Goal: Task Accomplishment & Management: Use online tool/utility

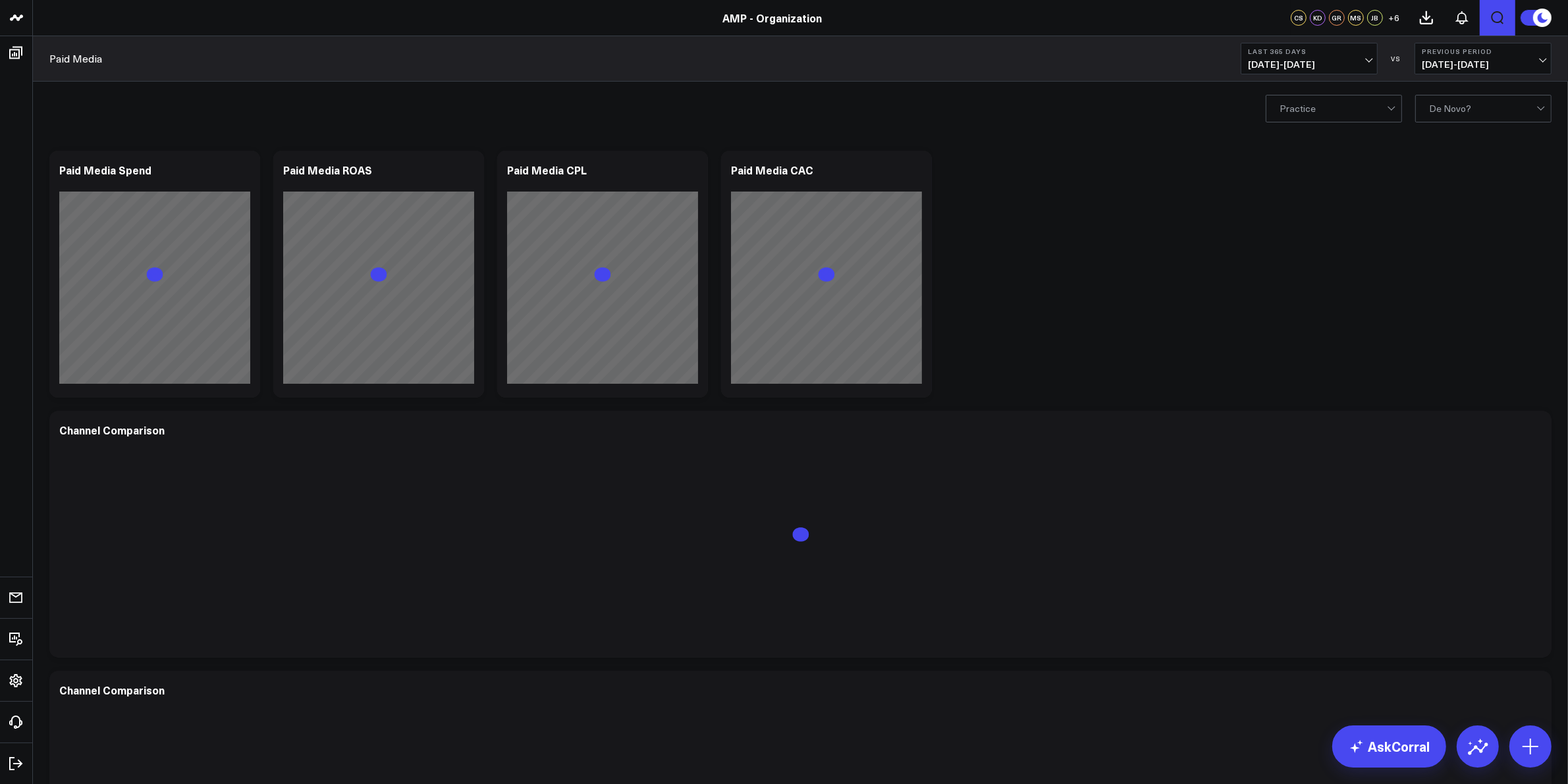
drag, startPoint x: 1532, startPoint y: 18, endPoint x: 1506, endPoint y: 17, distance: 26.0
click at [1533, 18] on icon at bounding box center [1544, 18] width 24 height 24
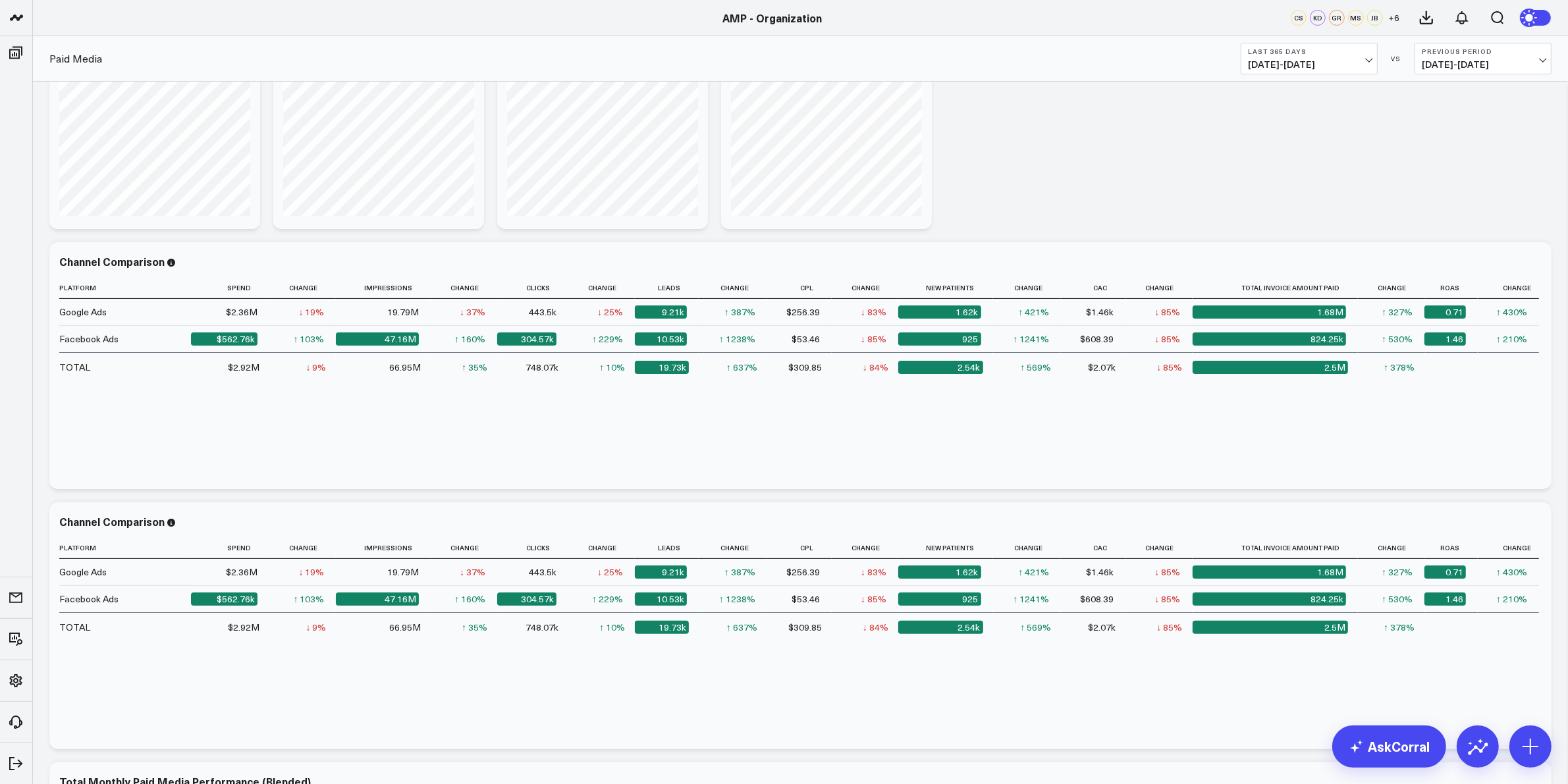
scroll to position [494, 0]
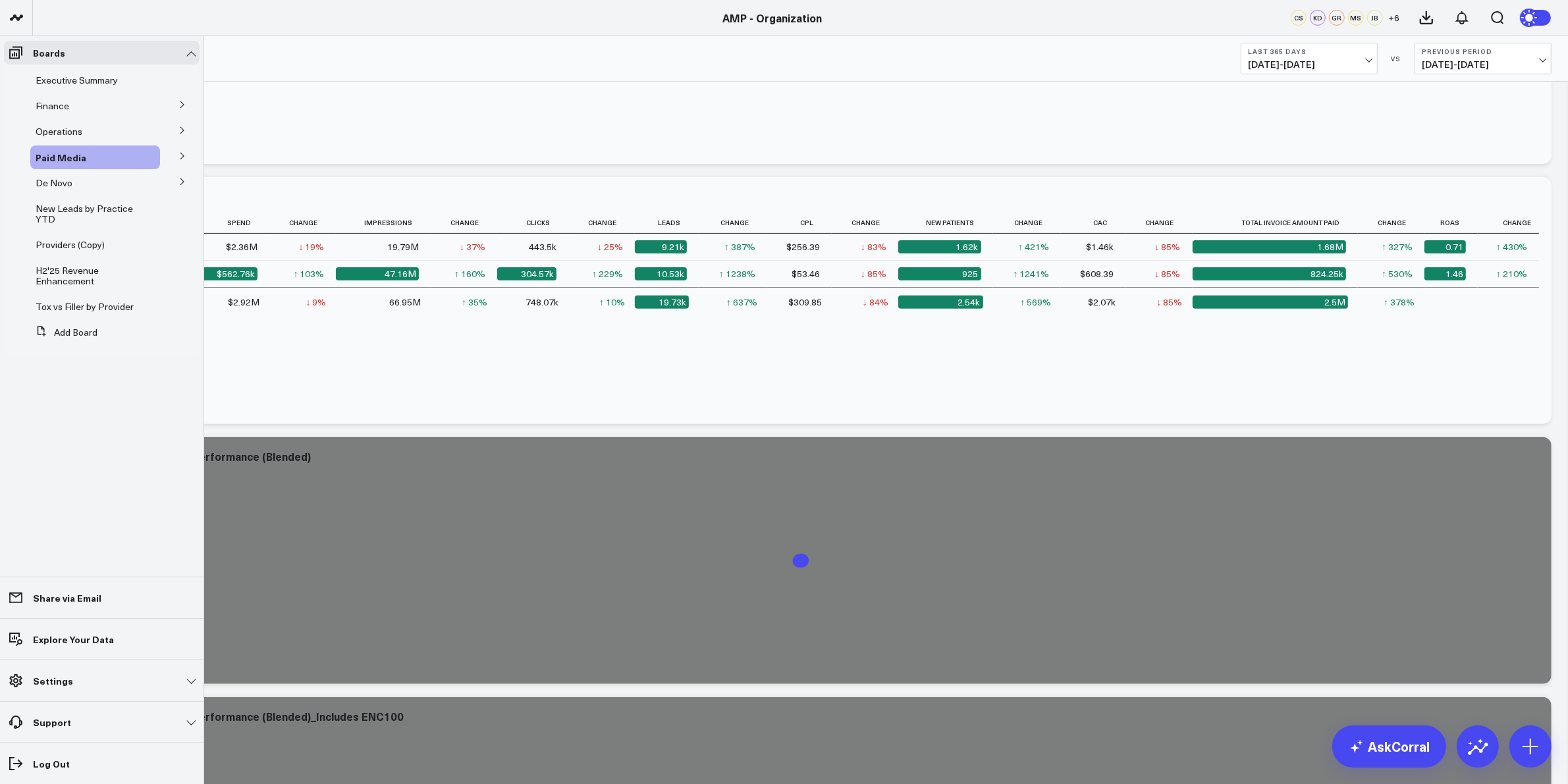
drag, startPoint x: 58, startPoint y: 182, endPoint x: 182, endPoint y: 178, distance: 124.1
click at [182, 178] on icon at bounding box center [182, 182] width 8 height 8
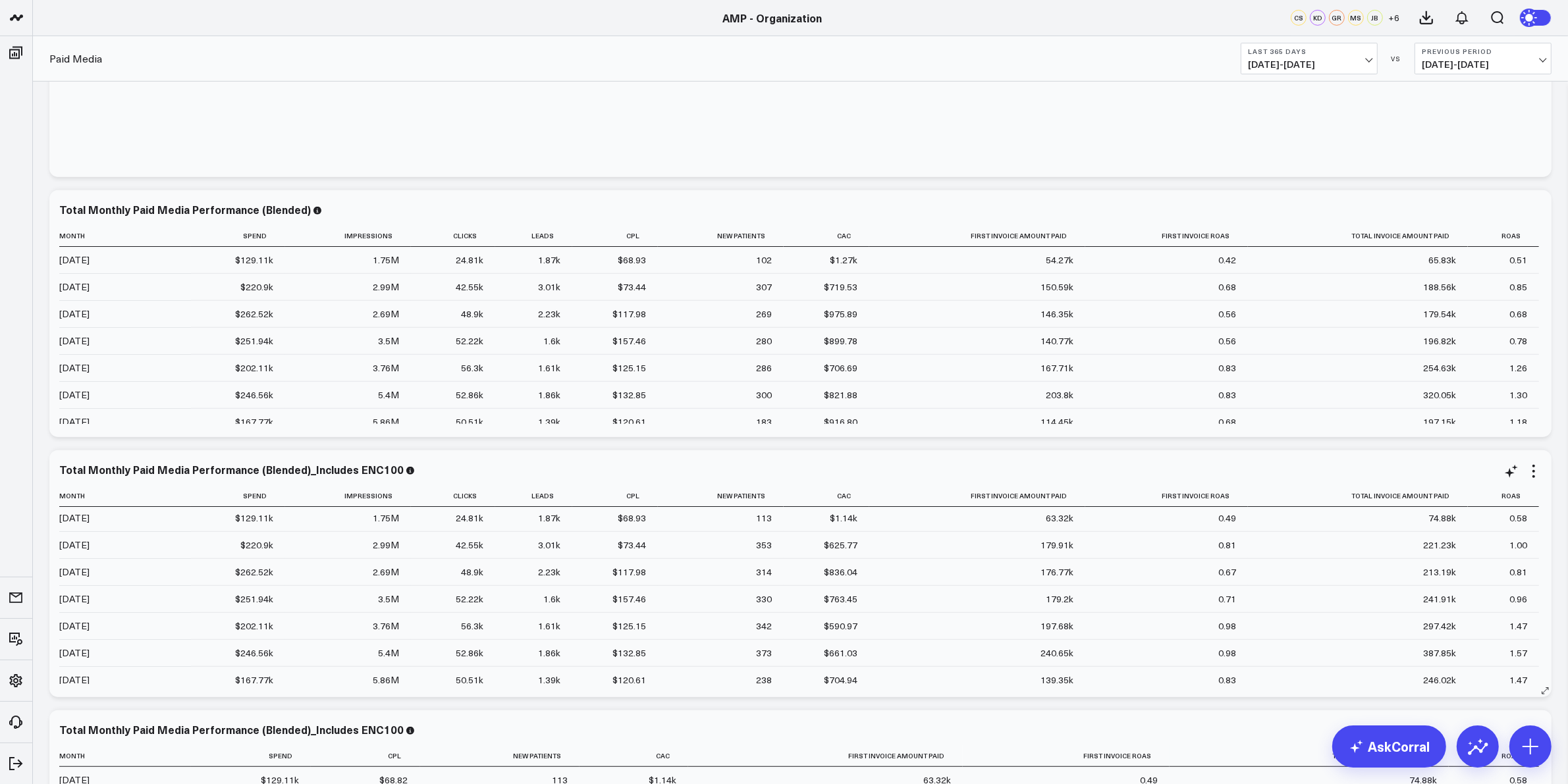
scroll to position [0, 0]
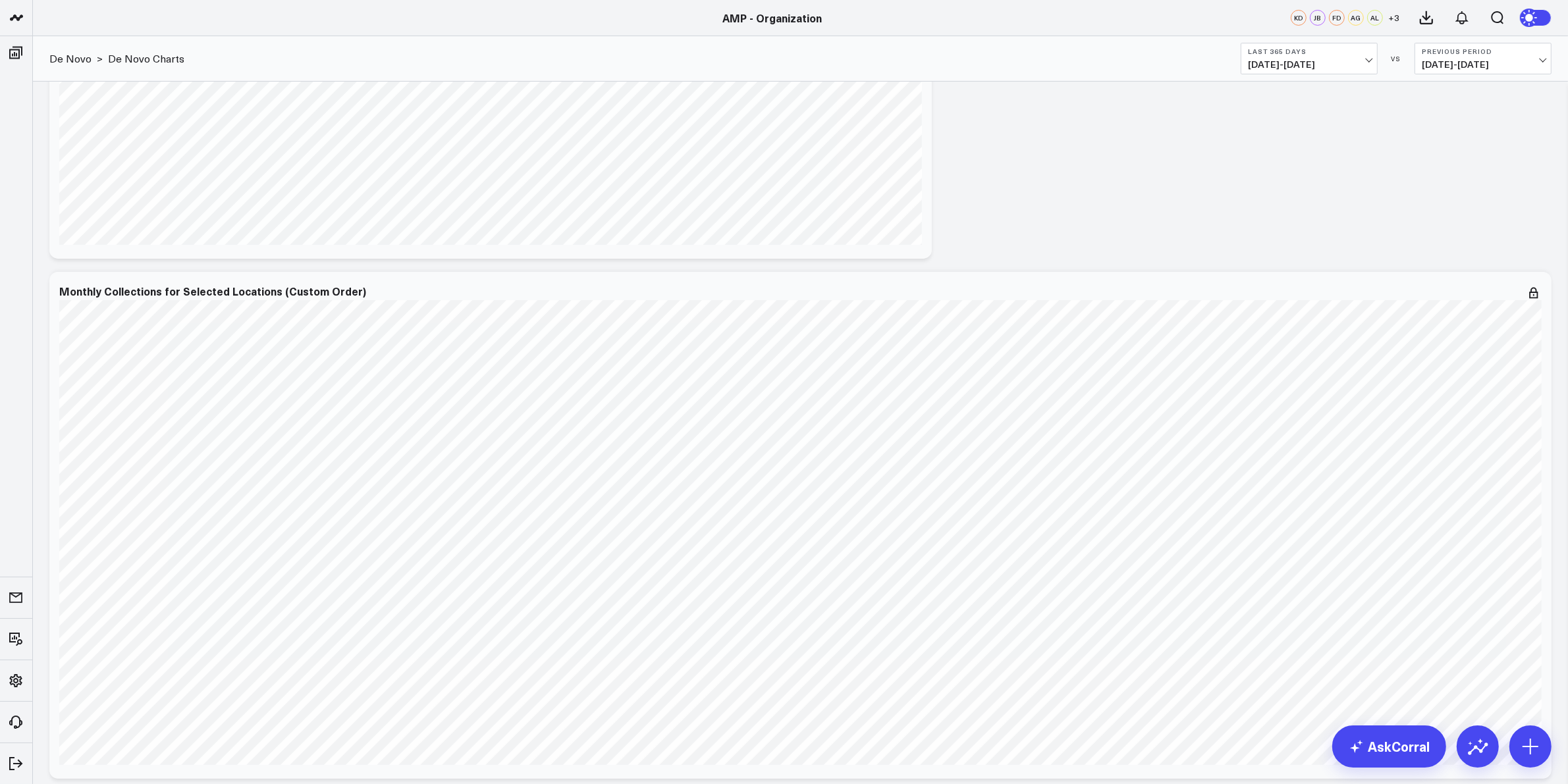
scroll to position [494, 0]
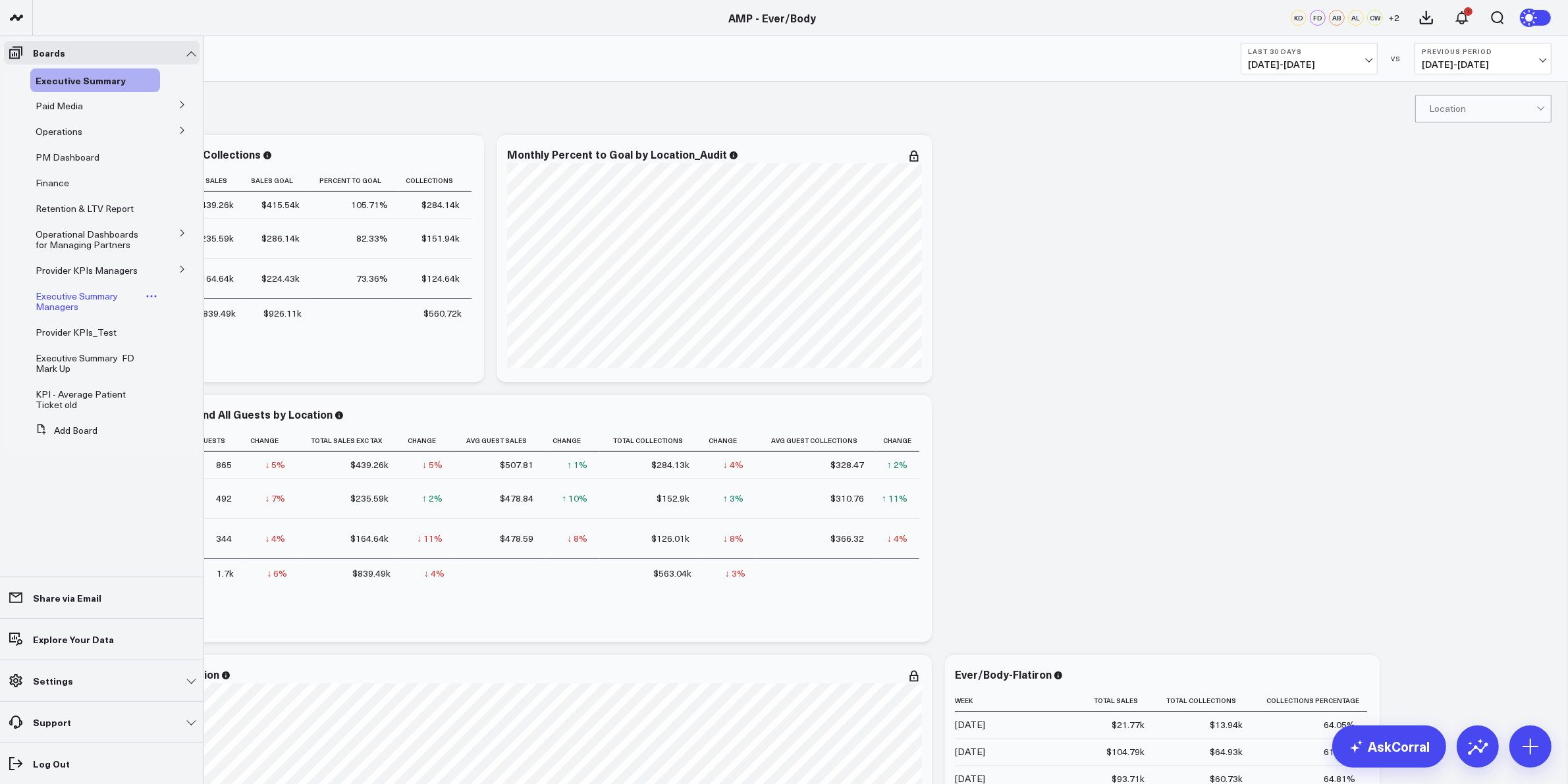
click at [44, 300] on span "Executive Summary Managers" at bounding box center [76, 302] width 82 height 23
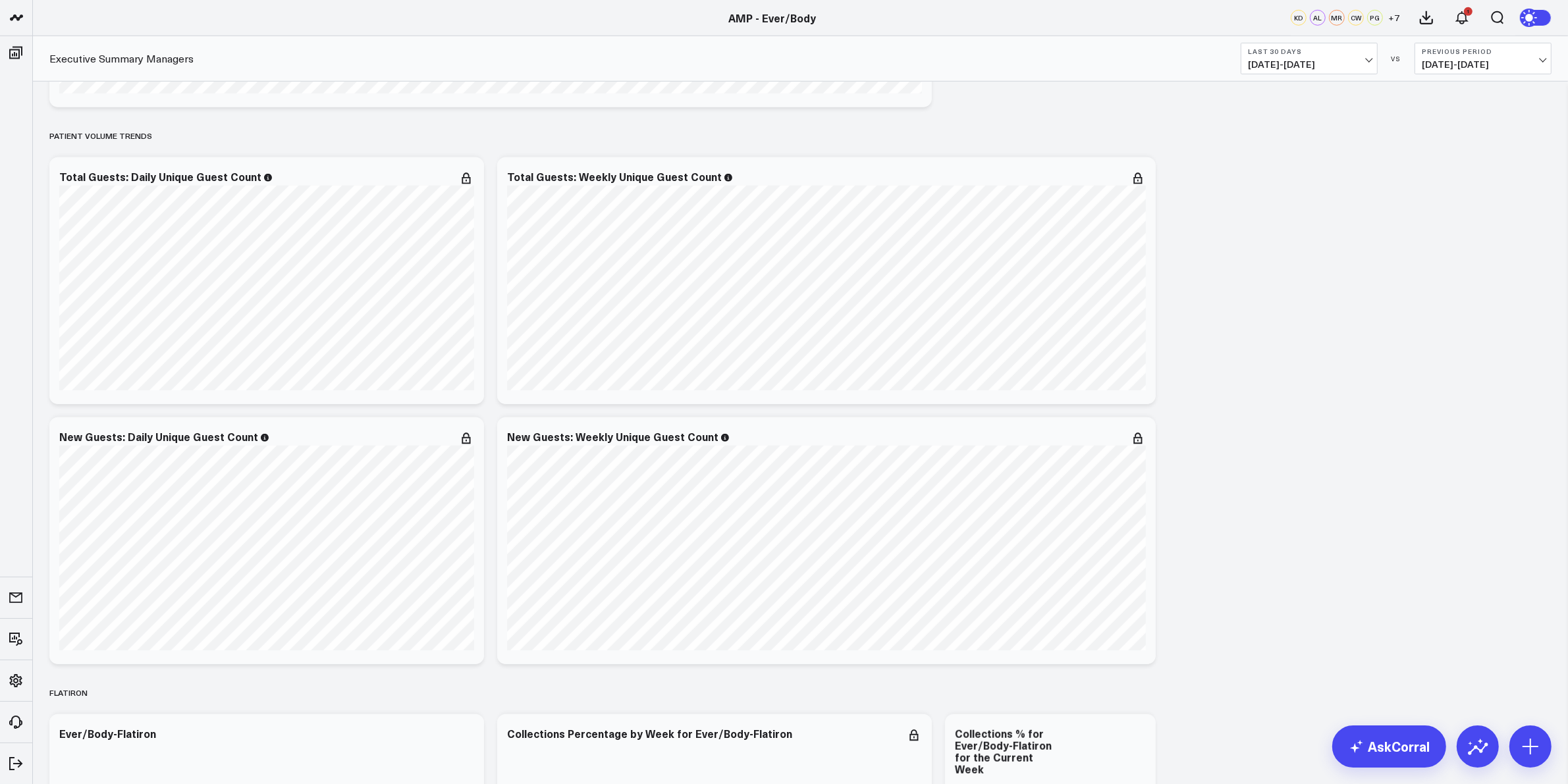
scroll to position [1152, 0]
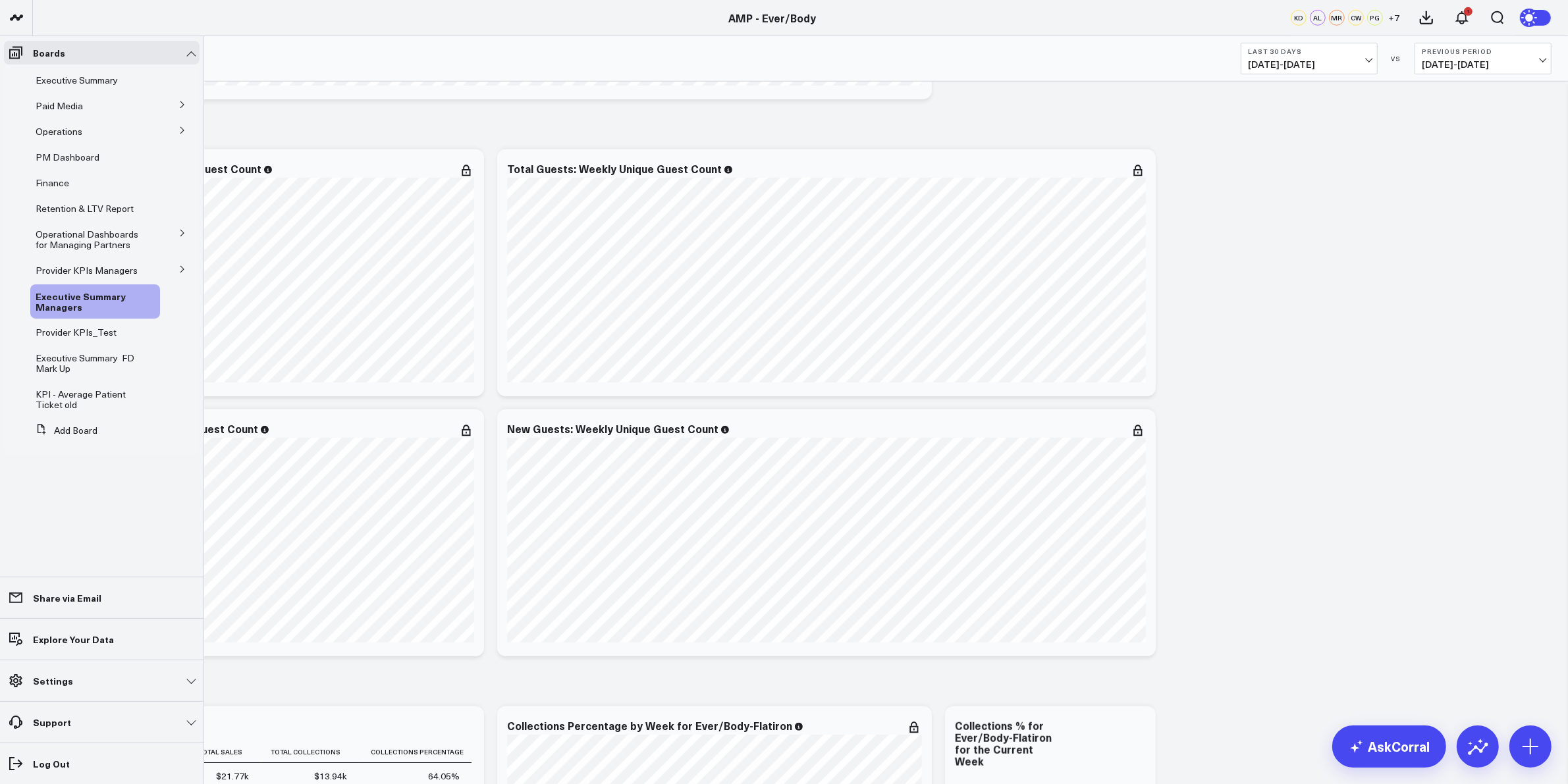
click at [192, 264] on button at bounding box center [182, 268] width 35 height 20
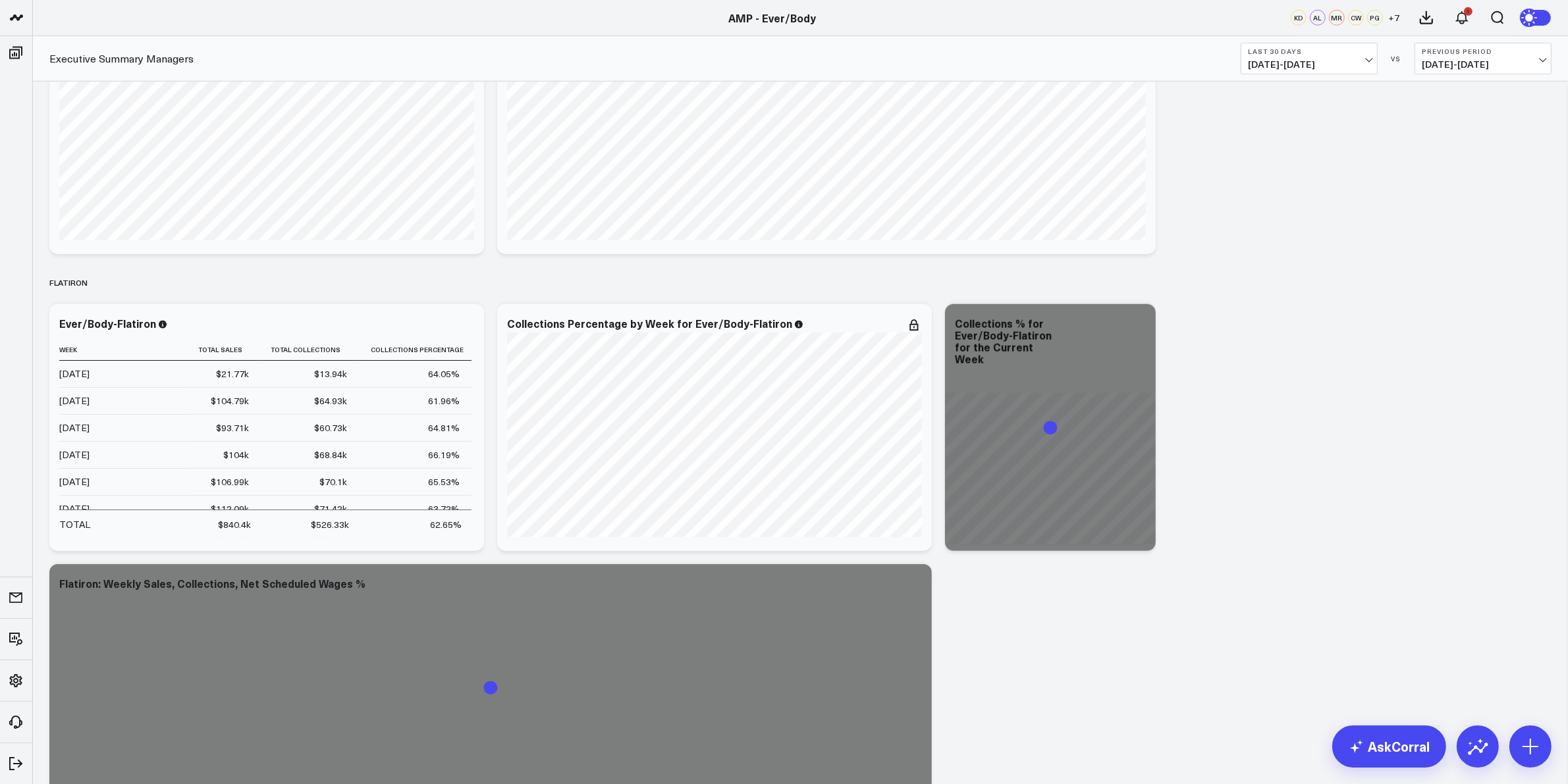
scroll to position [1564, 0]
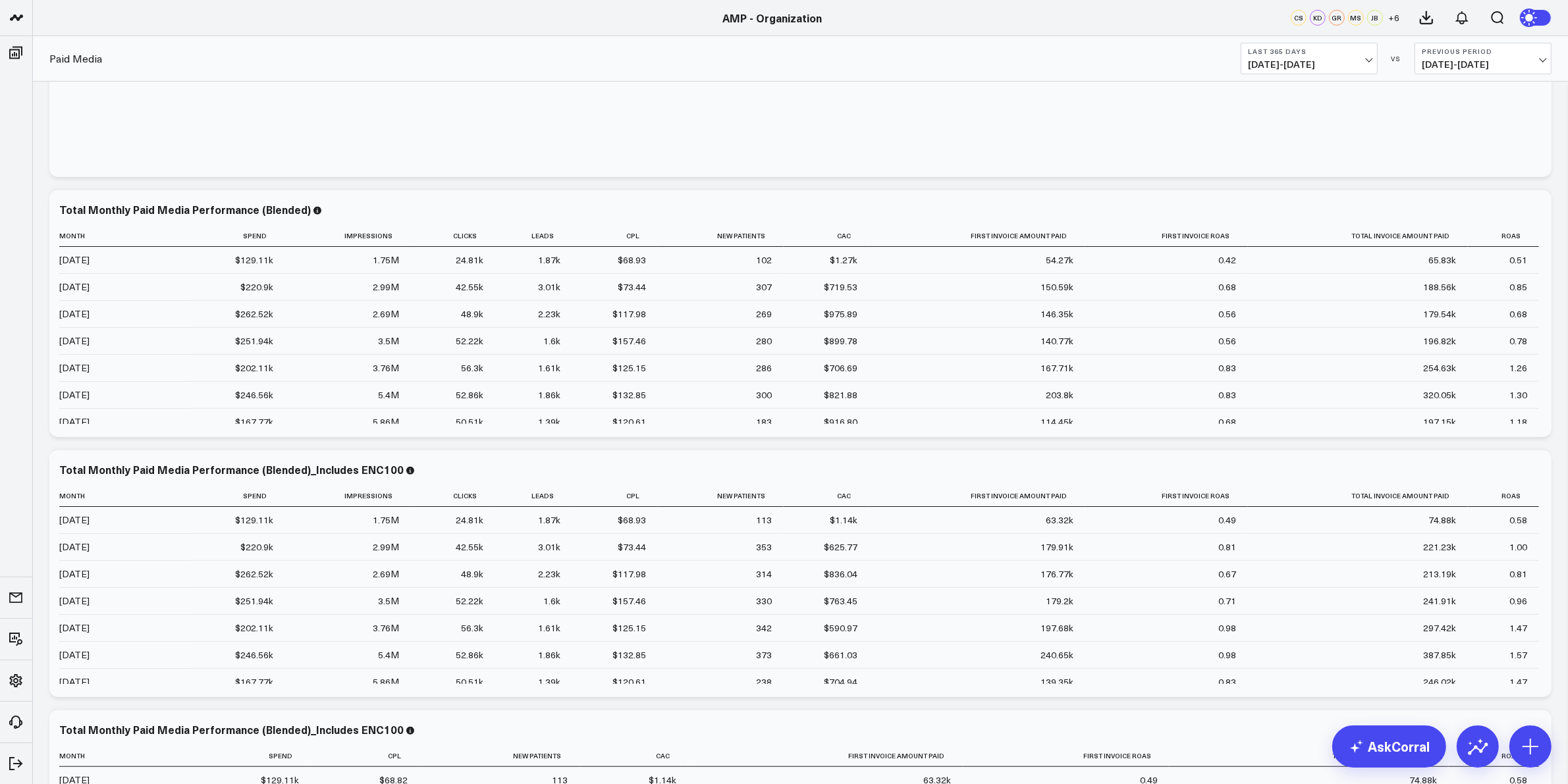
scroll to position [741, 0]
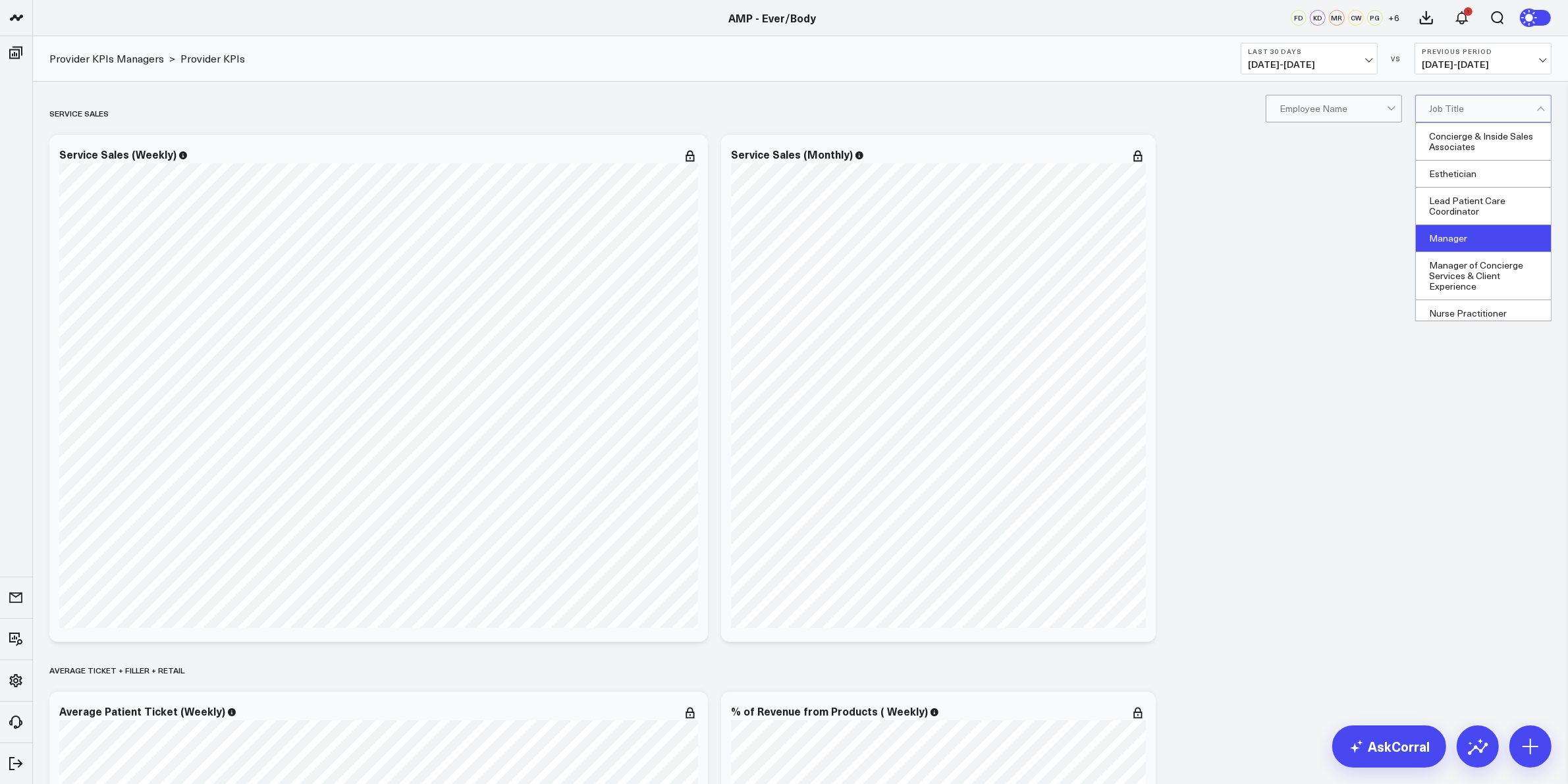
scroll to position [87, 0]
click at [1477, 232] on div "Nurse Practitioner" at bounding box center [1483, 227] width 135 height 27
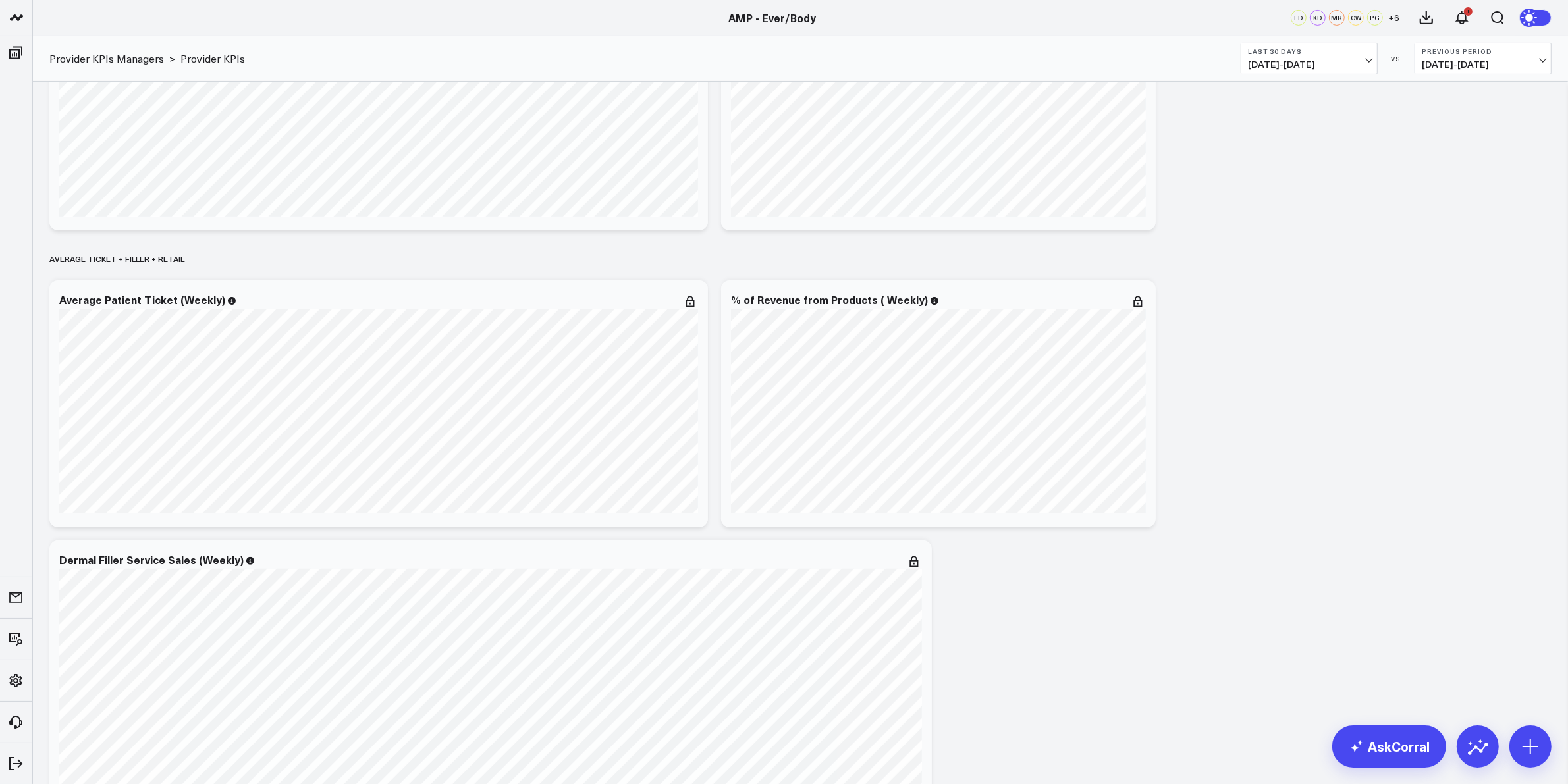
scroll to position [823, 0]
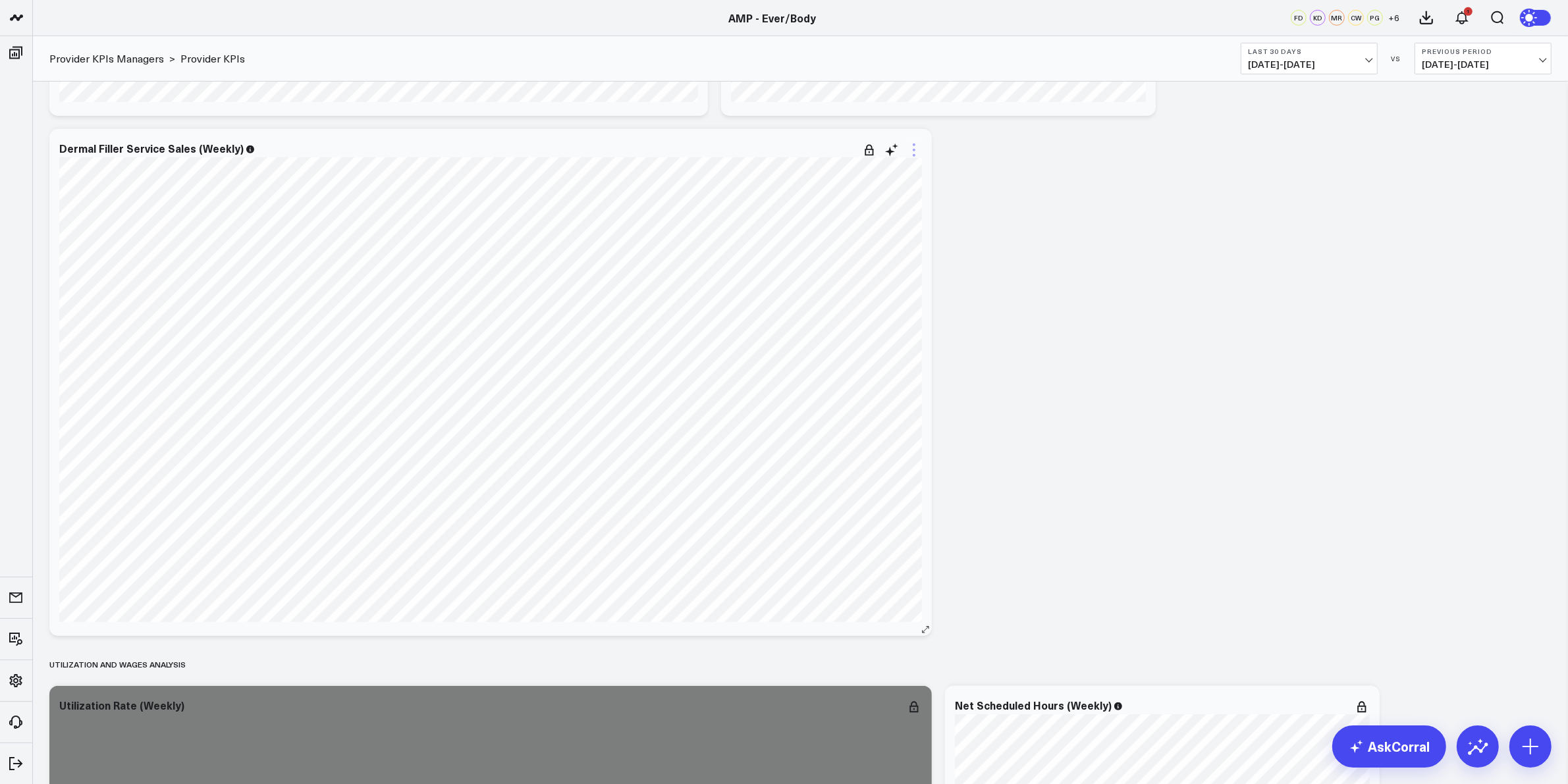
click at [917, 157] on icon at bounding box center [913, 150] width 16 height 16
click at [857, 426] on button "Edit Widget" at bounding box center [860, 428] width 96 height 12
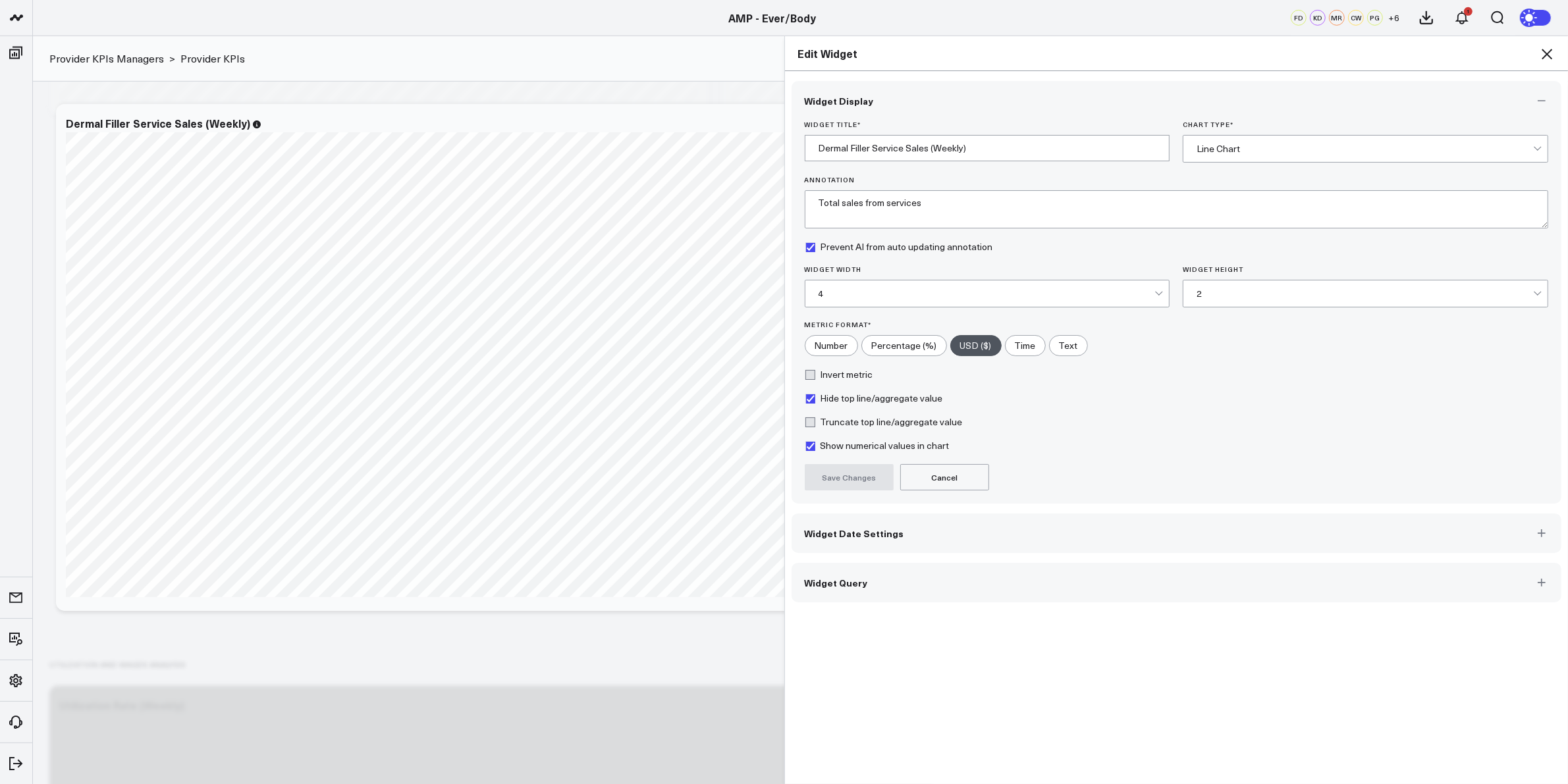
click at [1095, 296] on div "4" at bounding box center [987, 294] width 337 height 11
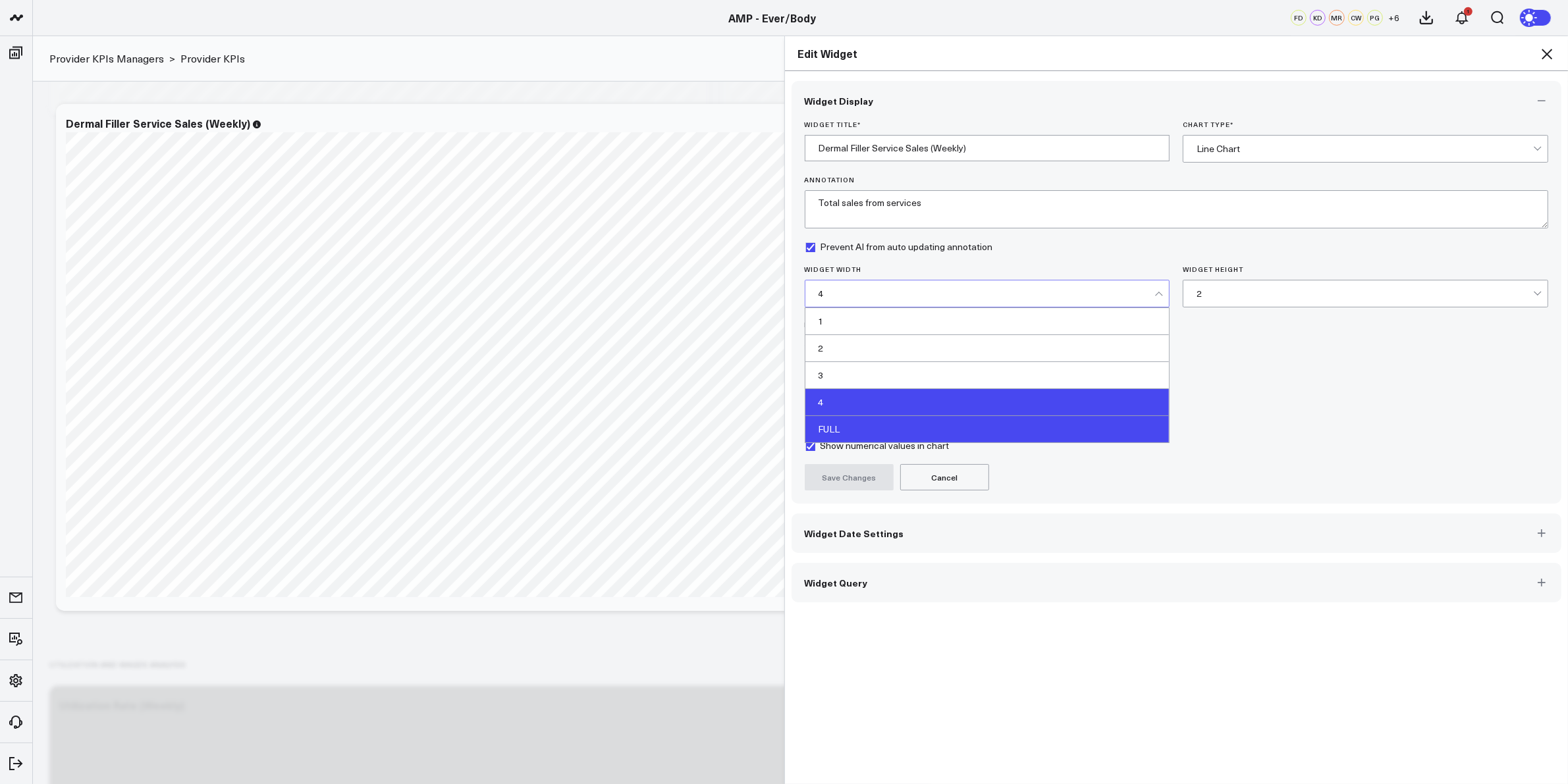
click at [915, 429] on div "FULL" at bounding box center [987, 429] width 364 height 26
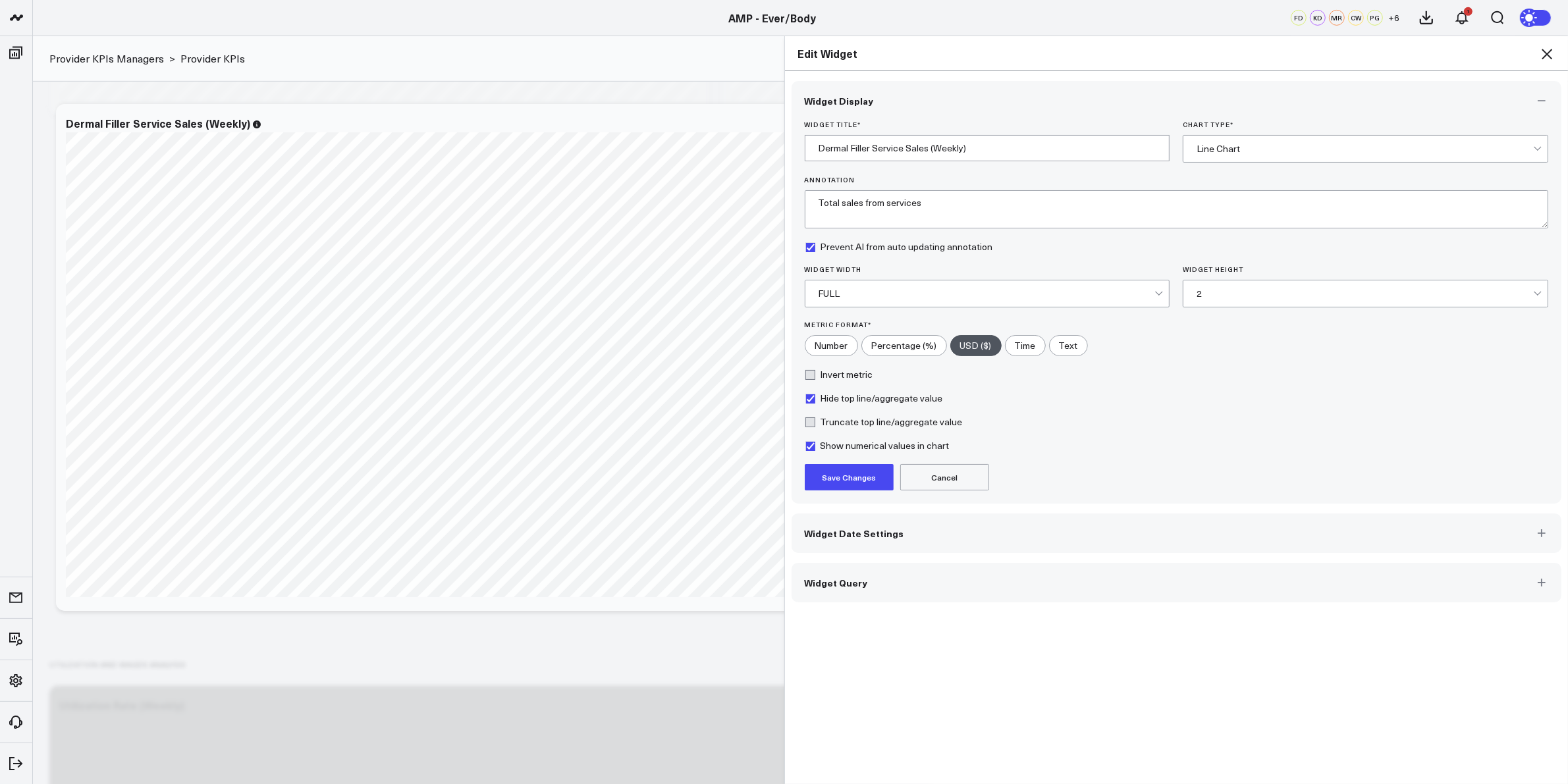
click at [861, 481] on button "Save Changes" at bounding box center [848, 477] width 89 height 26
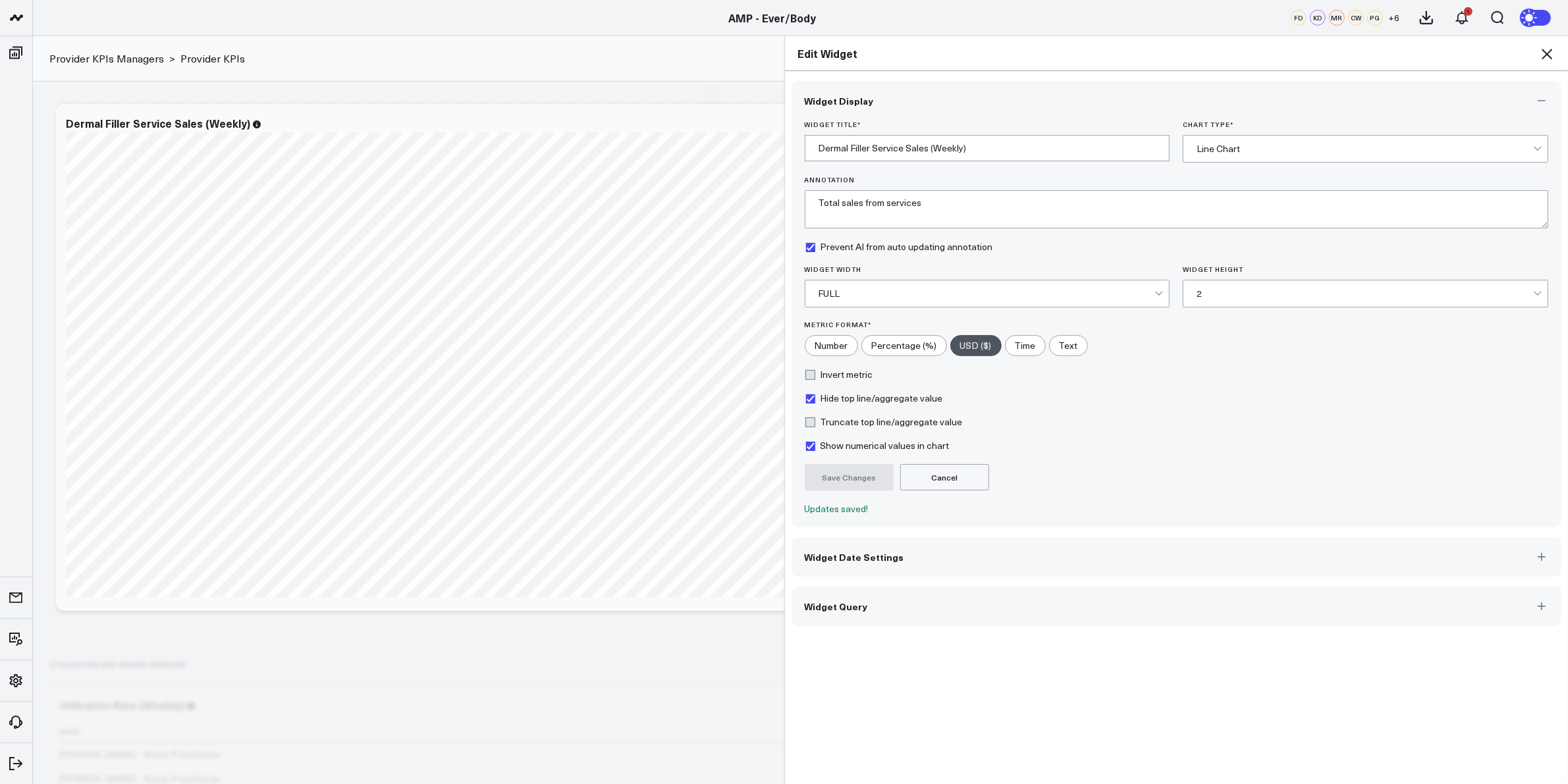
click at [1540, 54] on icon at bounding box center [1546, 54] width 16 height 16
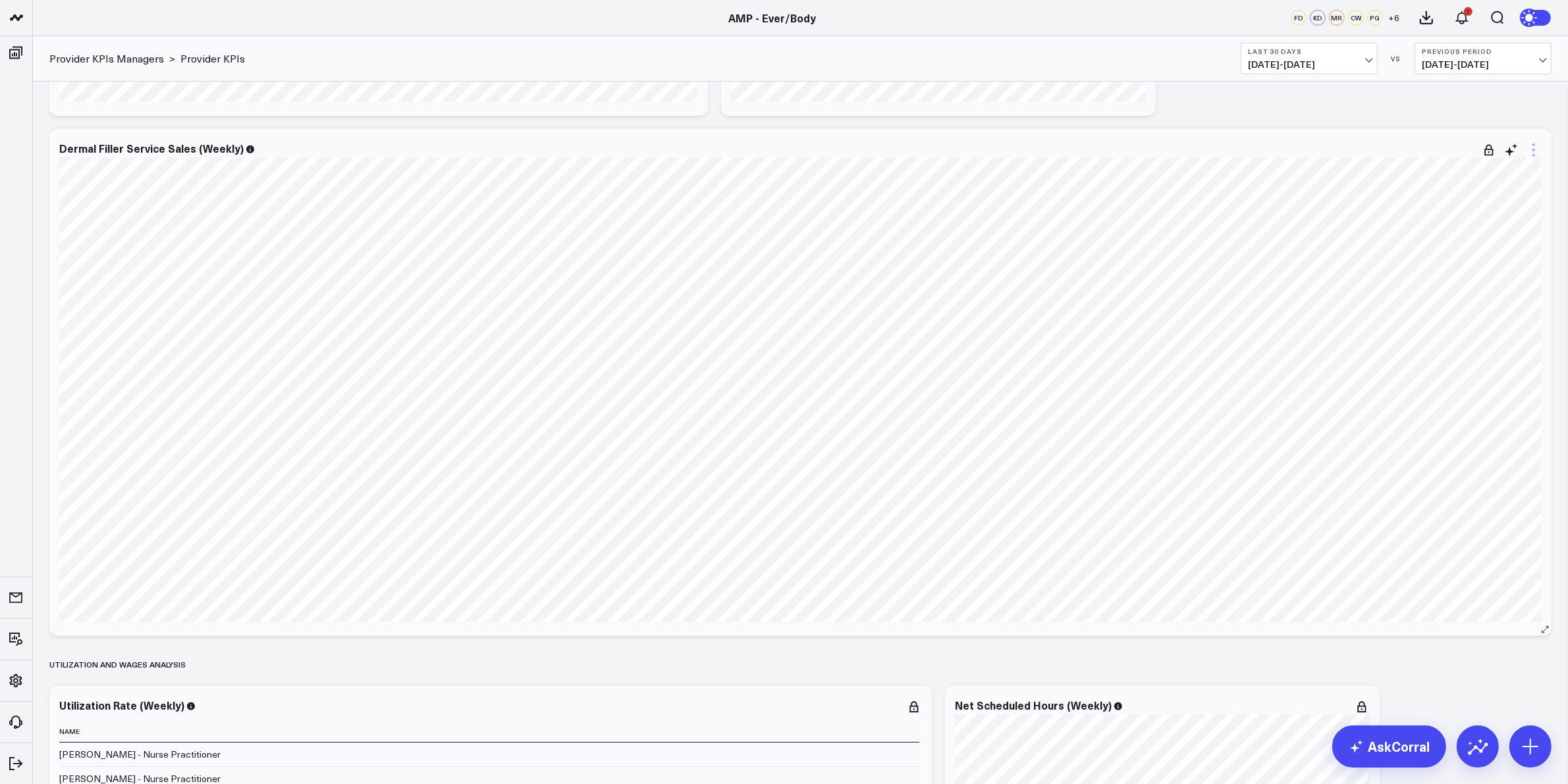
click at [1529, 151] on icon at bounding box center [1533, 150] width 16 height 16
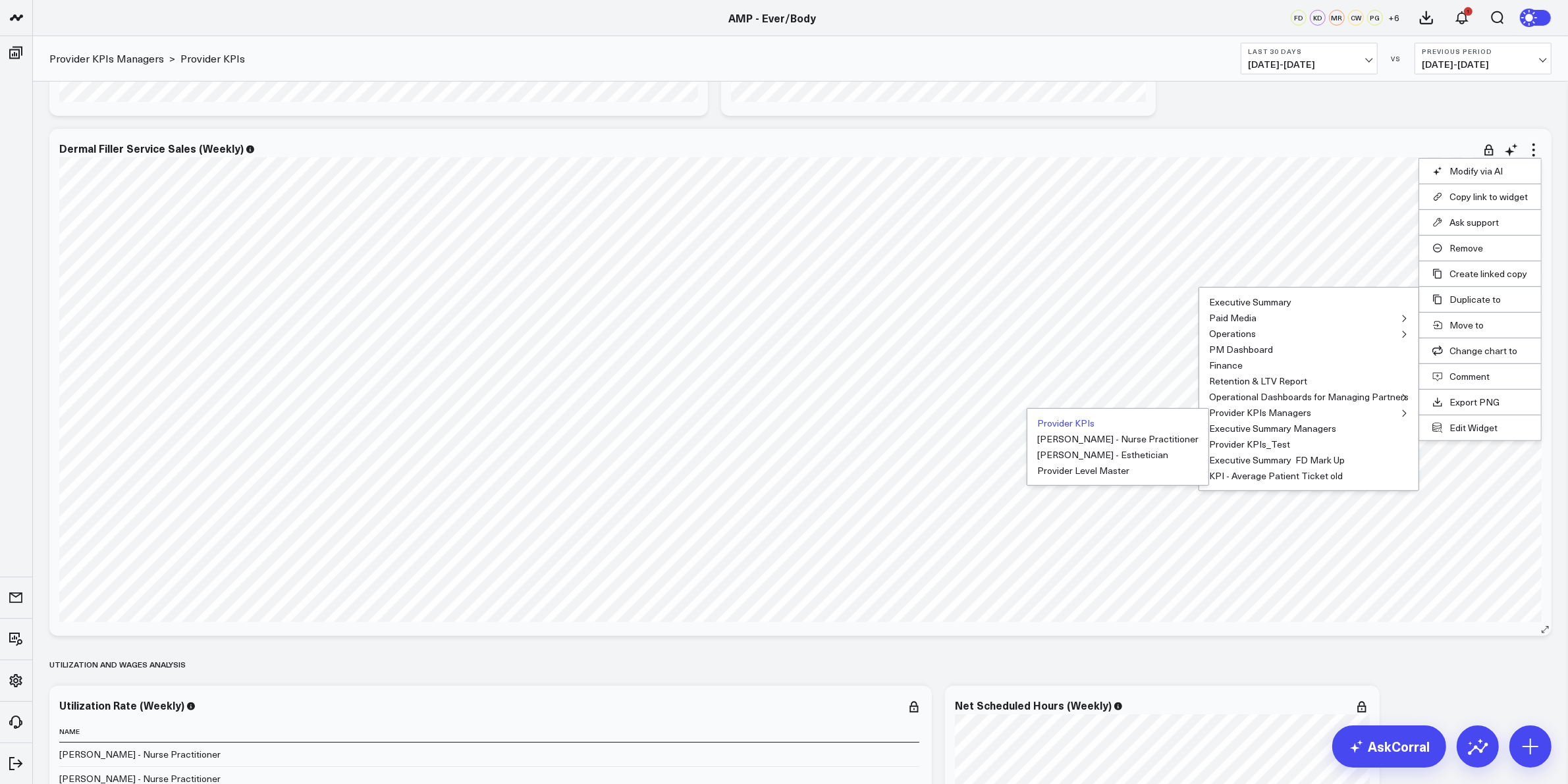
click at [1094, 424] on button "Provider KPIs" at bounding box center [1065, 424] width 58 height 9
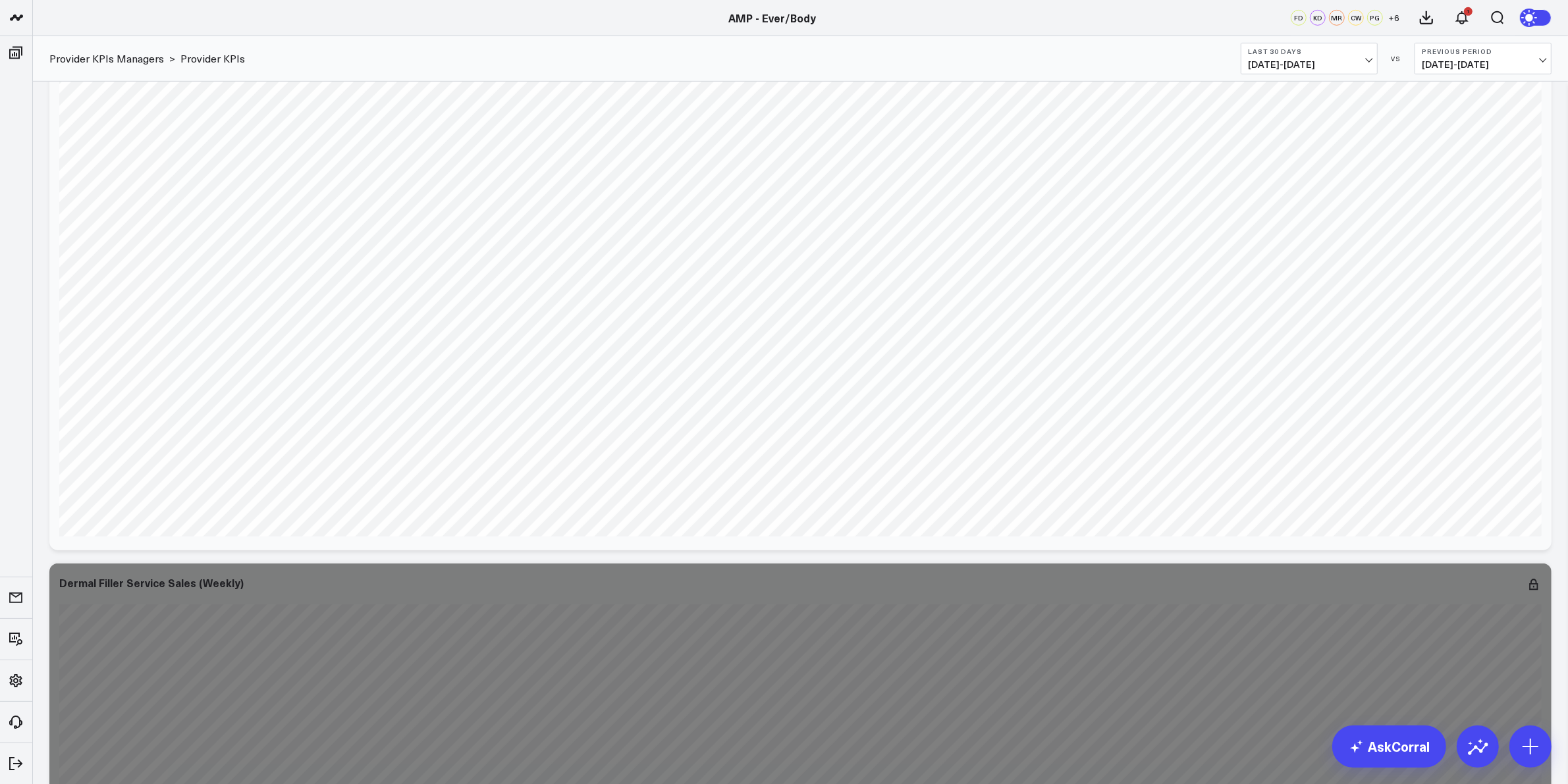
scroll to position [1152, 0]
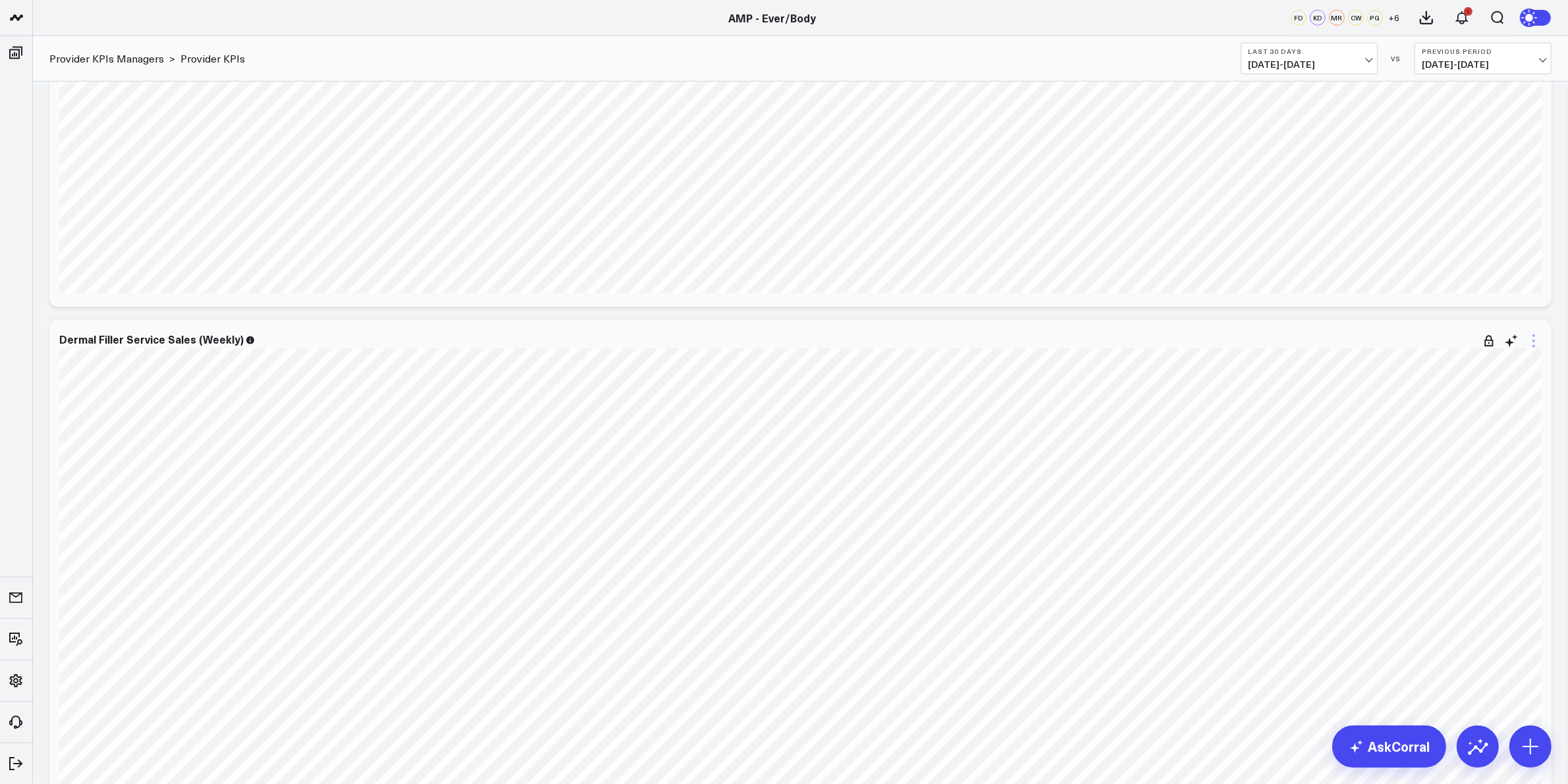
click at [1529, 340] on icon at bounding box center [1533, 341] width 16 height 16
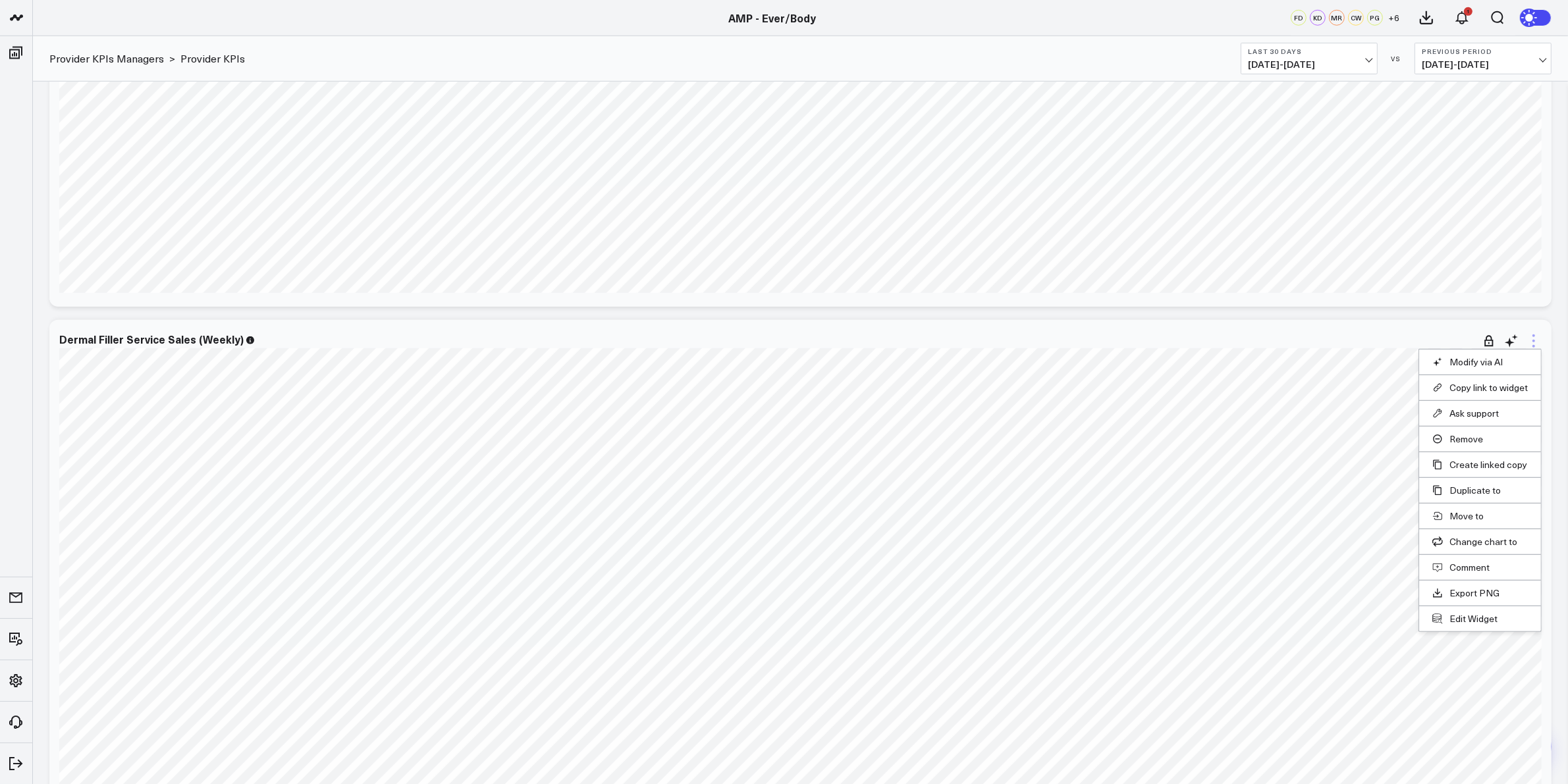
scroll to position [1235, 0]
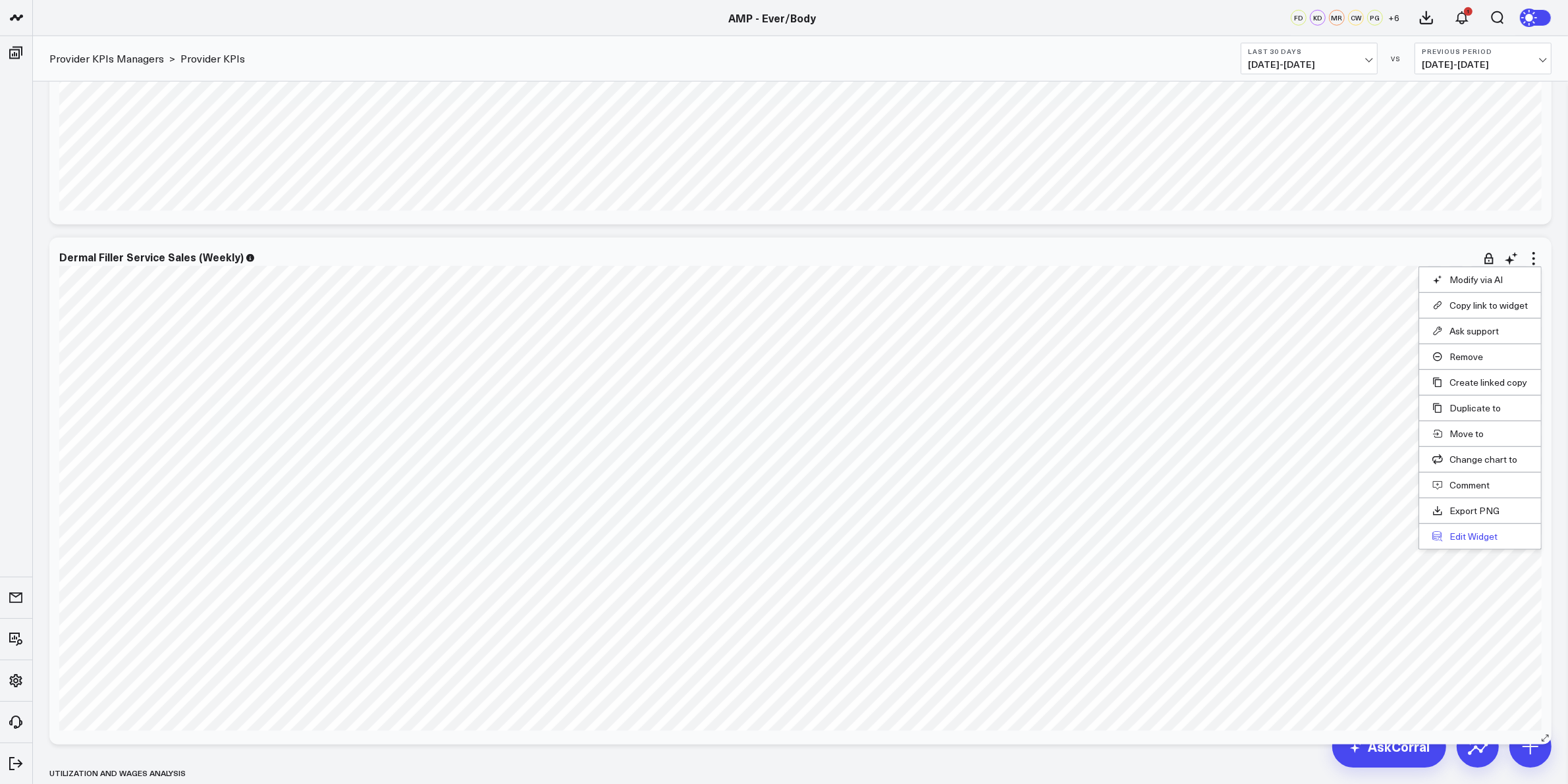
click at [1462, 535] on button "Edit Widget" at bounding box center [1479, 536] width 96 height 12
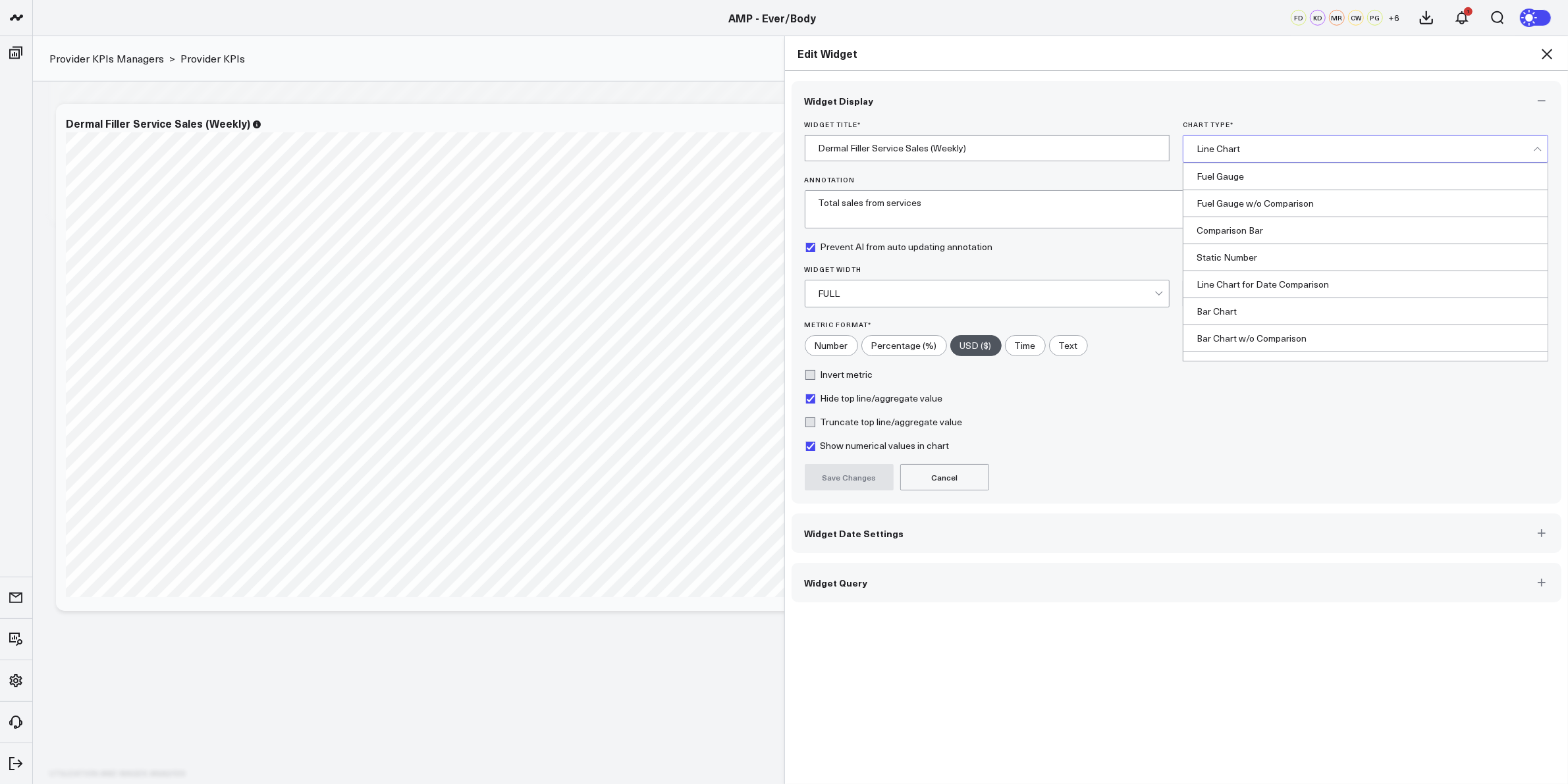
click at [1289, 139] on div "Line Chart" at bounding box center [1365, 148] width 337 height 26
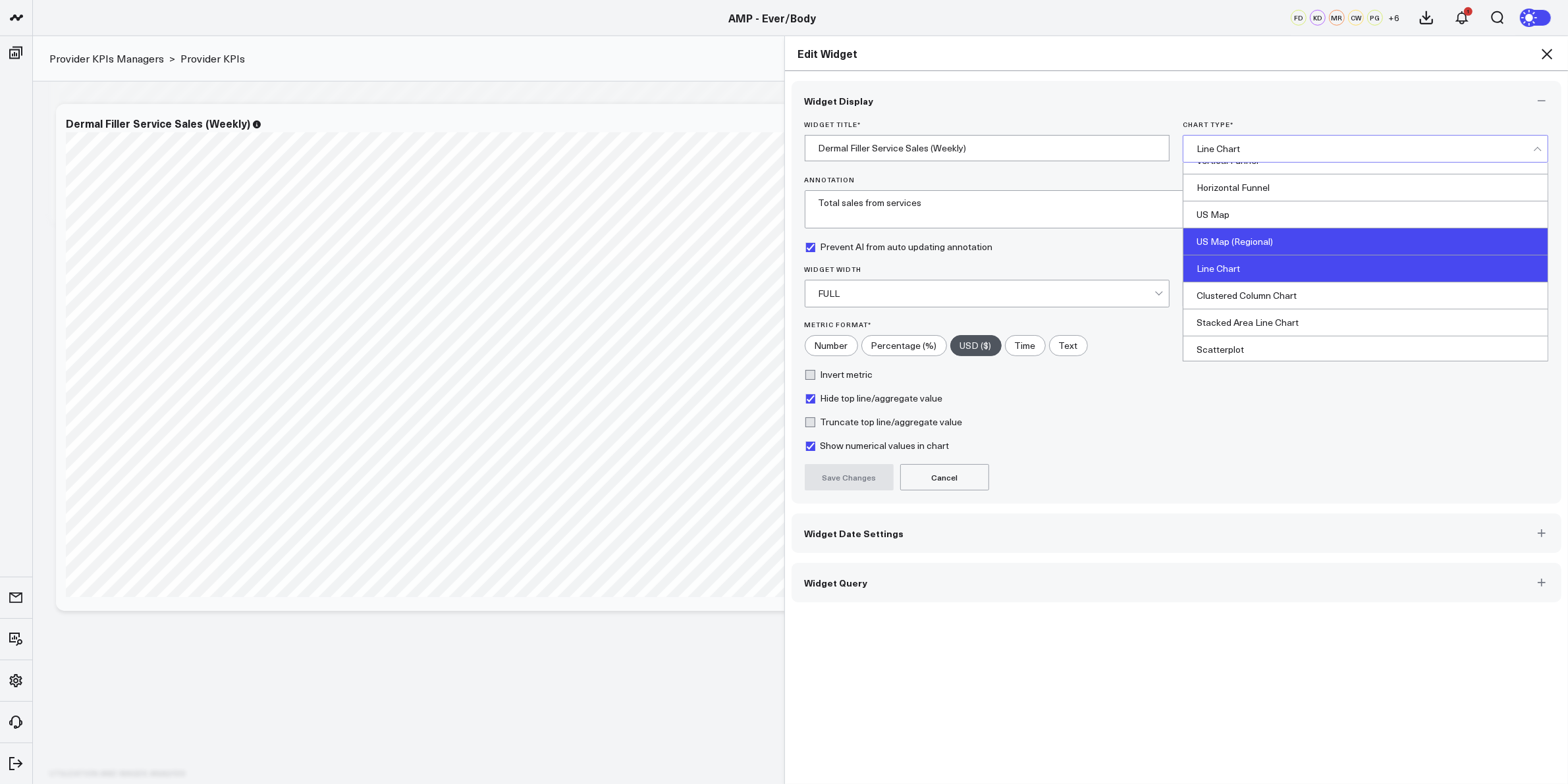
scroll to position [436, 0]
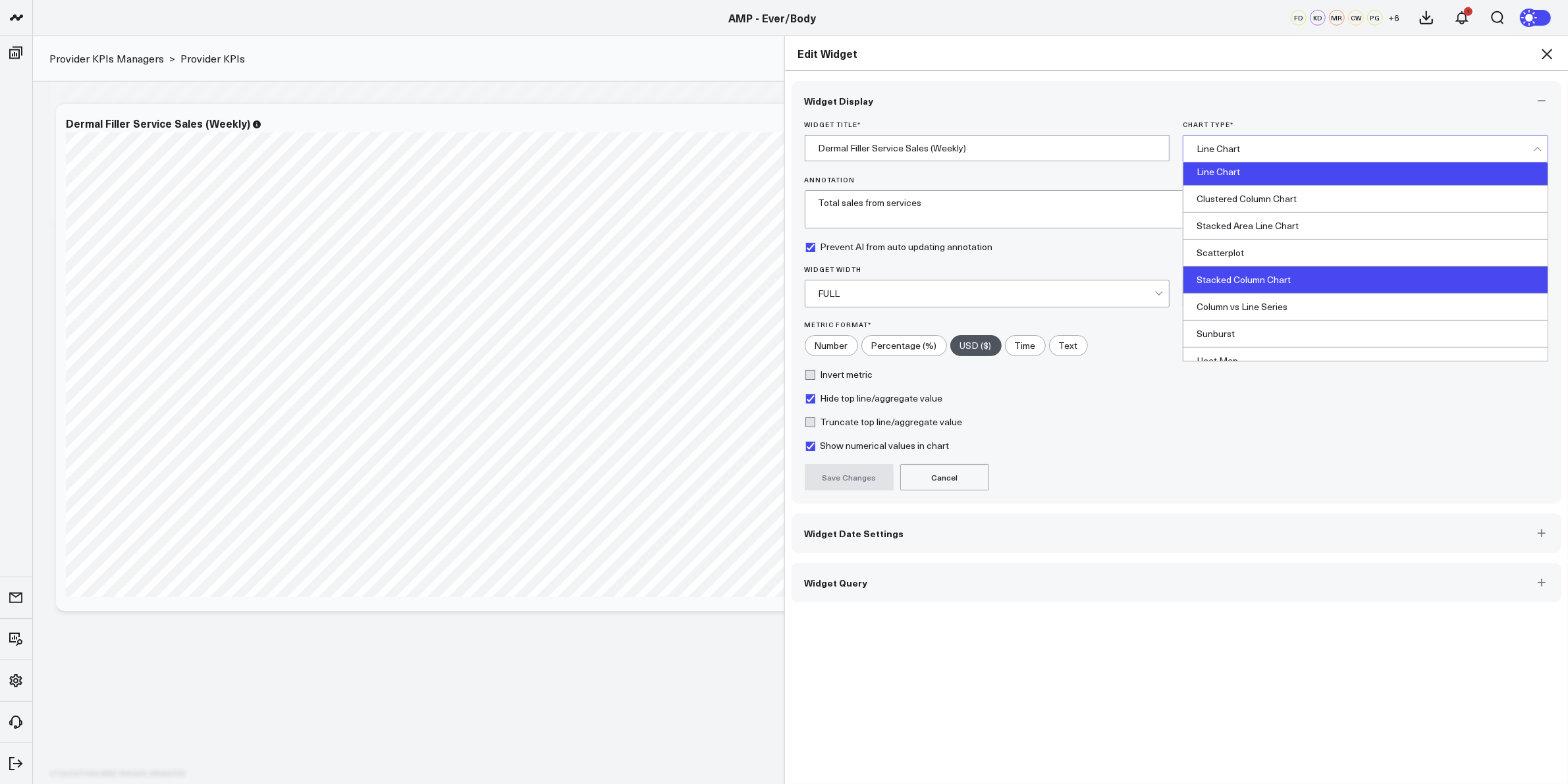
click at [1292, 274] on div "Stacked Column Chart" at bounding box center [1365, 281] width 364 height 27
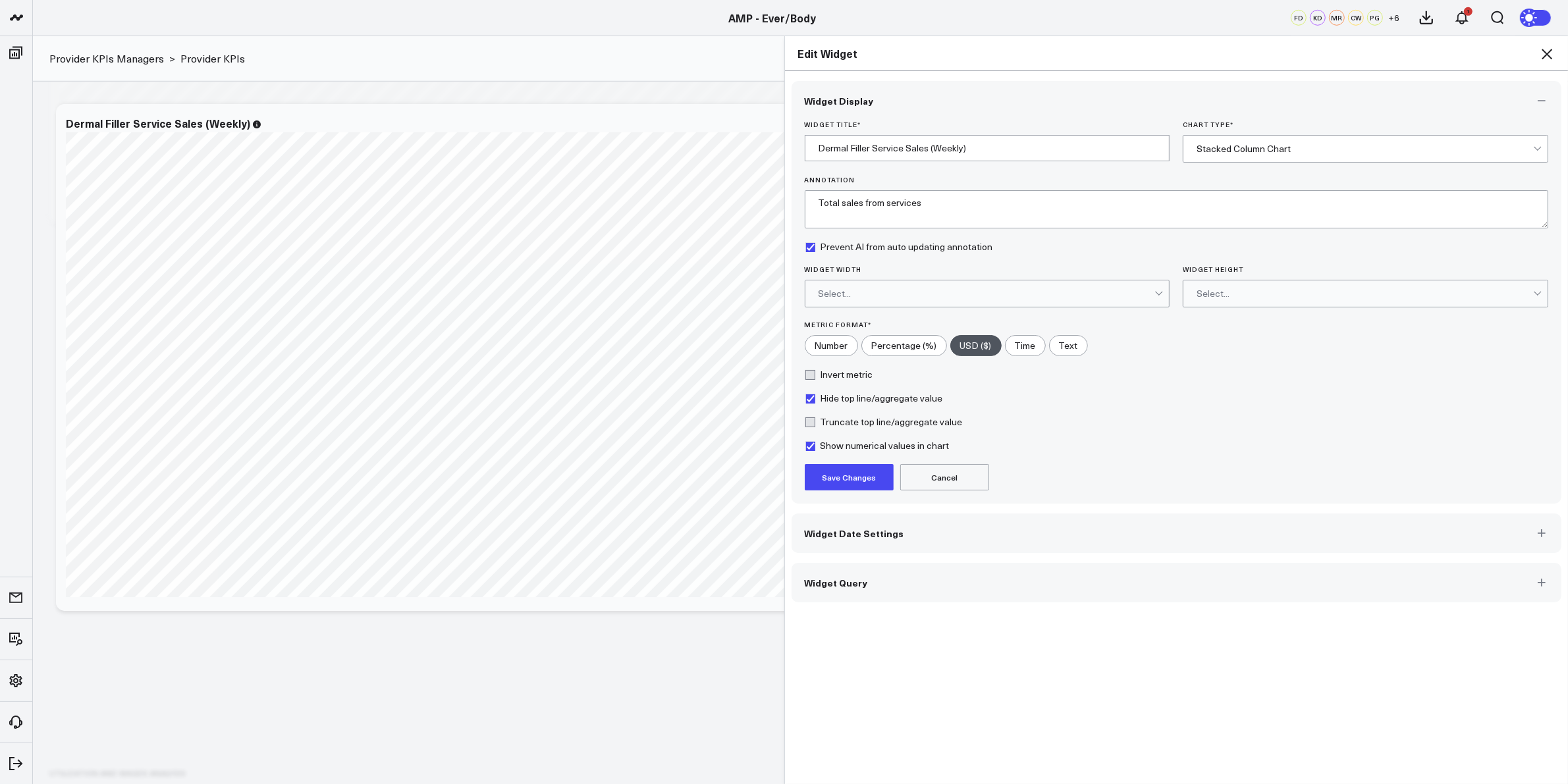
click at [844, 481] on button "Save Changes" at bounding box center [848, 477] width 89 height 26
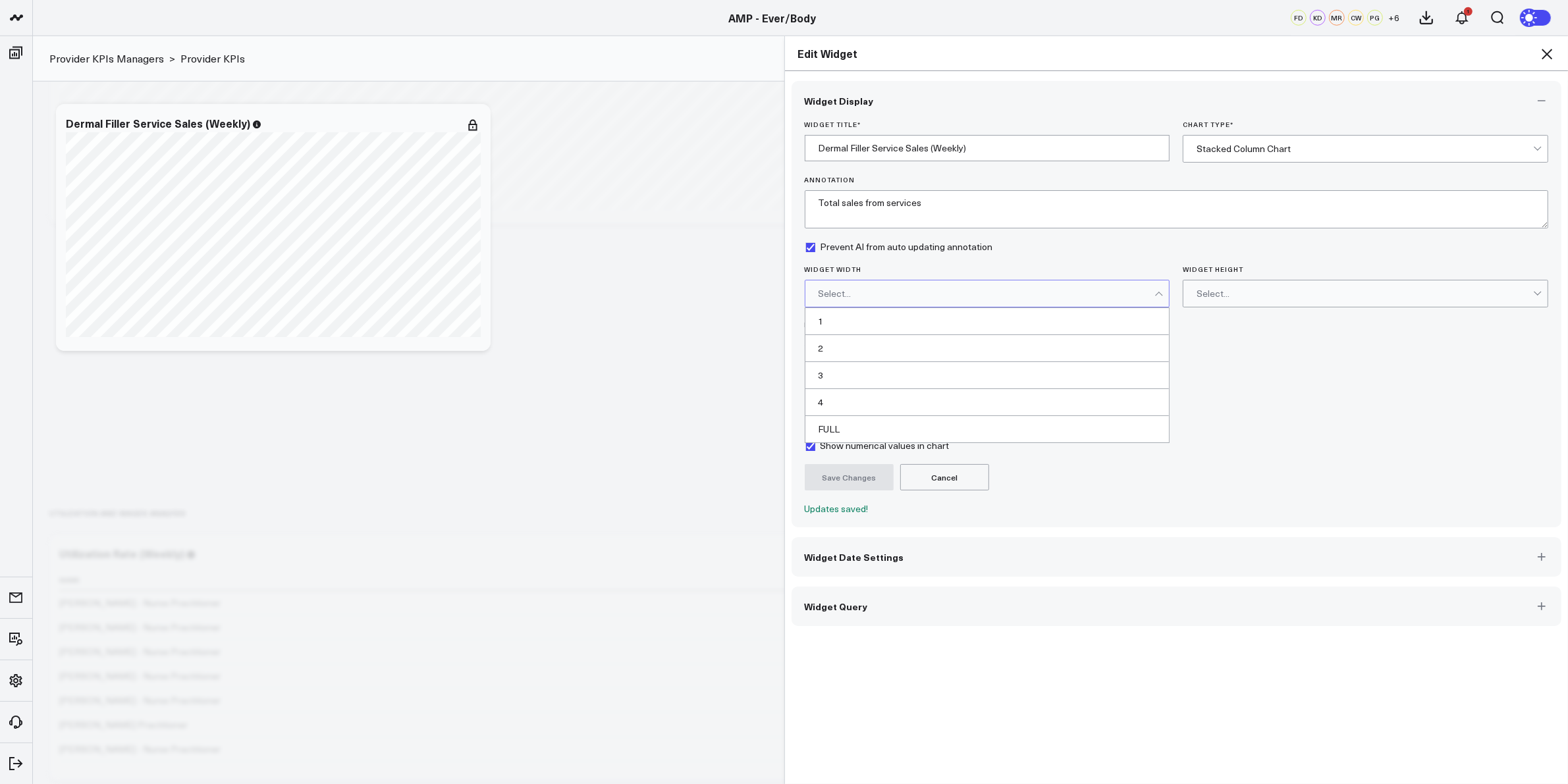
click at [966, 299] on div "Select..." at bounding box center [987, 294] width 337 height 11
click at [844, 439] on div "FULL" at bounding box center [987, 429] width 364 height 26
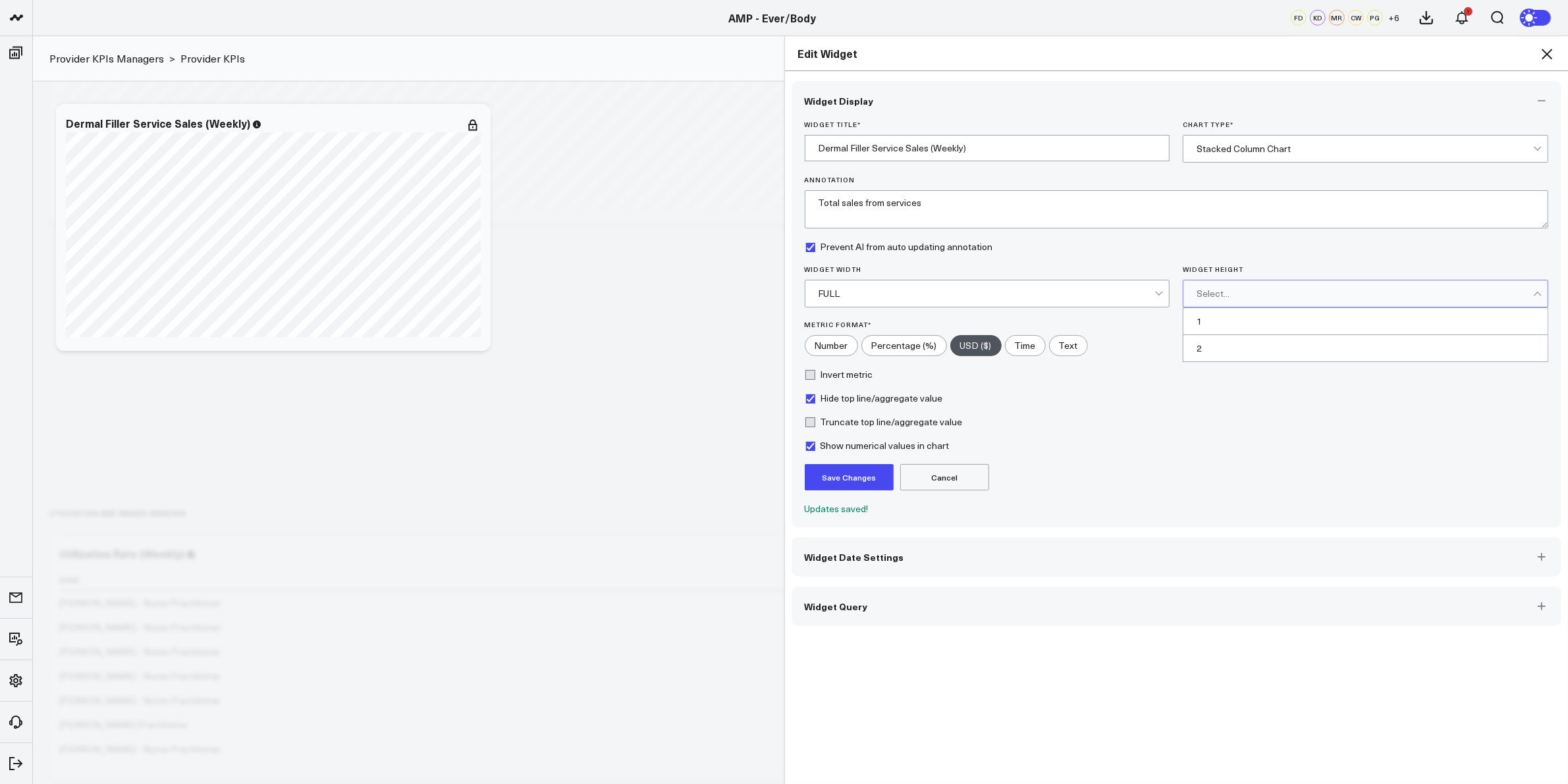
click at [1214, 283] on div "Select..." at bounding box center [1365, 293] width 337 height 26
click at [1199, 351] on div "2" at bounding box center [1365, 348] width 364 height 26
click at [836, 471] on button "Save Changes" at bounding box center [848, 477] width 89 height 26
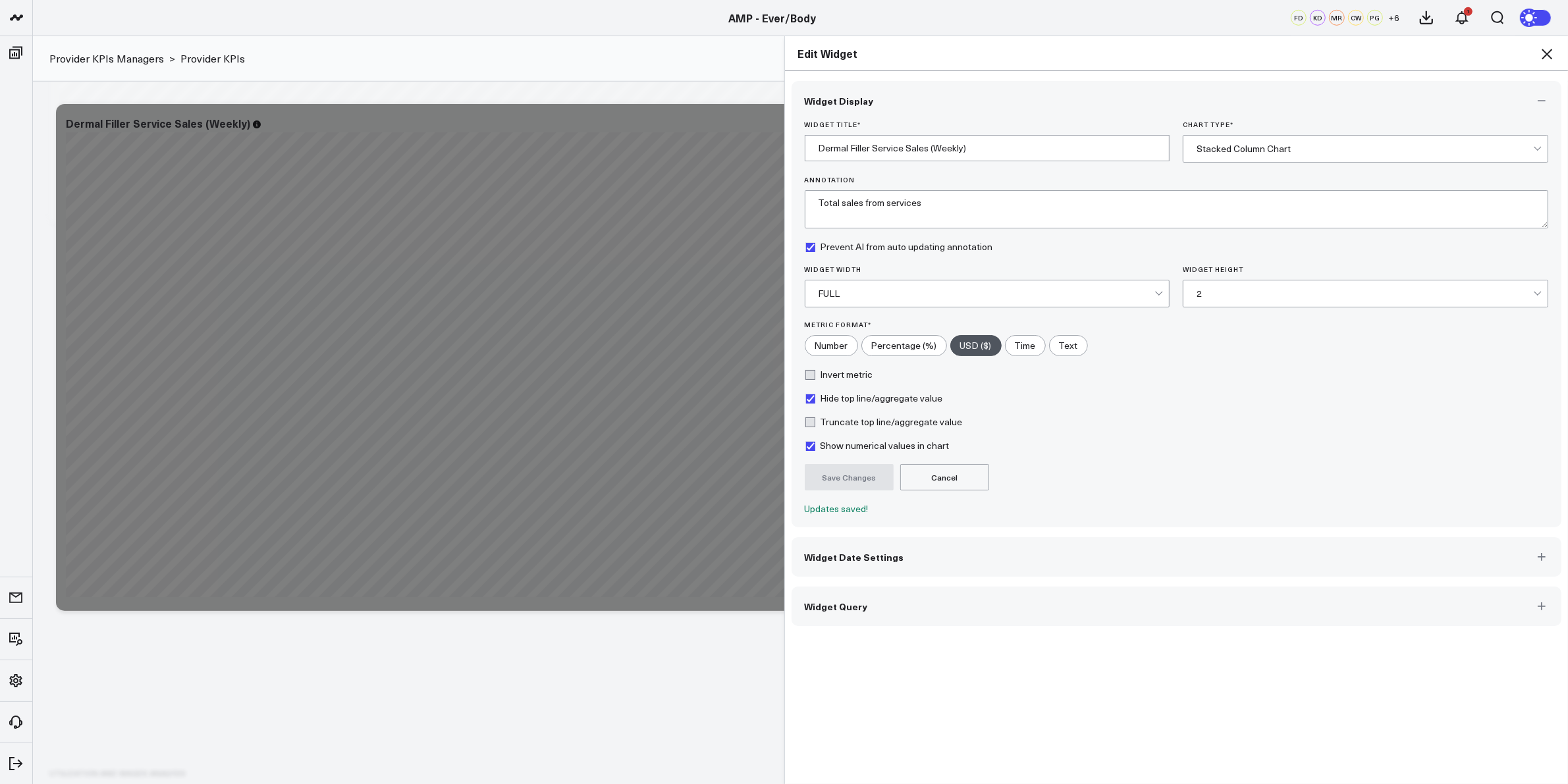
click at [1546, 51] on icon at bounding box center [1546, 54] width 16 height 16
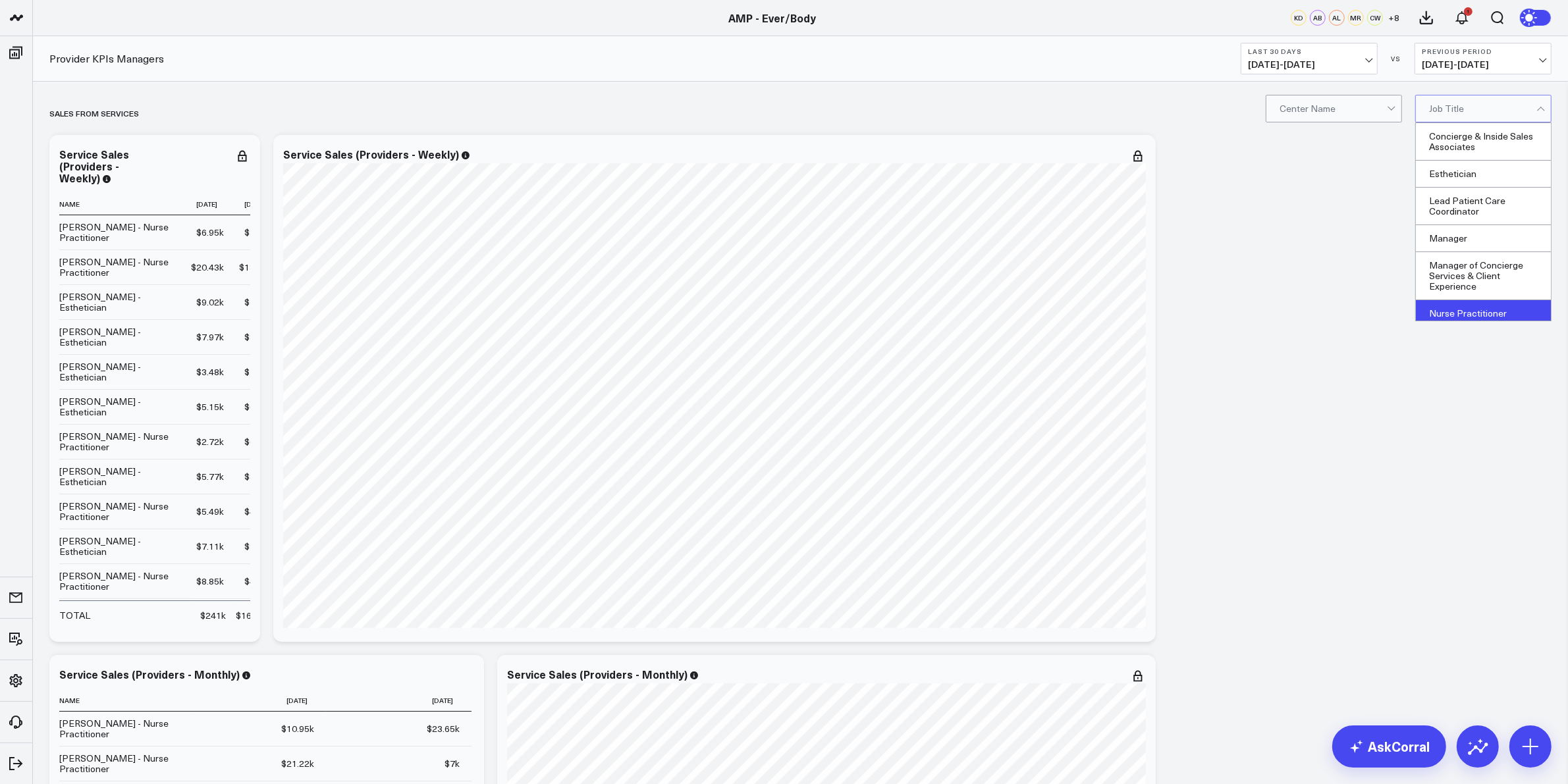
click at [1465, 310] on div "Nurse Practitioner" at bounding box center [1483, 314] width 135 height 27
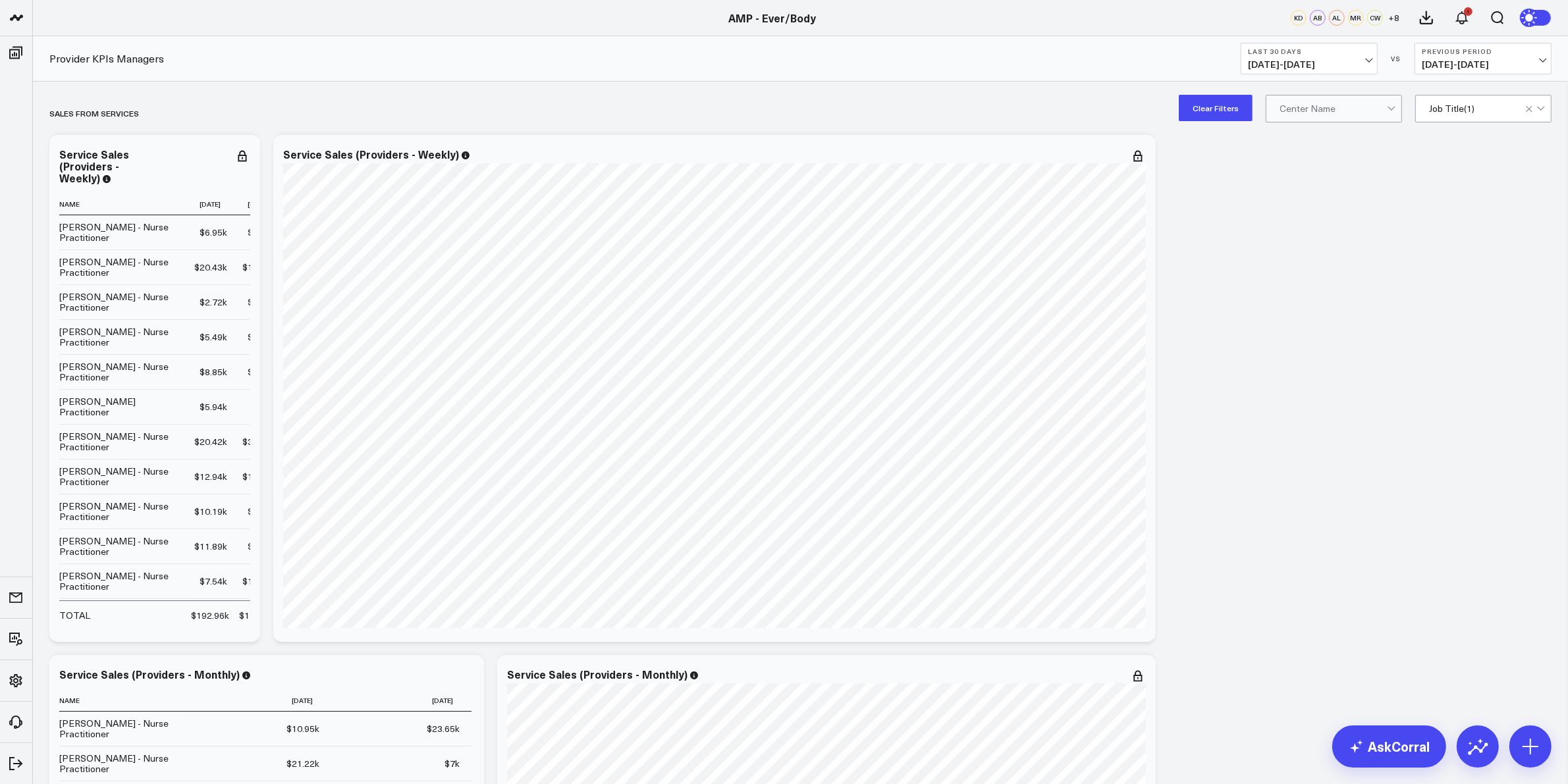
click at [1357, 51] on b "Last 30 Days" at bounding box center [1308, 51] width 123 height 8
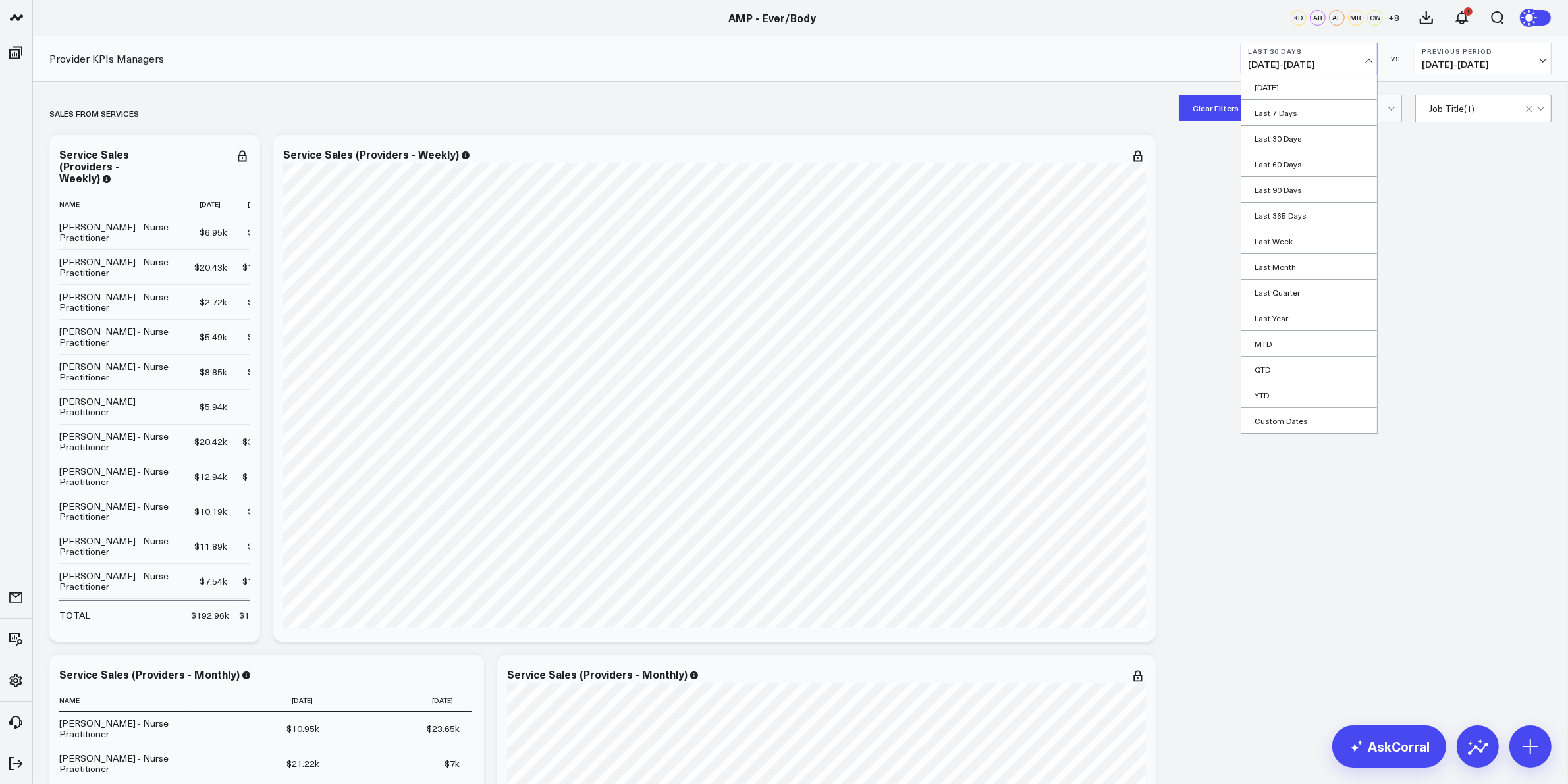
click at [1058, 63] on div "Provider KPIs Managers Last 30 Days 07/20/25 - 08/18/25 Yesterday Last 7 Days L…" at bounding box center [800, 58] width 1535 height 45
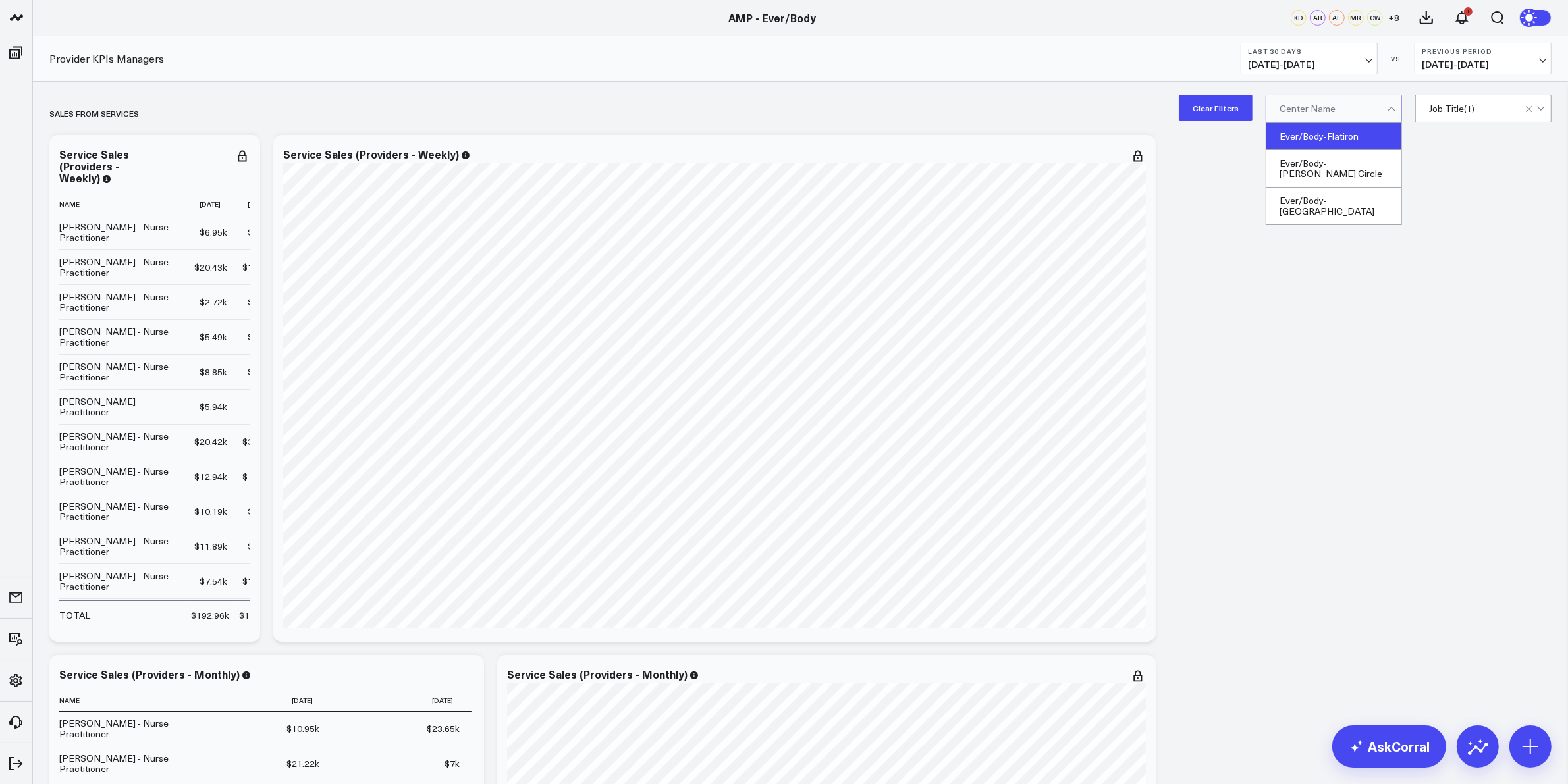
click at [1375, 142] on div "Ever/Body-Flatiron" at bounding box center [1334, 137] width 135 height 27
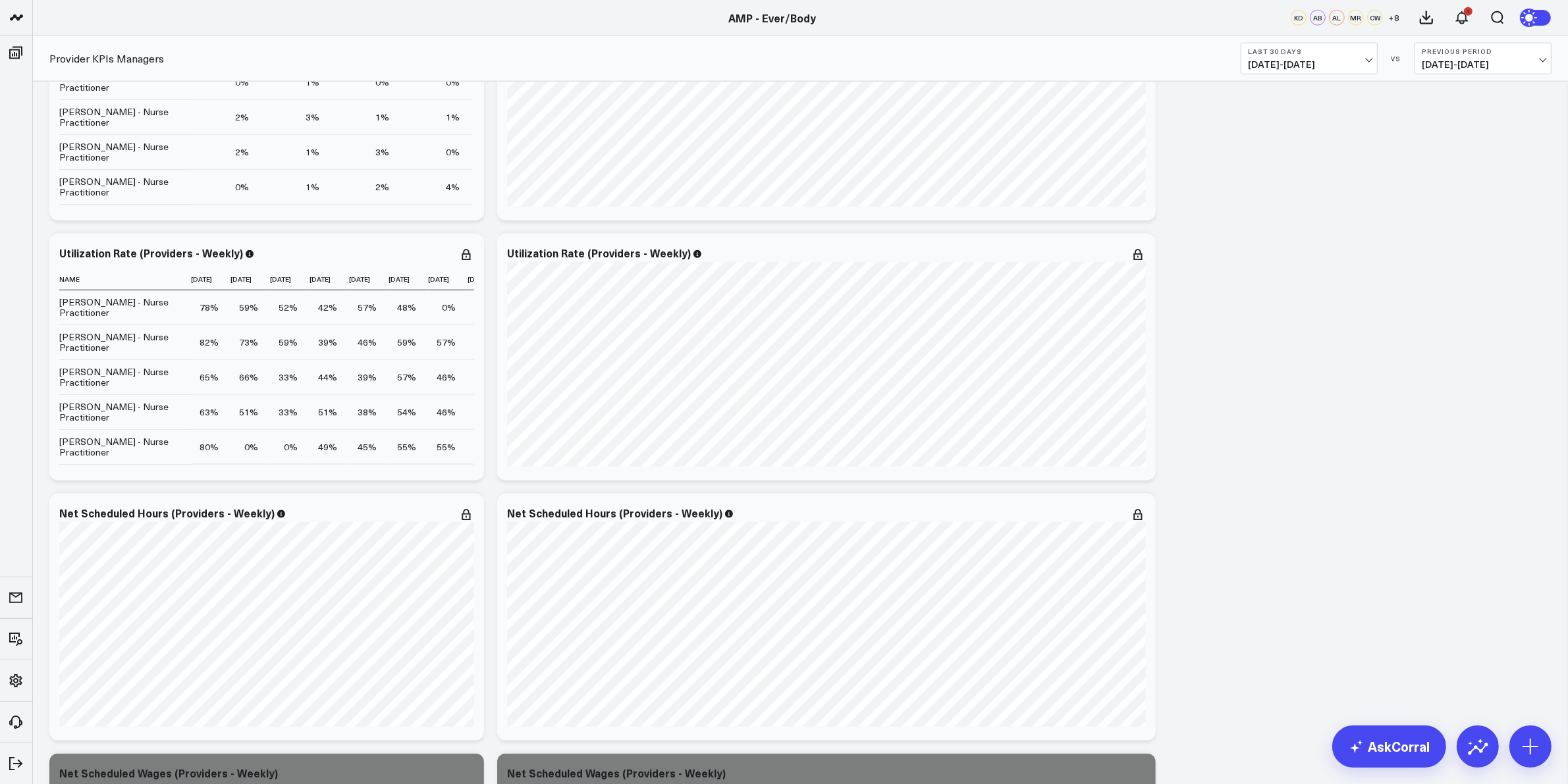
scroll to position [2058, 0]
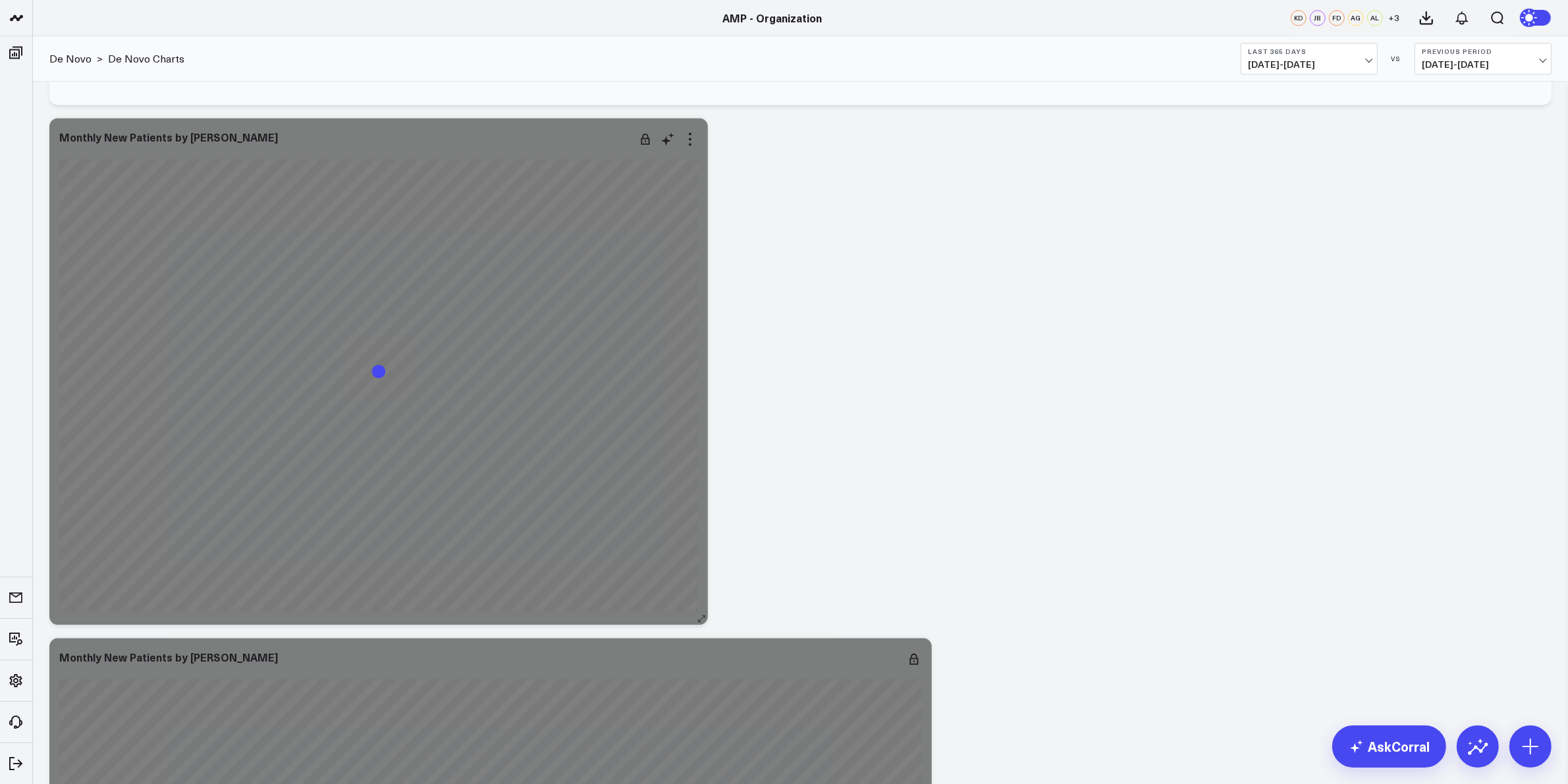
scroll to position [3609, 0]
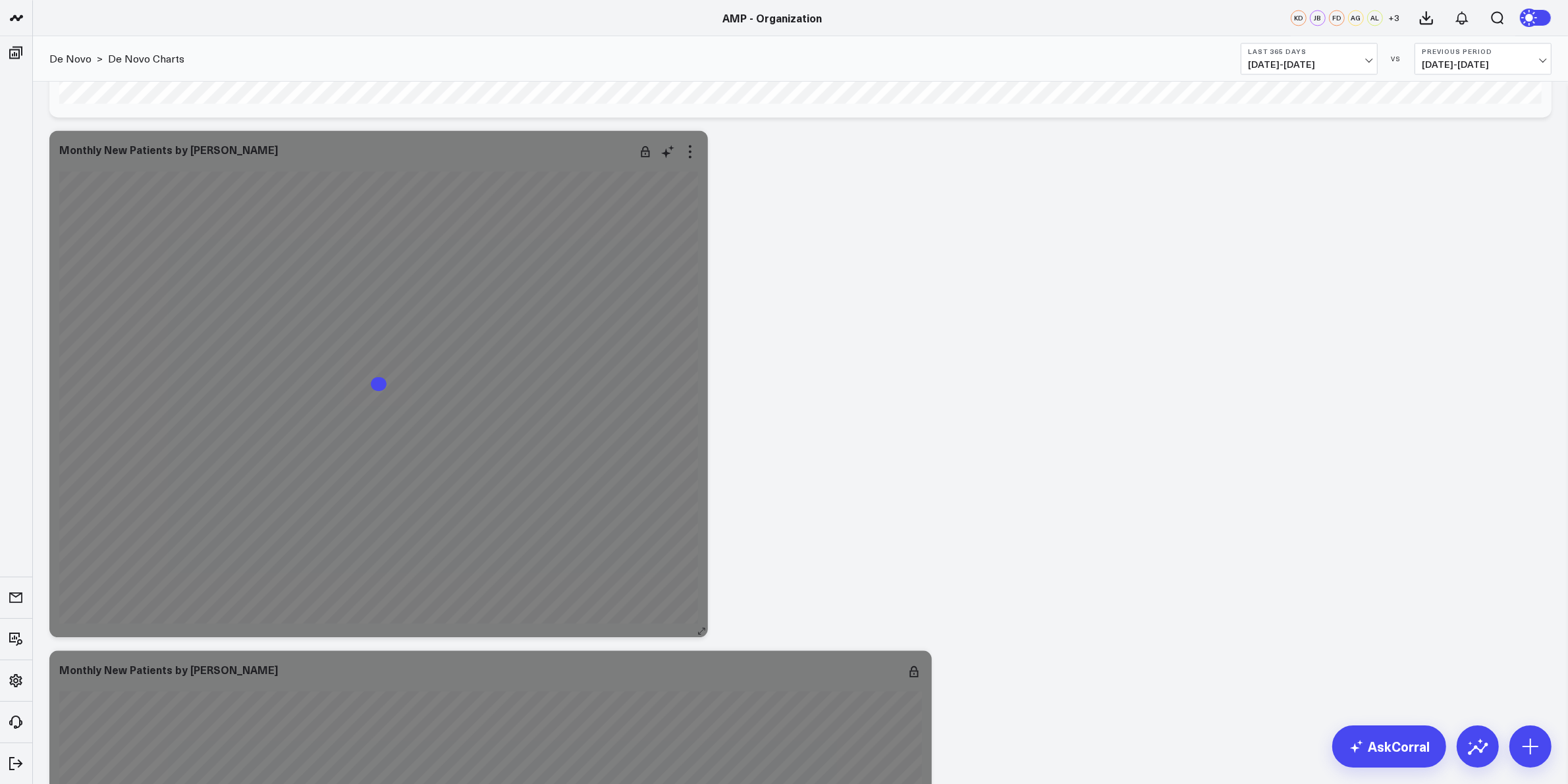
click at [703, 149] on div "Monthly New Patients by [PERSON_NAME]" at bounding box center [379, 384] width 659 height 507
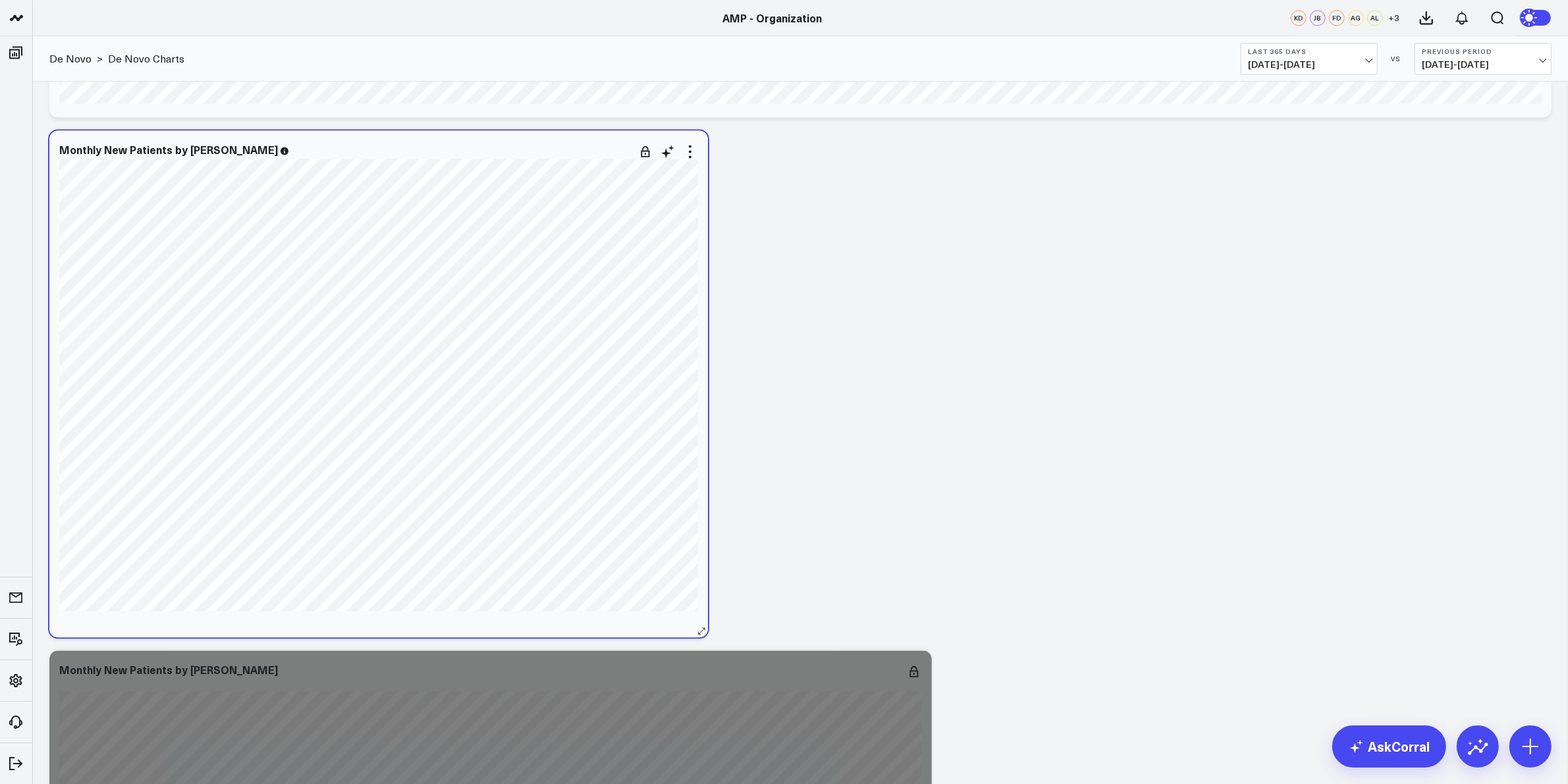
click at [698, 149] on div "Monthly New Patients by De Novo [fontSize:10px lineHeight:12px] / Living Young …" at bounding box center [379, 384] width 659 height 507
click at [691, 150] on icon at bounding box center [690, 151] width 16 height 16
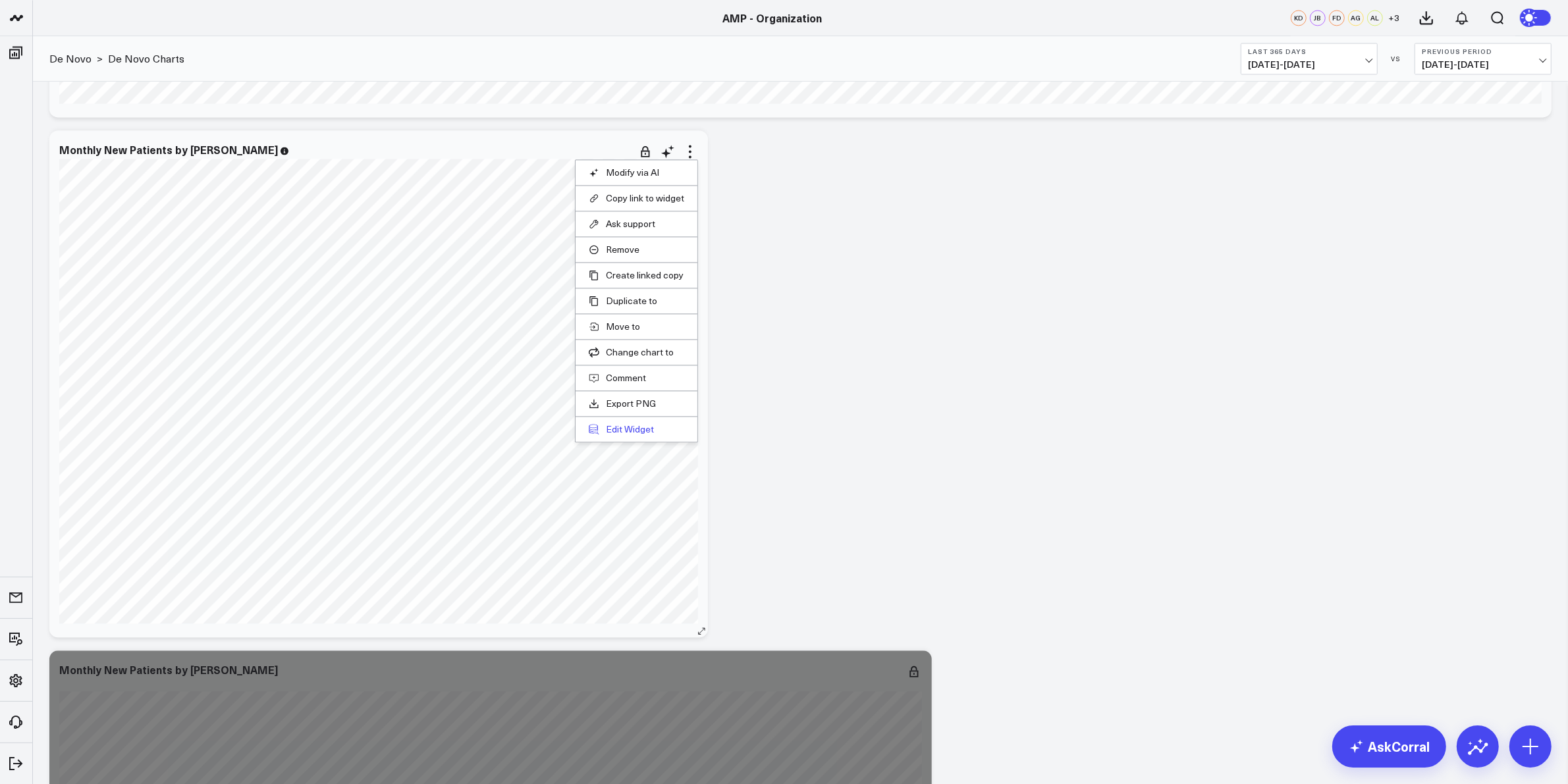
click at [621, 426] on button "Edit Widget" at bounding box center [636, 429] width 96 height 12
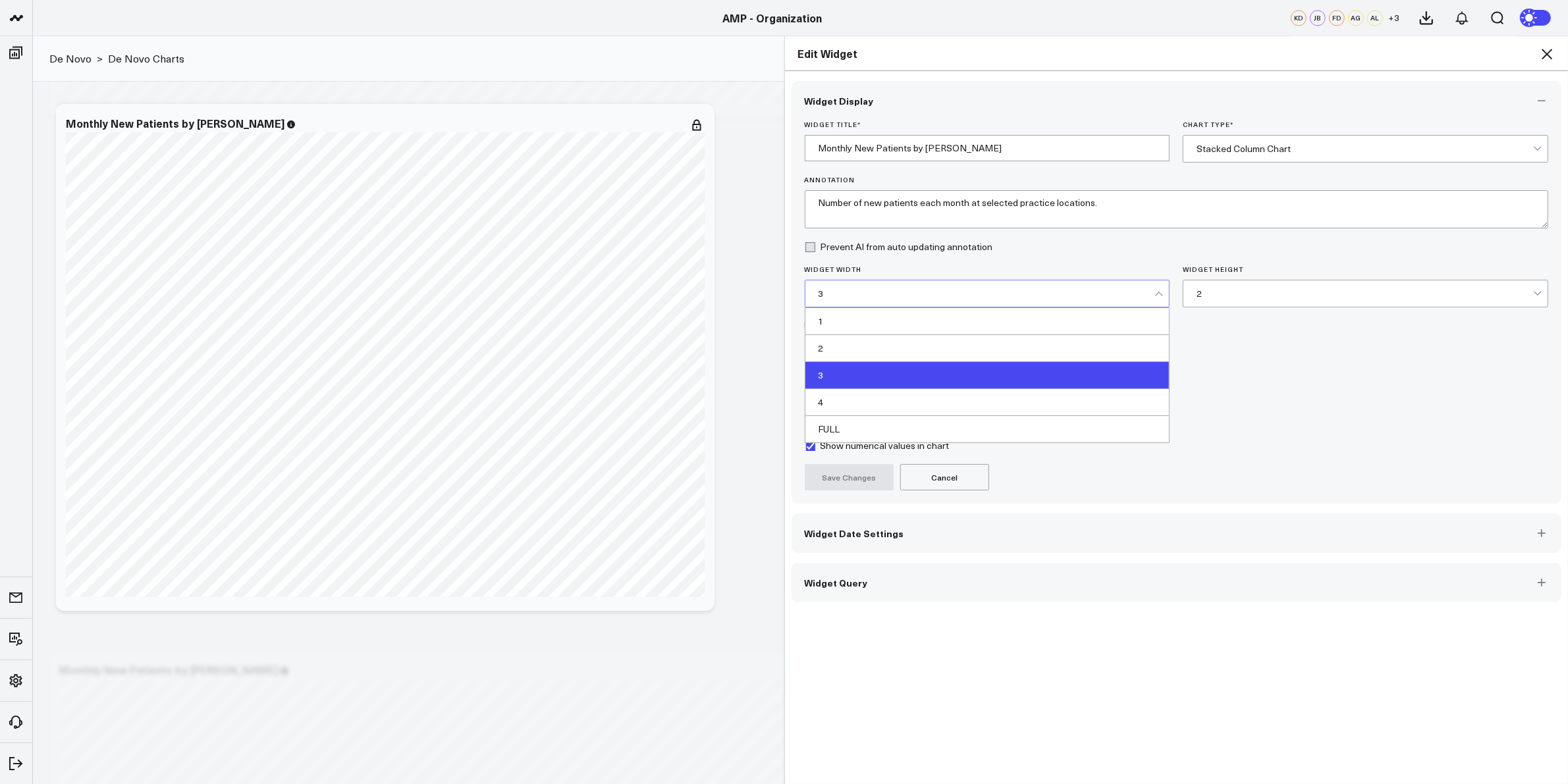
click at [1107, 297] on div "3" at bounding box center [987, 294] width 337 height 11
click at [873, 426] on div "FULL" at bounding box center [987, 429] width 364 height 26
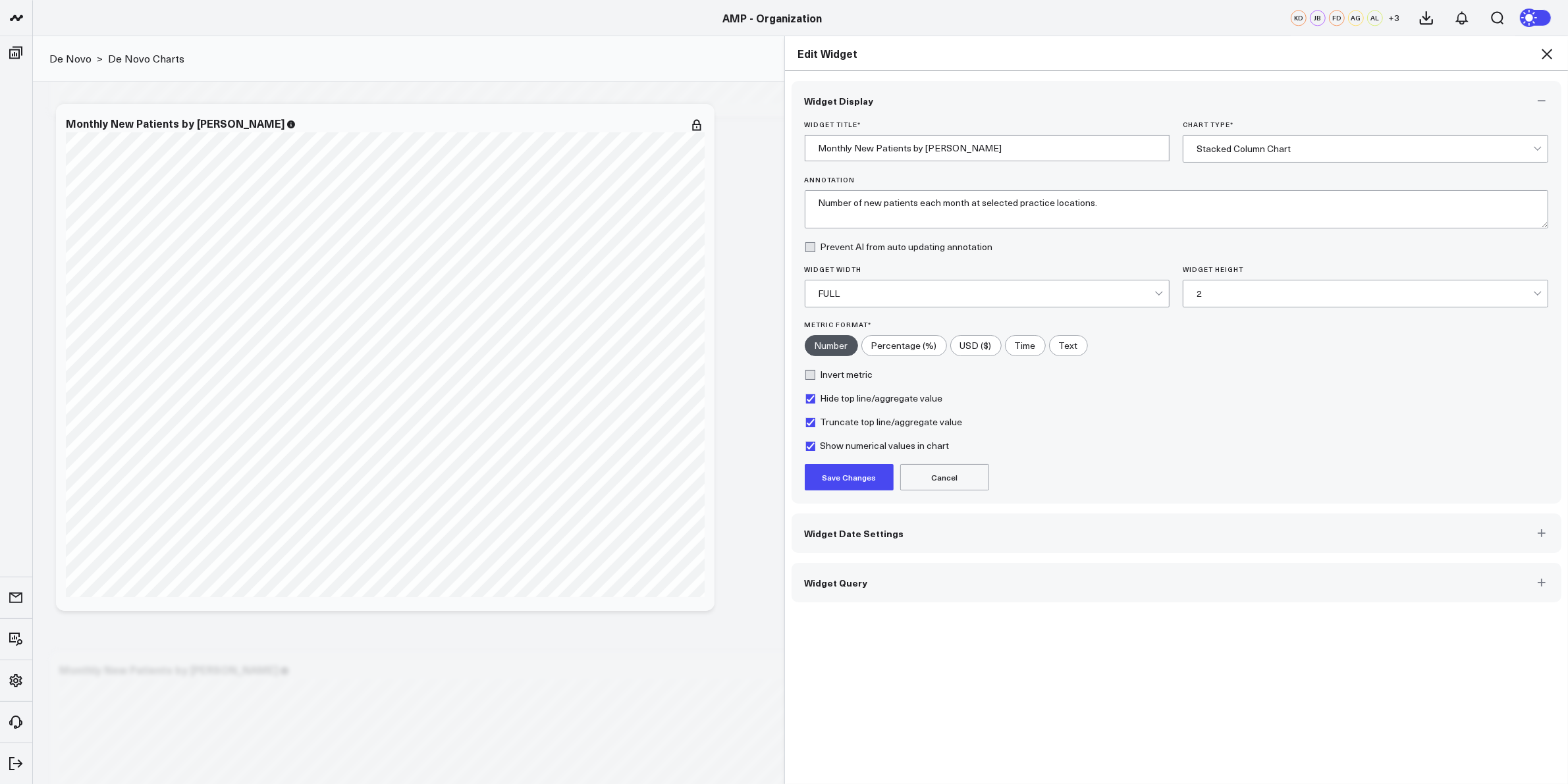
click at [852, 472] on button "Save Changes" at bounding box center [848, 477] width 89 height 26
click at [1542, 56] on icon at bounding box center [1546, 54] width 16 height 16
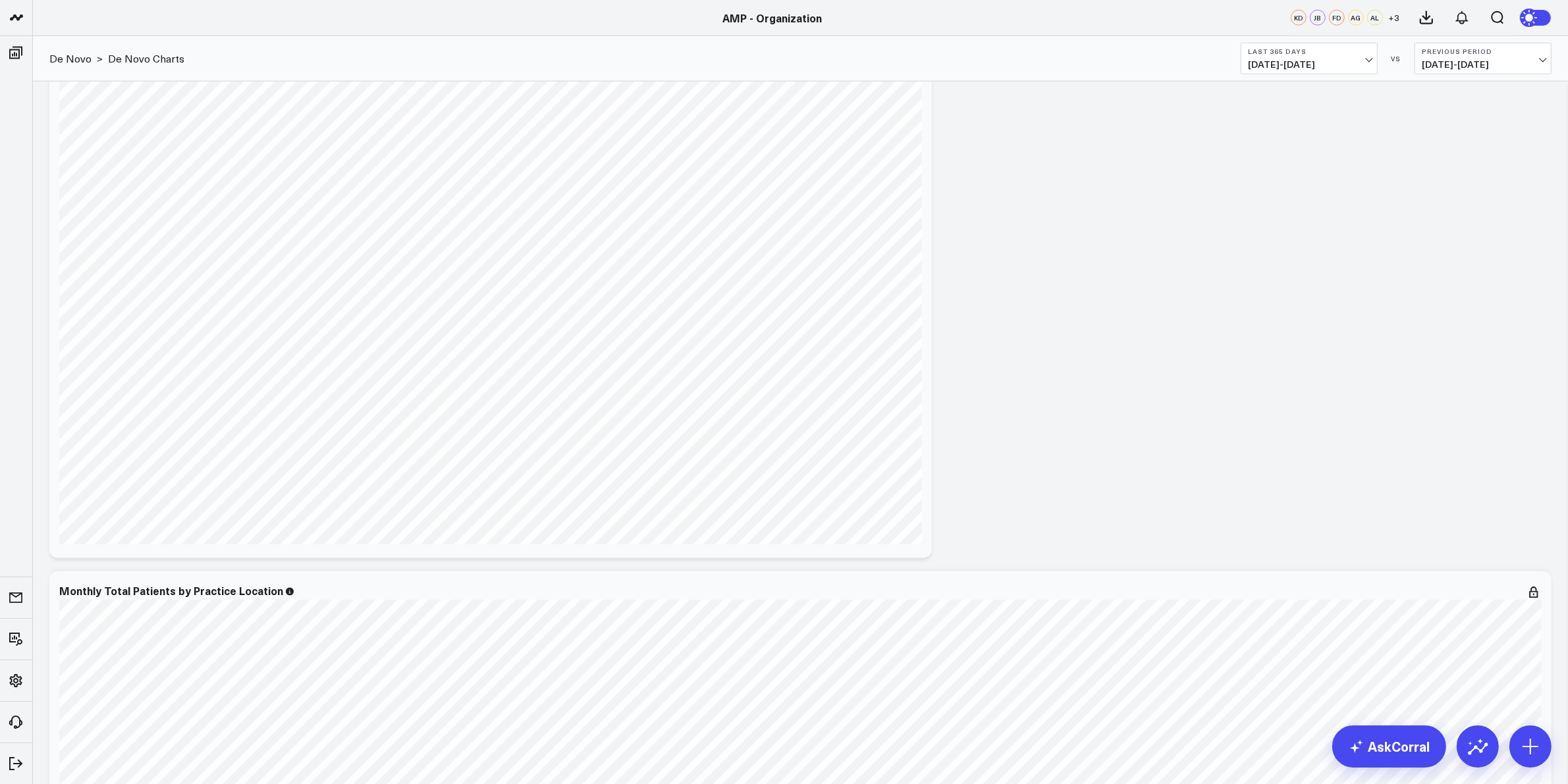
scroll to position [1880, 0]
click at [914, 323] on icon at bounding box center [913, 319] width 16 height 16
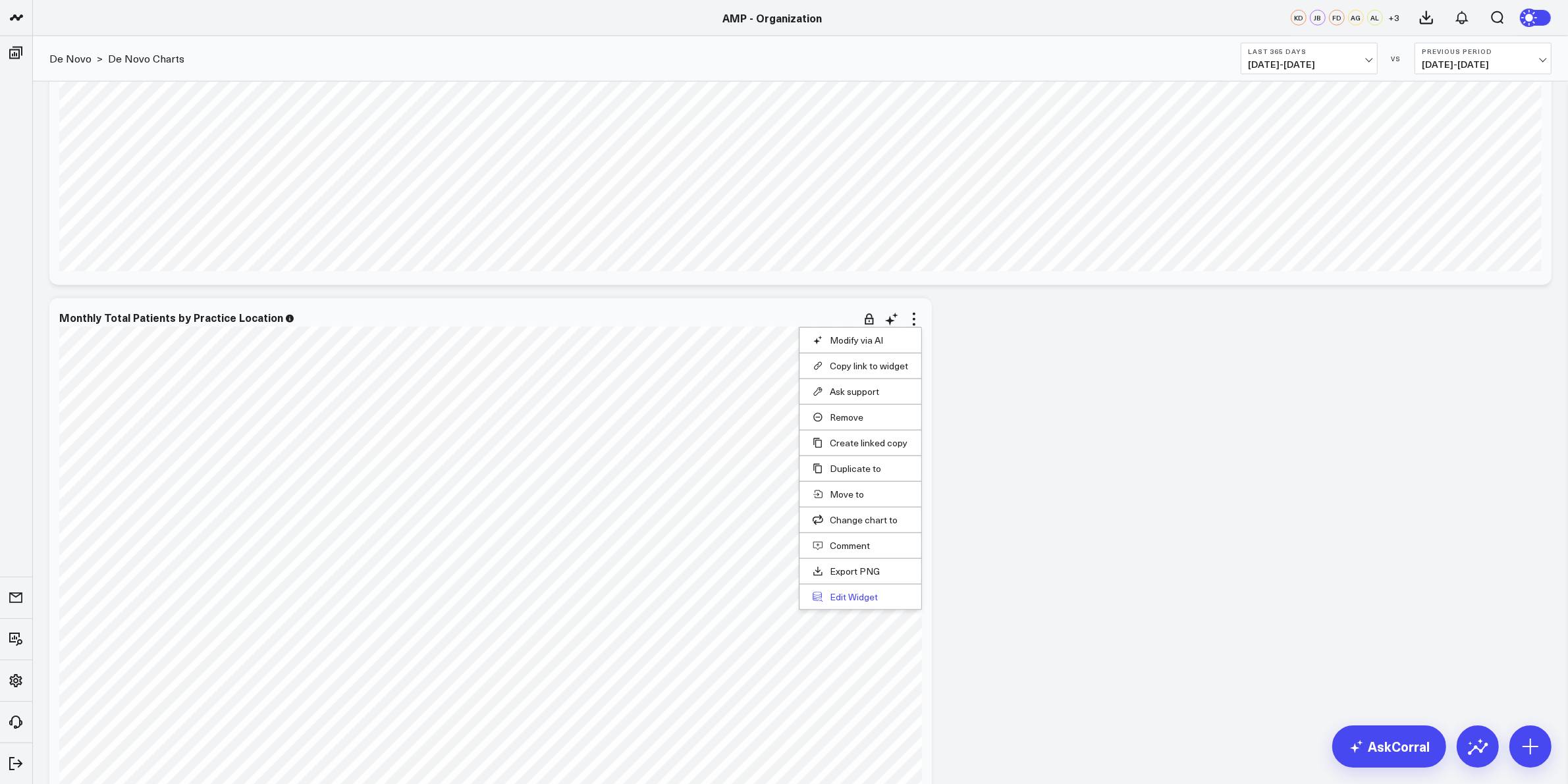
click at [871, 593] on button "Edit Widget" at bounding box center [860, 597] width 96 height 12
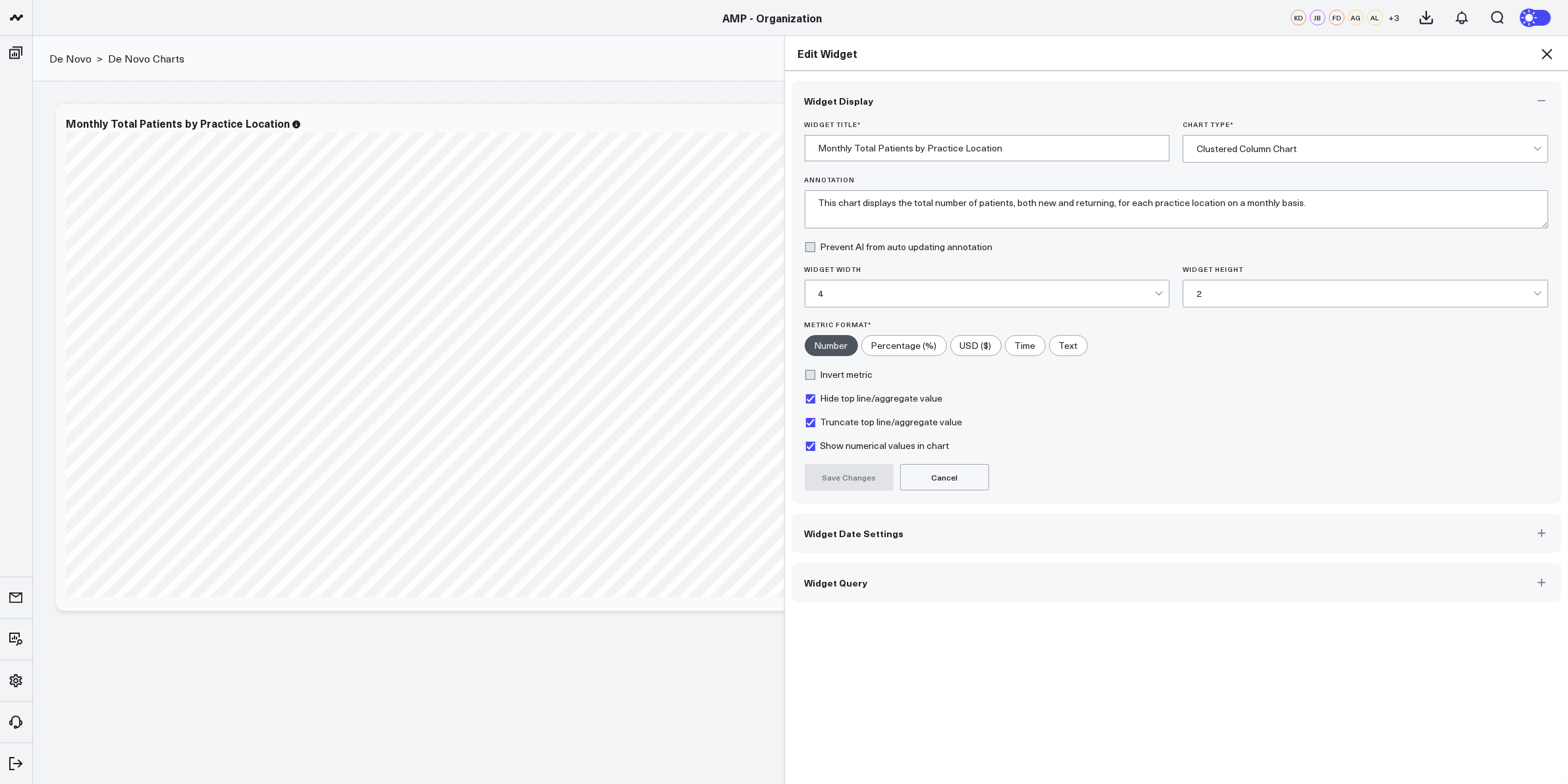
click at [1283, 291] on div "2" at bounding box center [1365, 294] width 337 height 11
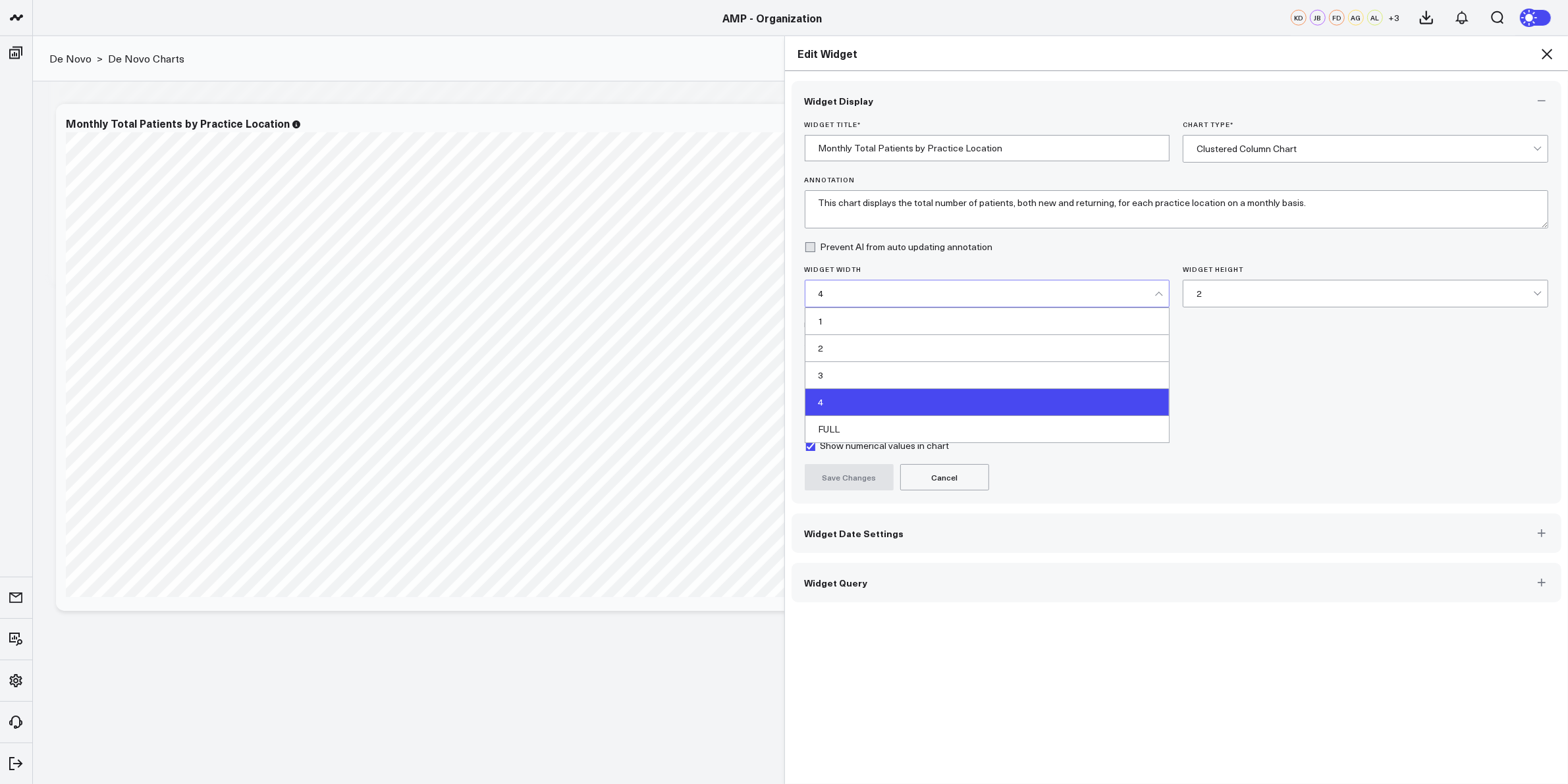
click at [1058, 281] on div "4" at bounding box center [987, 293] width 337 height 26
click at [851, 433] on div "FULL" at bounding box center [987, 429] width 364 height 26
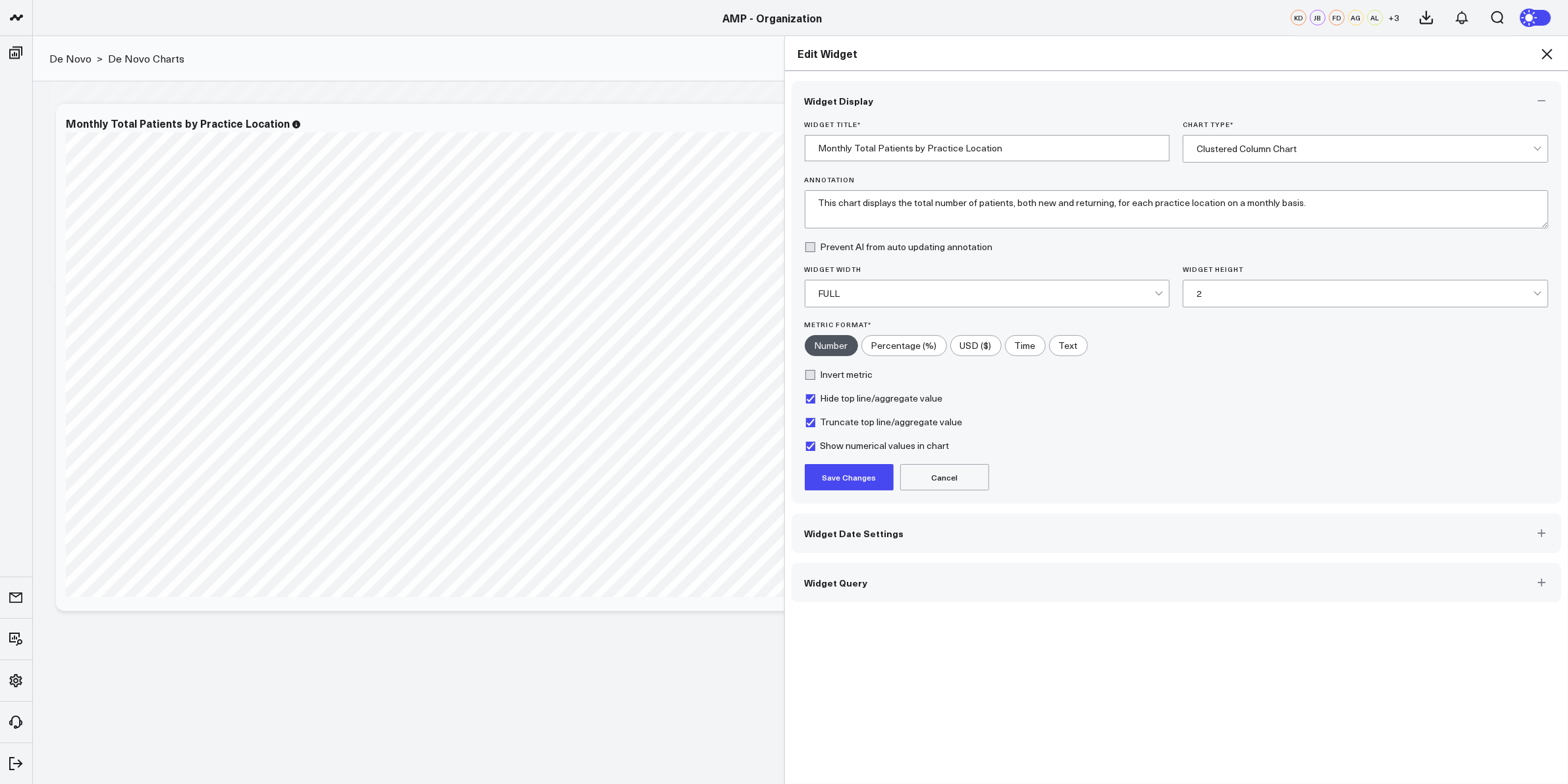
click at [846, 480] on button "Save Changes" at bounding box center [848, 477] width 89 height 26
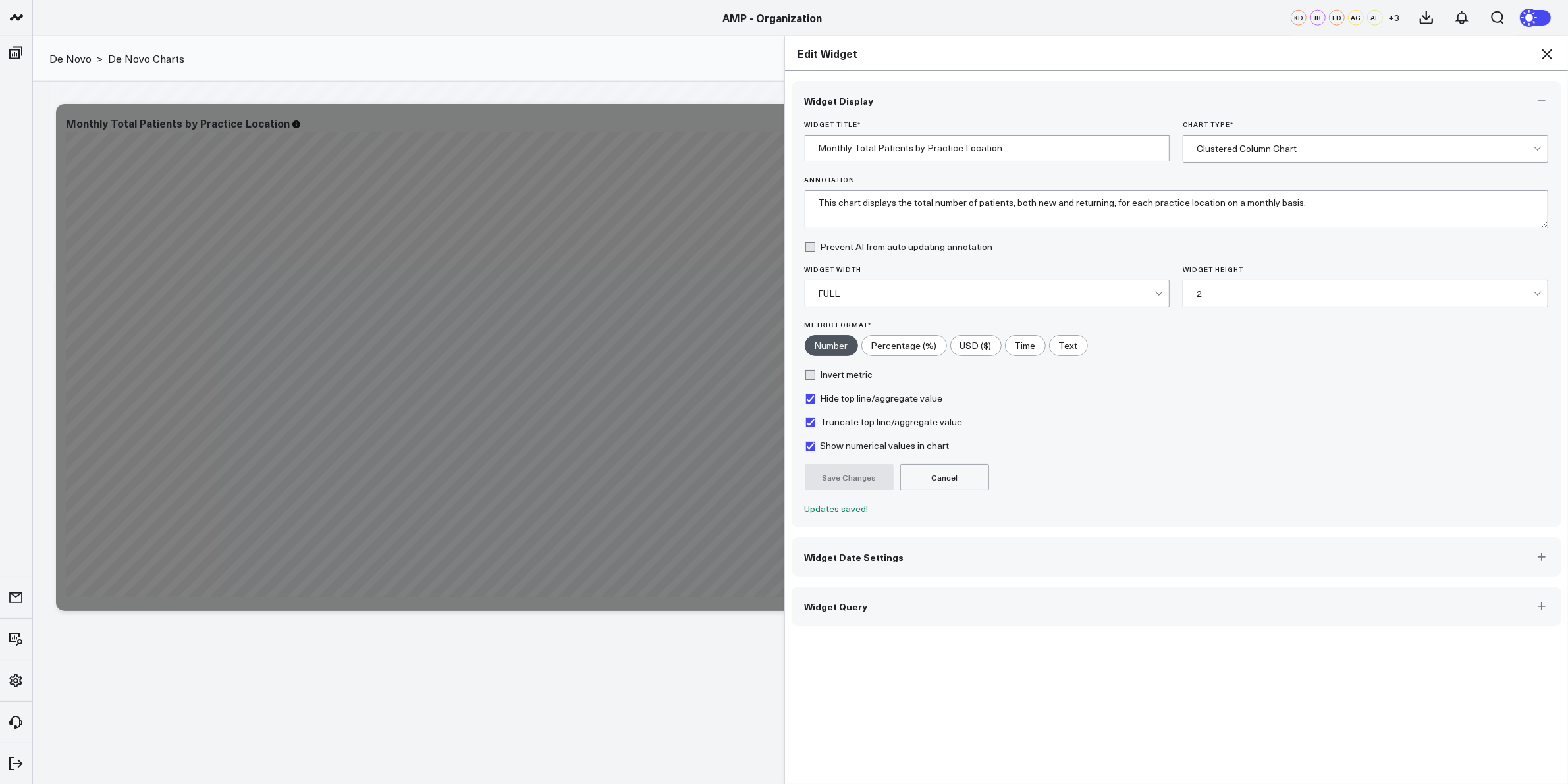
click at [1545, 54] on icon at bounding box center [1546, 54] width 16 height 16
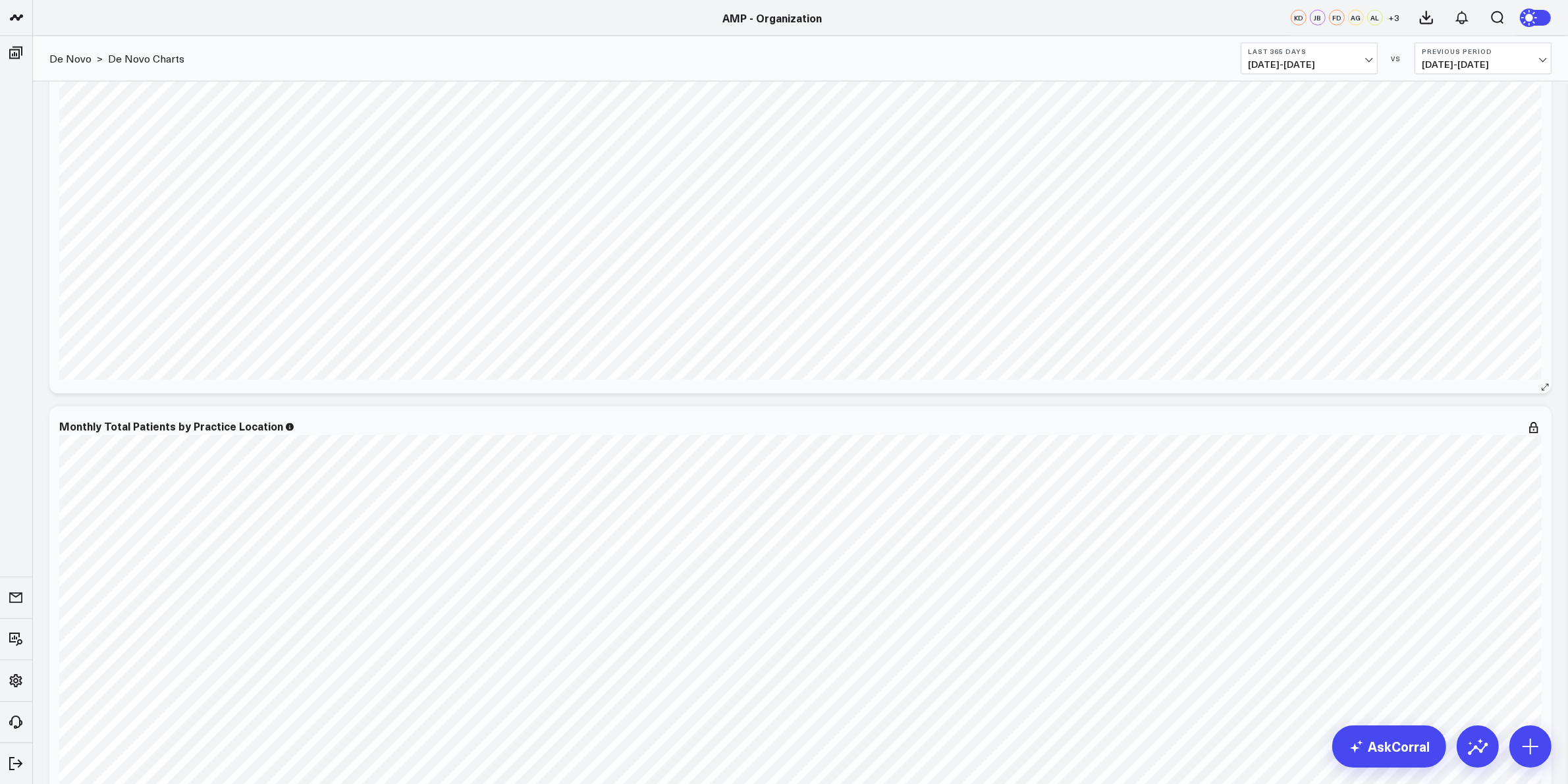
scroll to position [2621, 0]
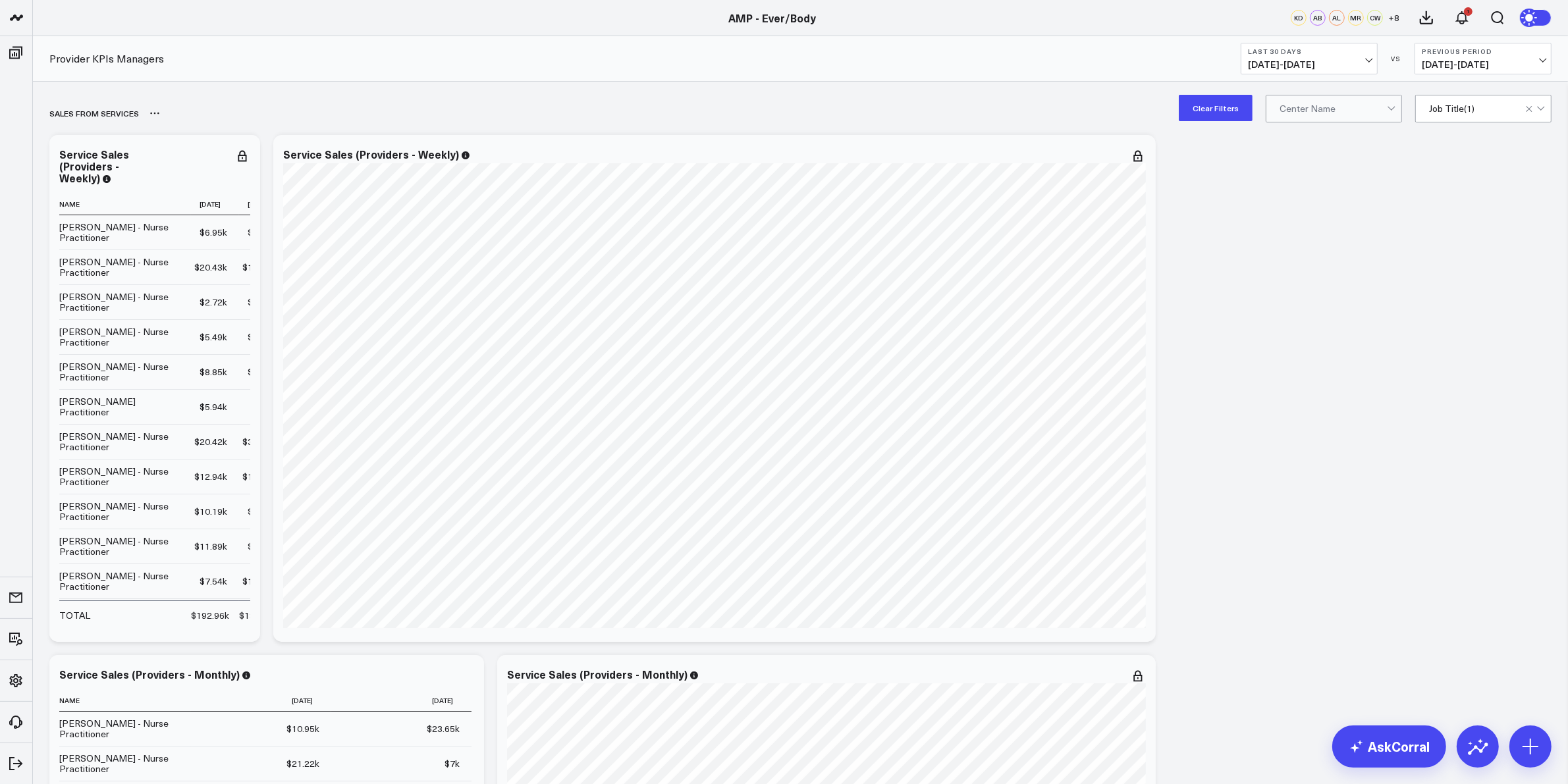
click at [1315, 126] on div "SALES FROM SERVICES" at bounding box center [724, 113] width 1350 height 30
click at [1346, 188] on div "Ever/Body-Williamsburg" at bounding box center [1334, 206] width 135 height 37
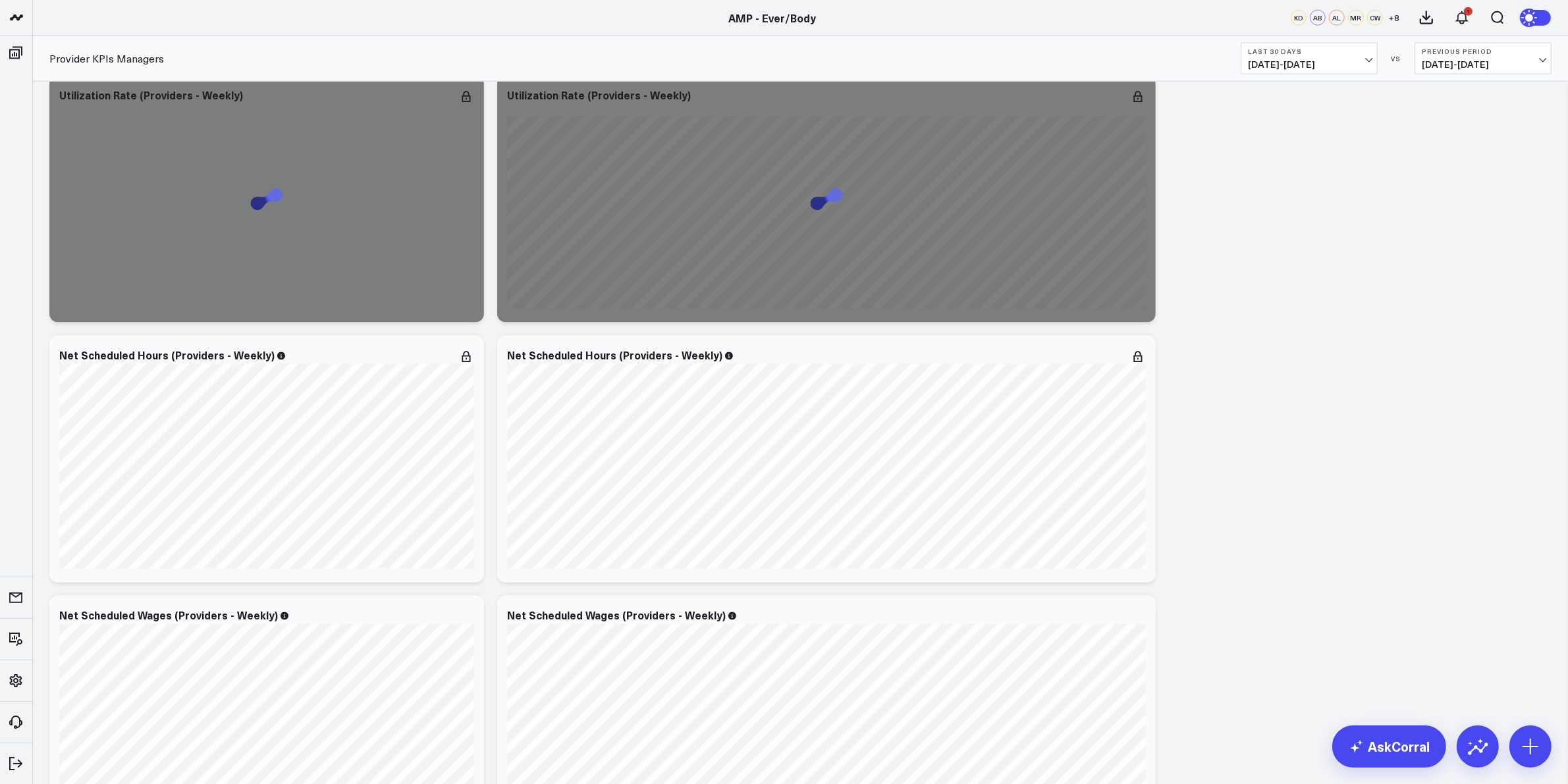
scroll to position [2058, 0]
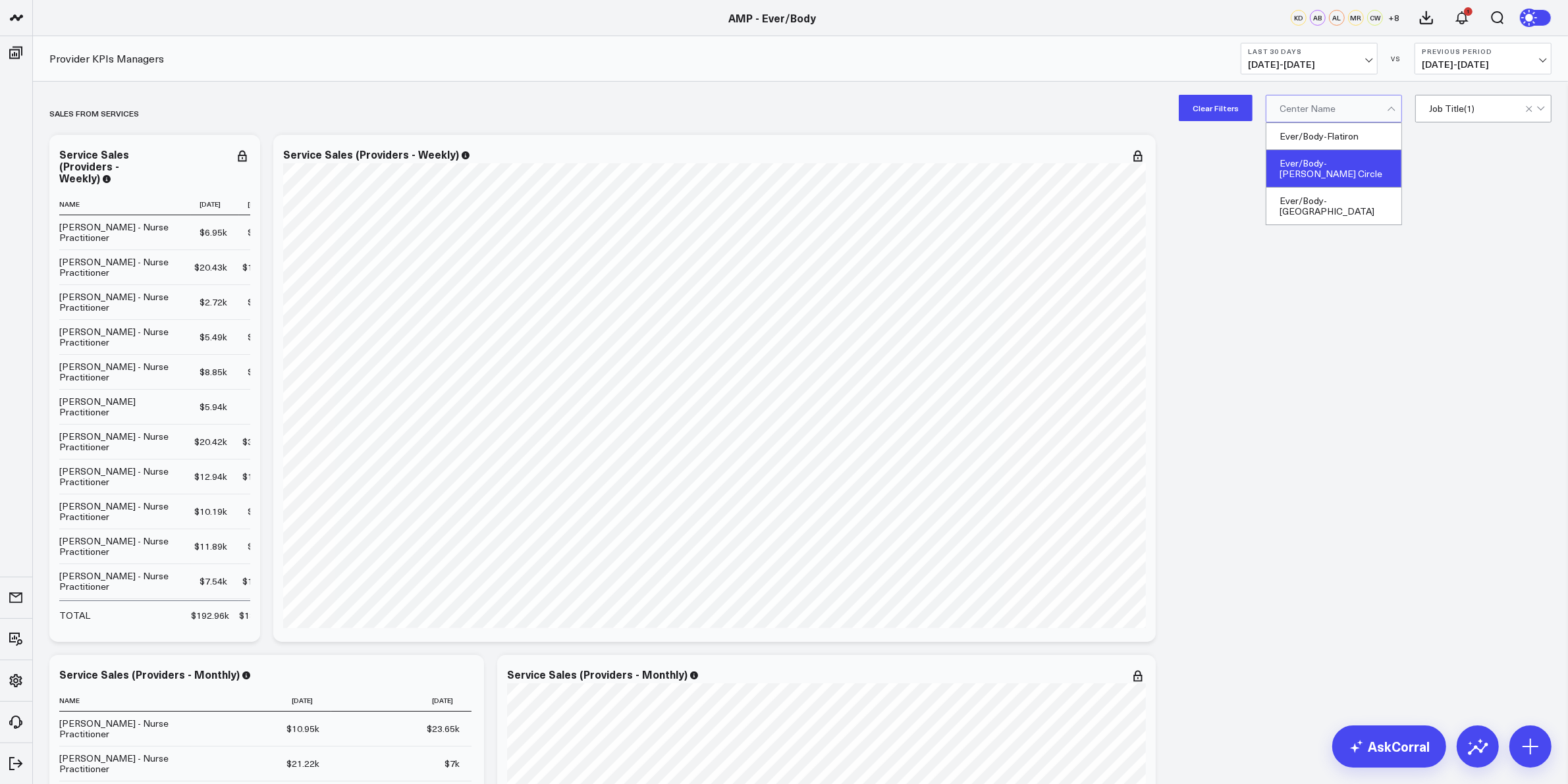
click at [1358, 168] on div "Ever/Body-Logan Circle" at bounding box center [1334, 169] width 135 height 37
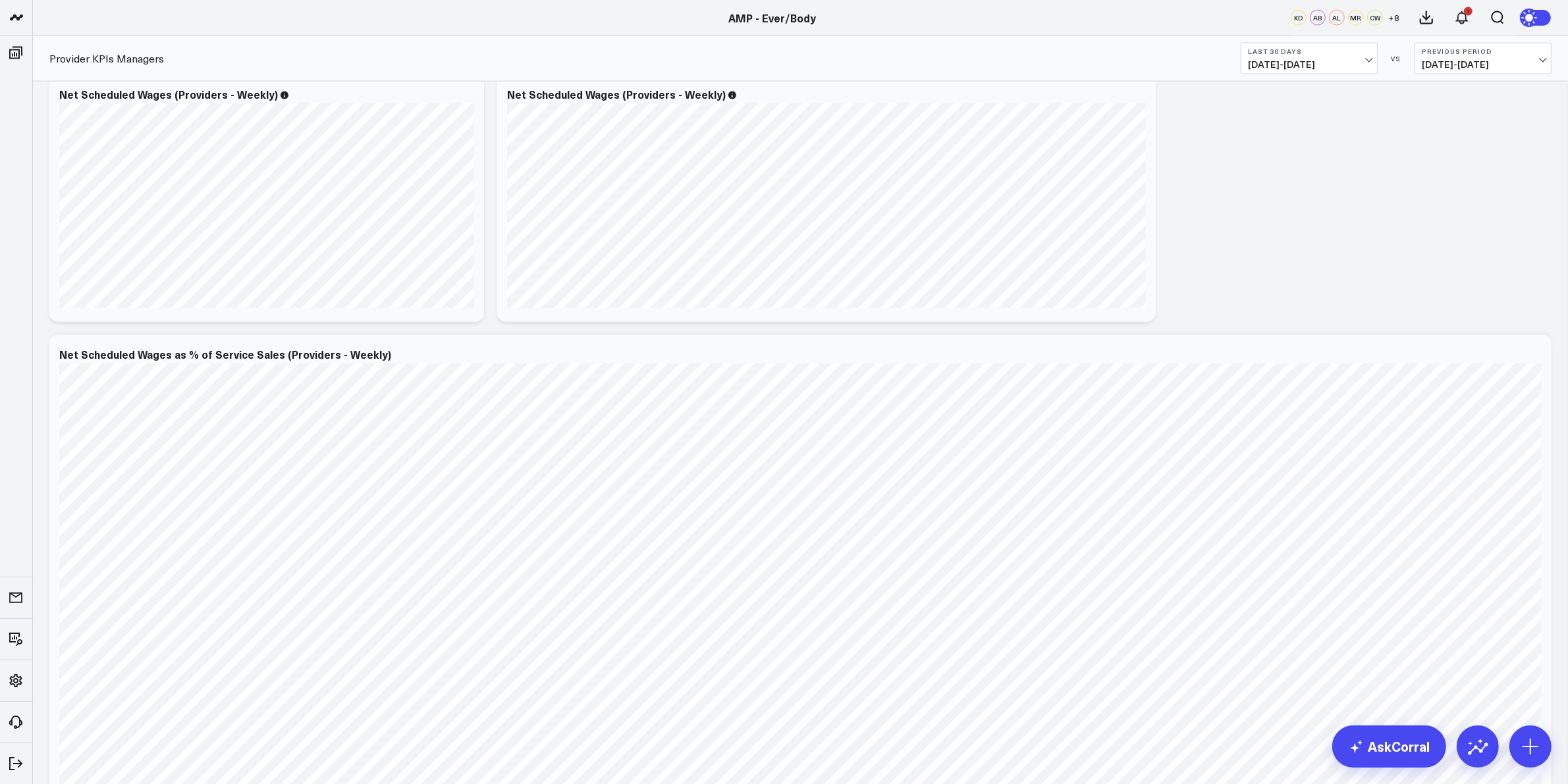
scroll to position [2634, 0]
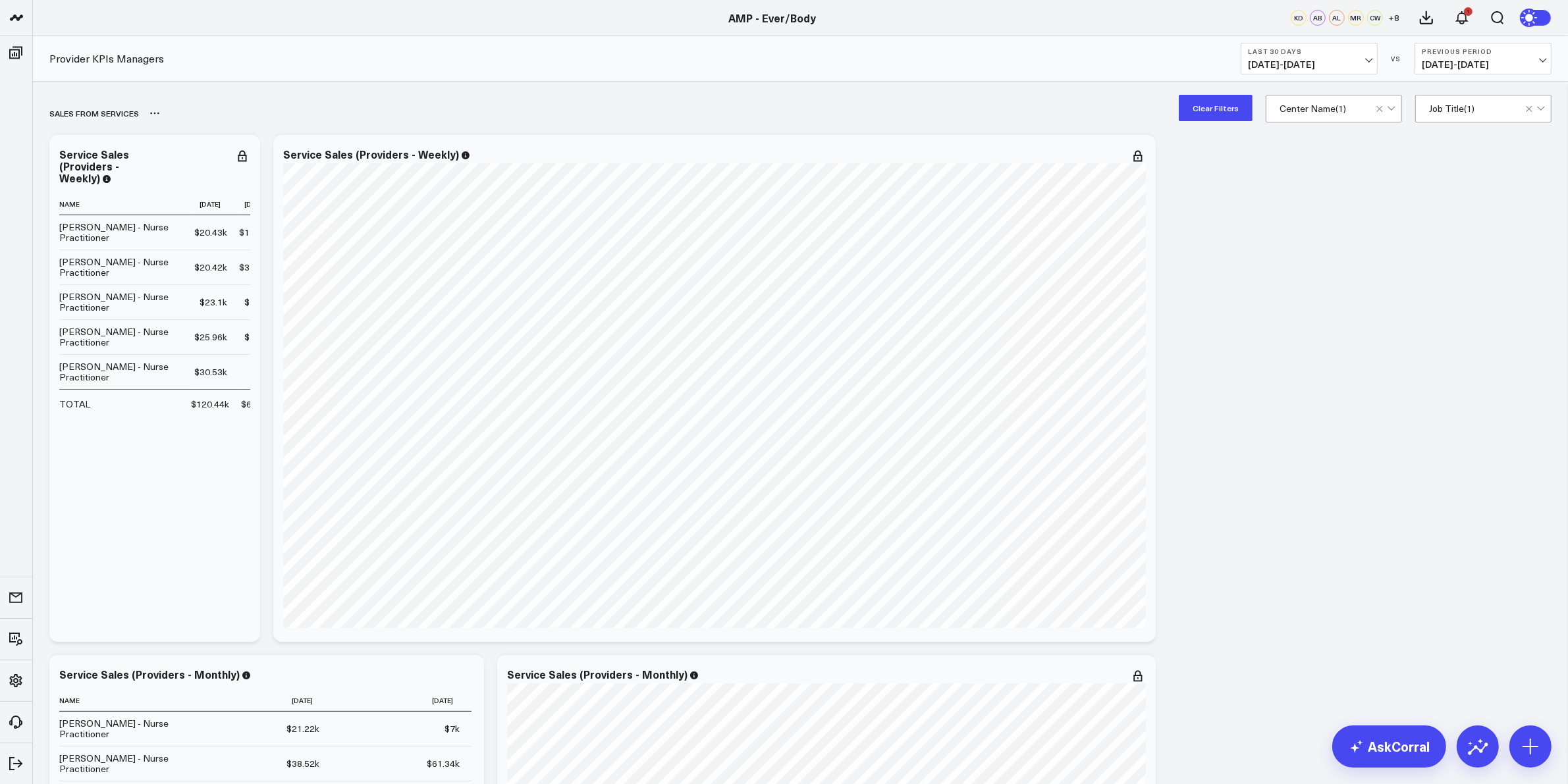
drag, startPoint x: 1231, startPoint y: 108, endPoint x: 1380, endPoint y: 123, distance: 149.8
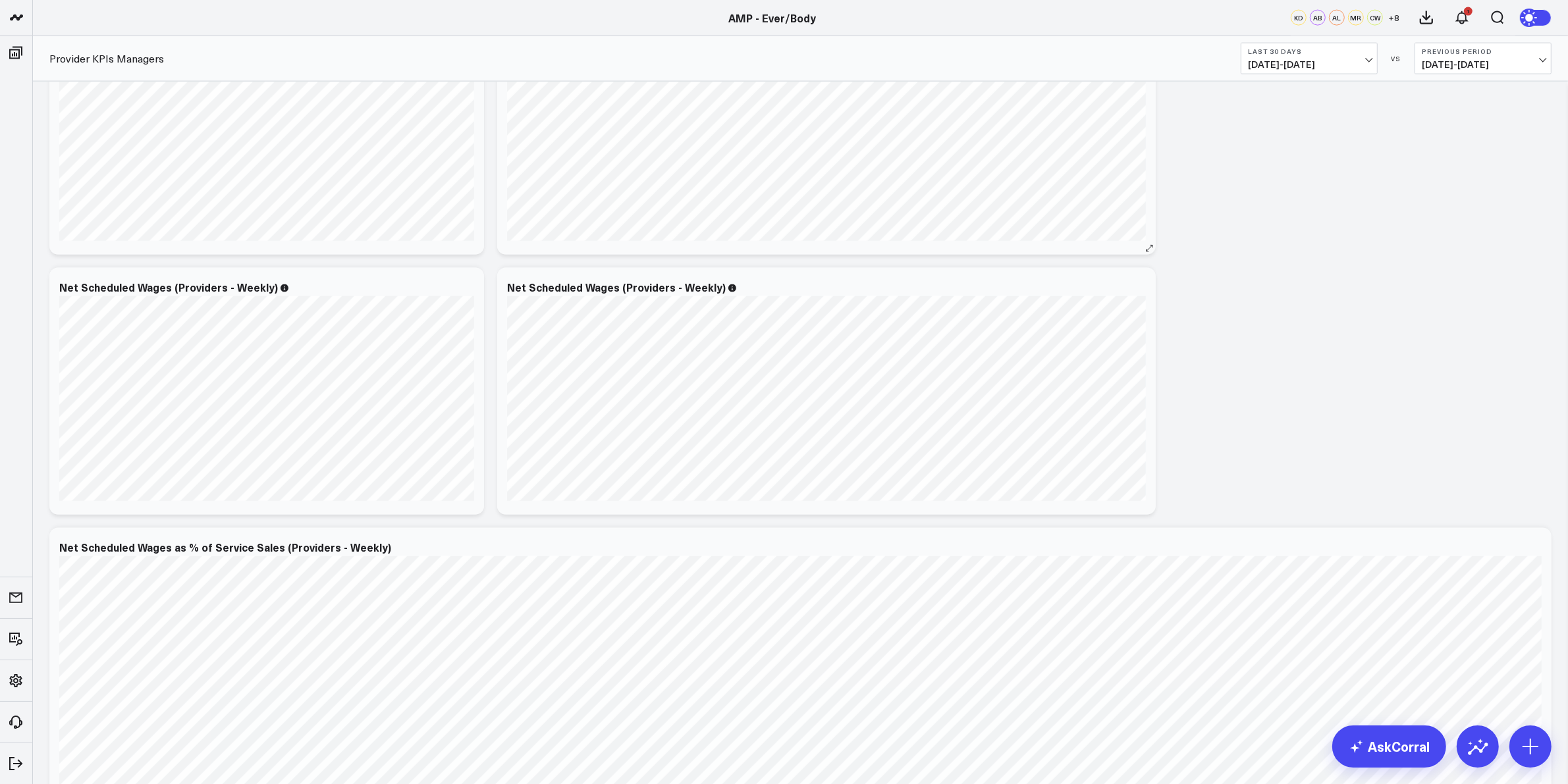
scroll to position [2387, 0]
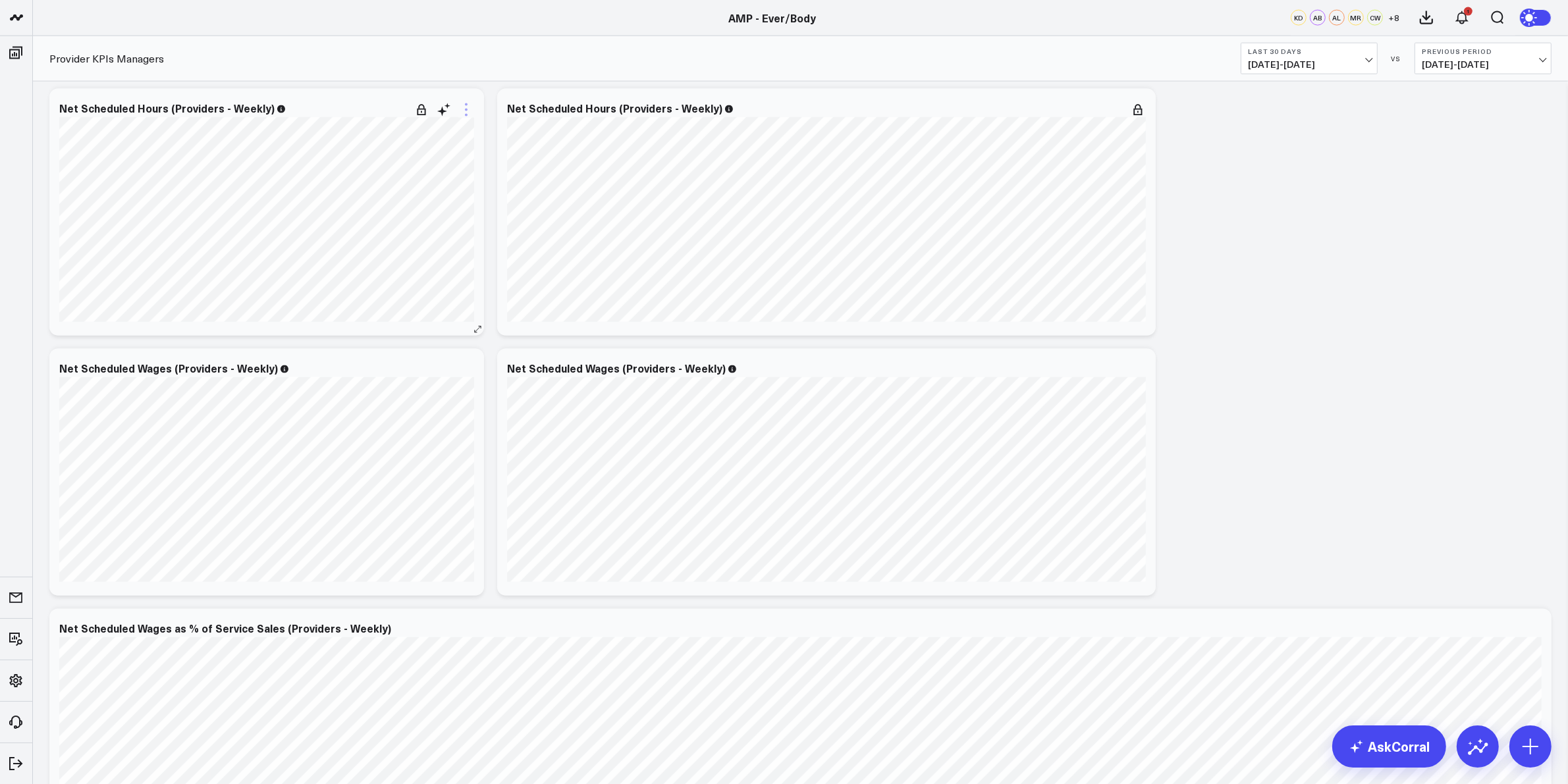
click at [468, 108] on icon at bounding box center [466, 110] width 16 height 16
click at [416, 386] on button "Edit Widget" at bounding box center [412, 388] width 96 height 12
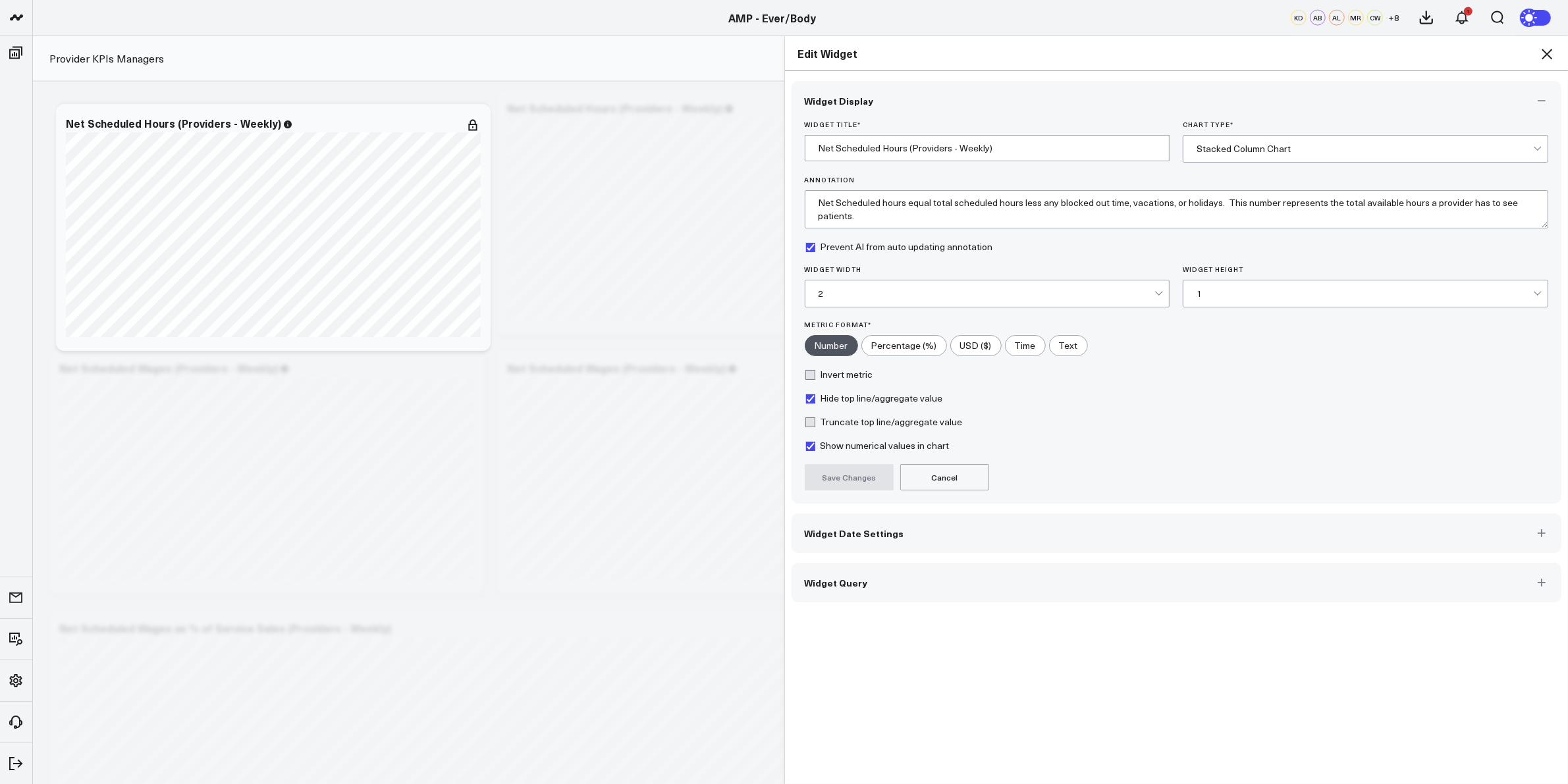
click at [1107, 297] on div "2" at bounding box center [987, 294] width 337 height 11
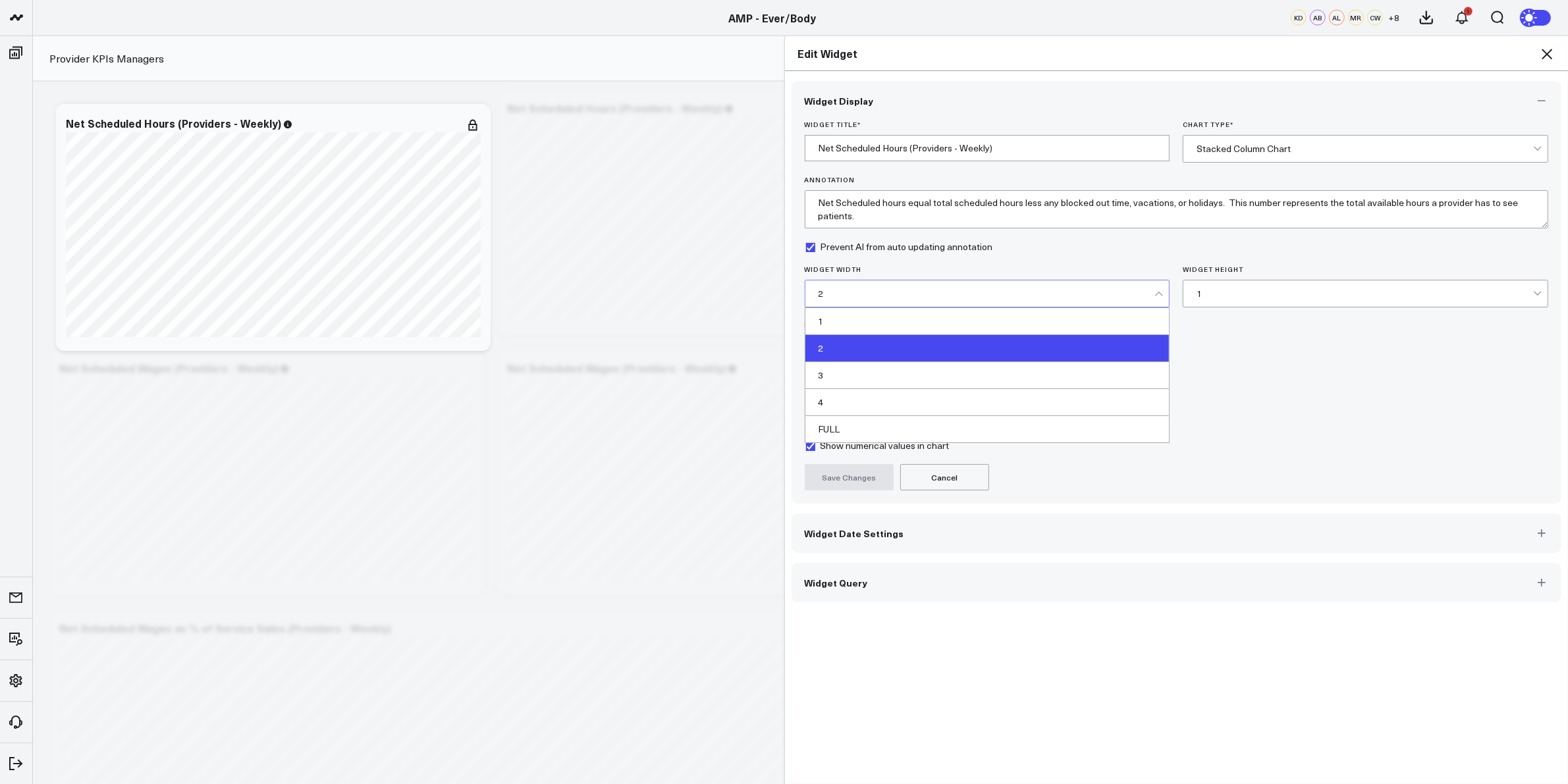
click at [1244, 295] on div "1" at bounding box center [1365, 294] width 337 height 11
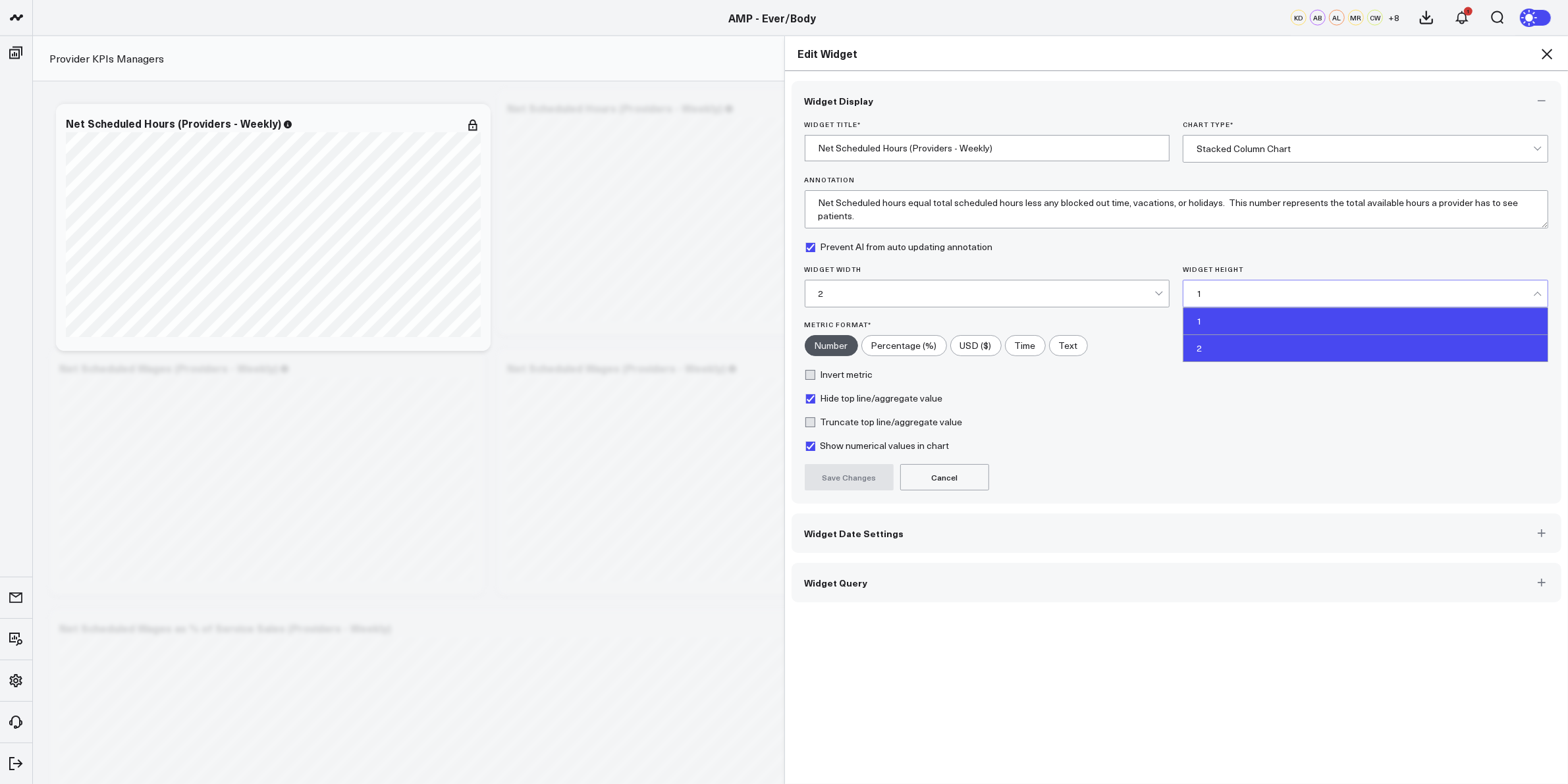
click at [1206, 350] on div "2" at bounding box center [1365, 348] width 364 height 26
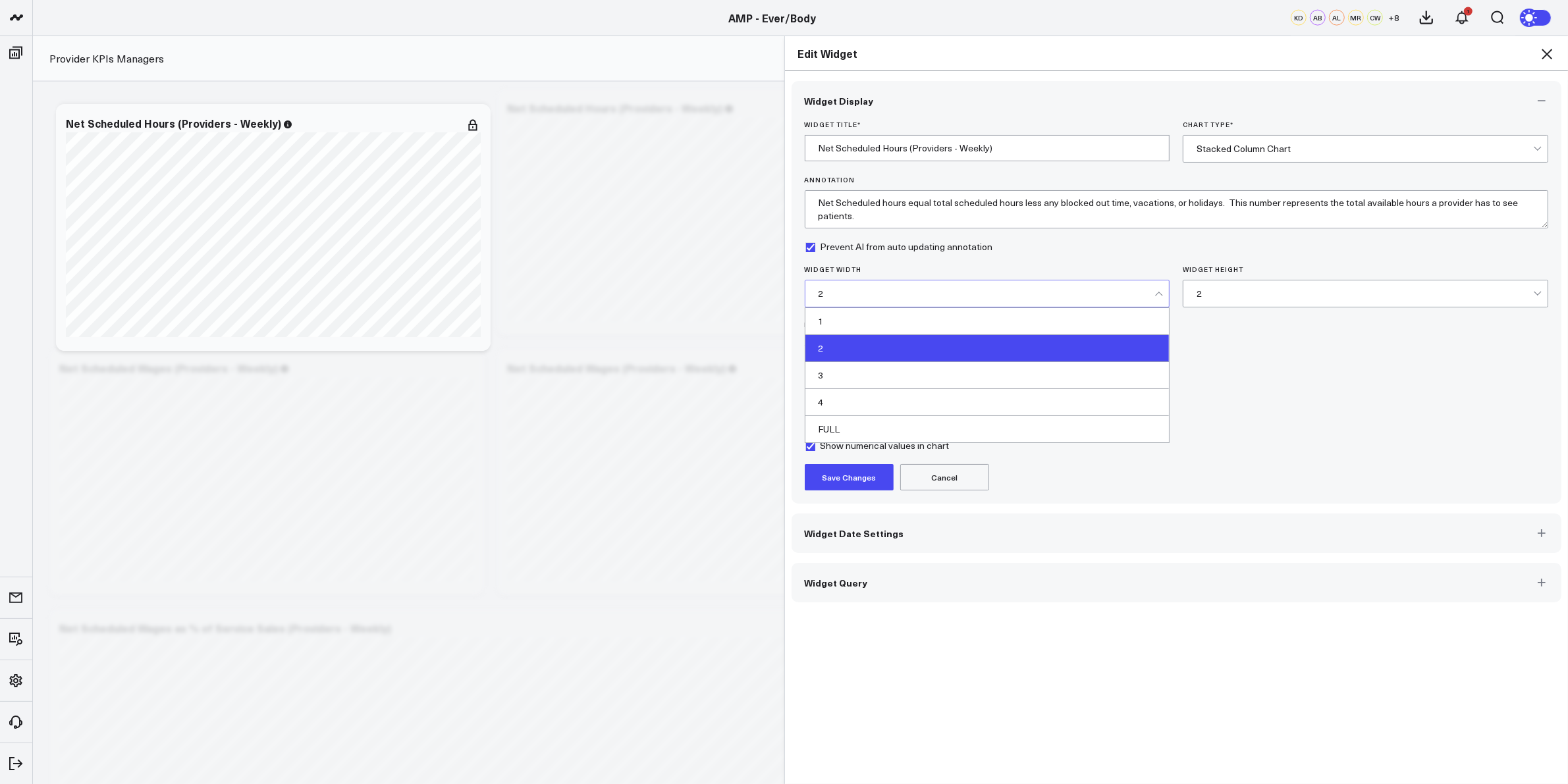
click at [850, 291] on div "2" at bounding box center [987, 294] width 337 height 11
click at [818, 369] on div "3" at bounding box center [987, 375] width 364 height 27
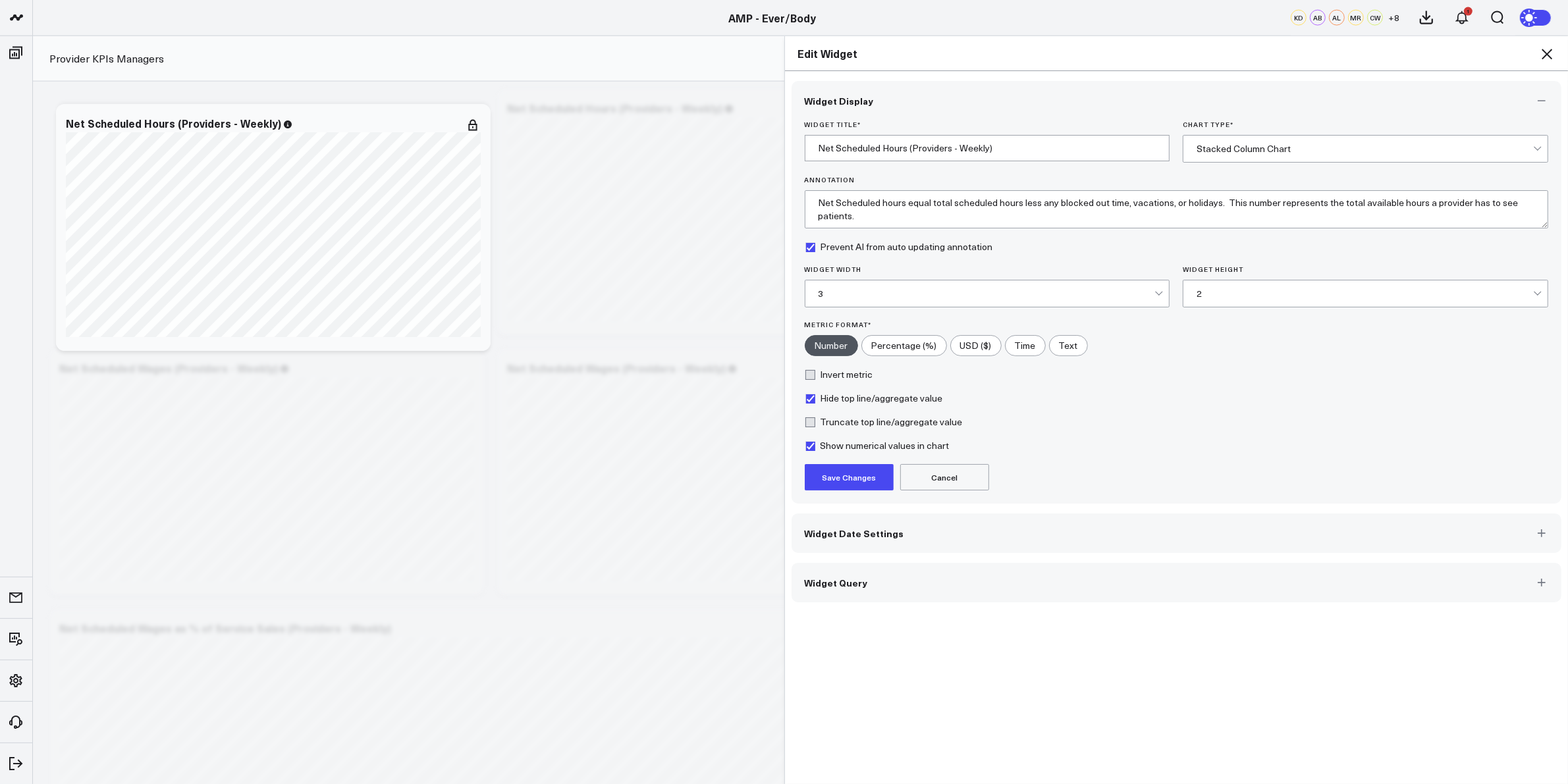
click at [850, 476] on button "Save Changes" at bounding box center [848, 477] width 89 height 26
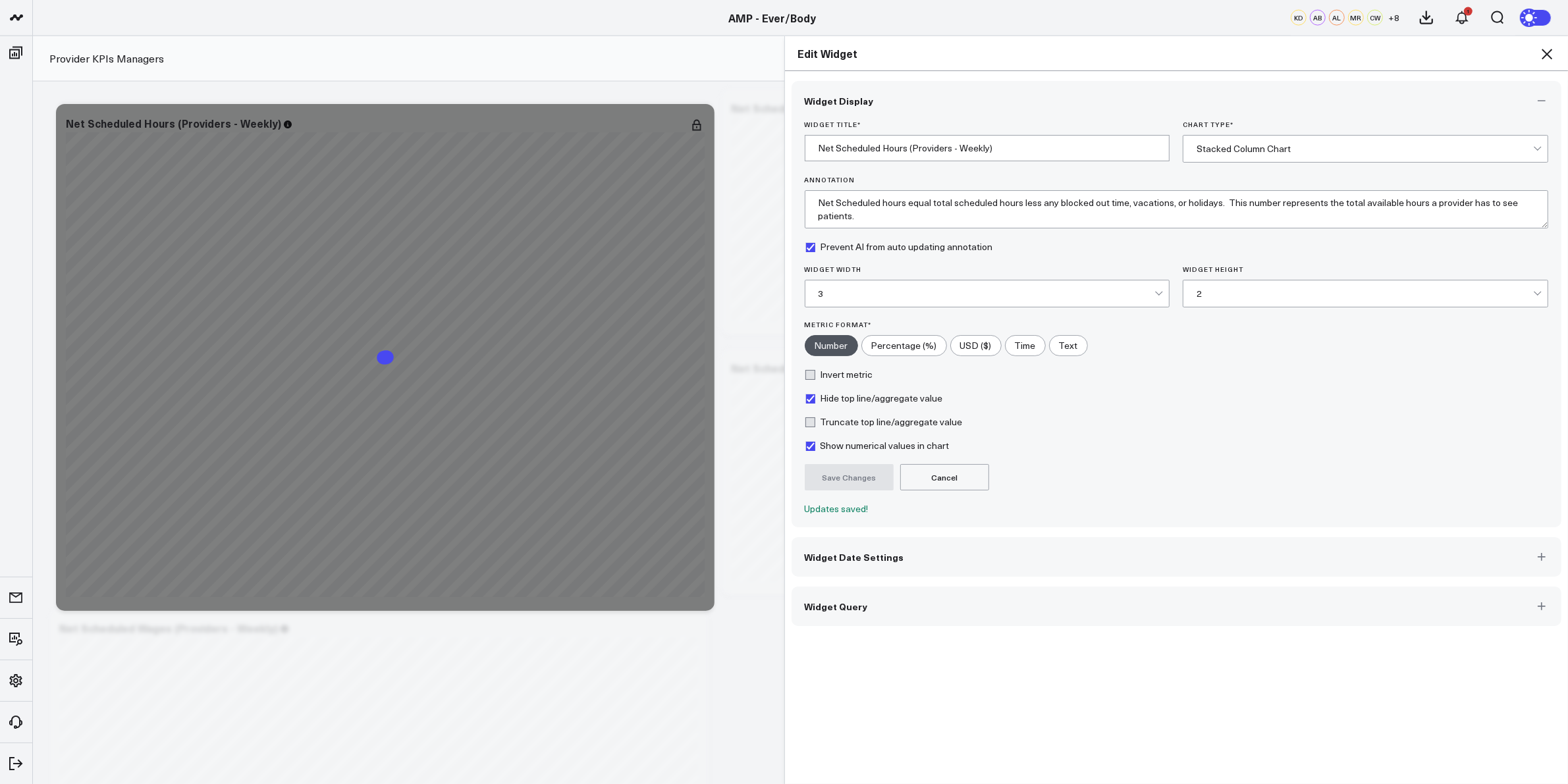
click at [1546, 54] on icon at bounding box center [1547, 54] width 11 height 11
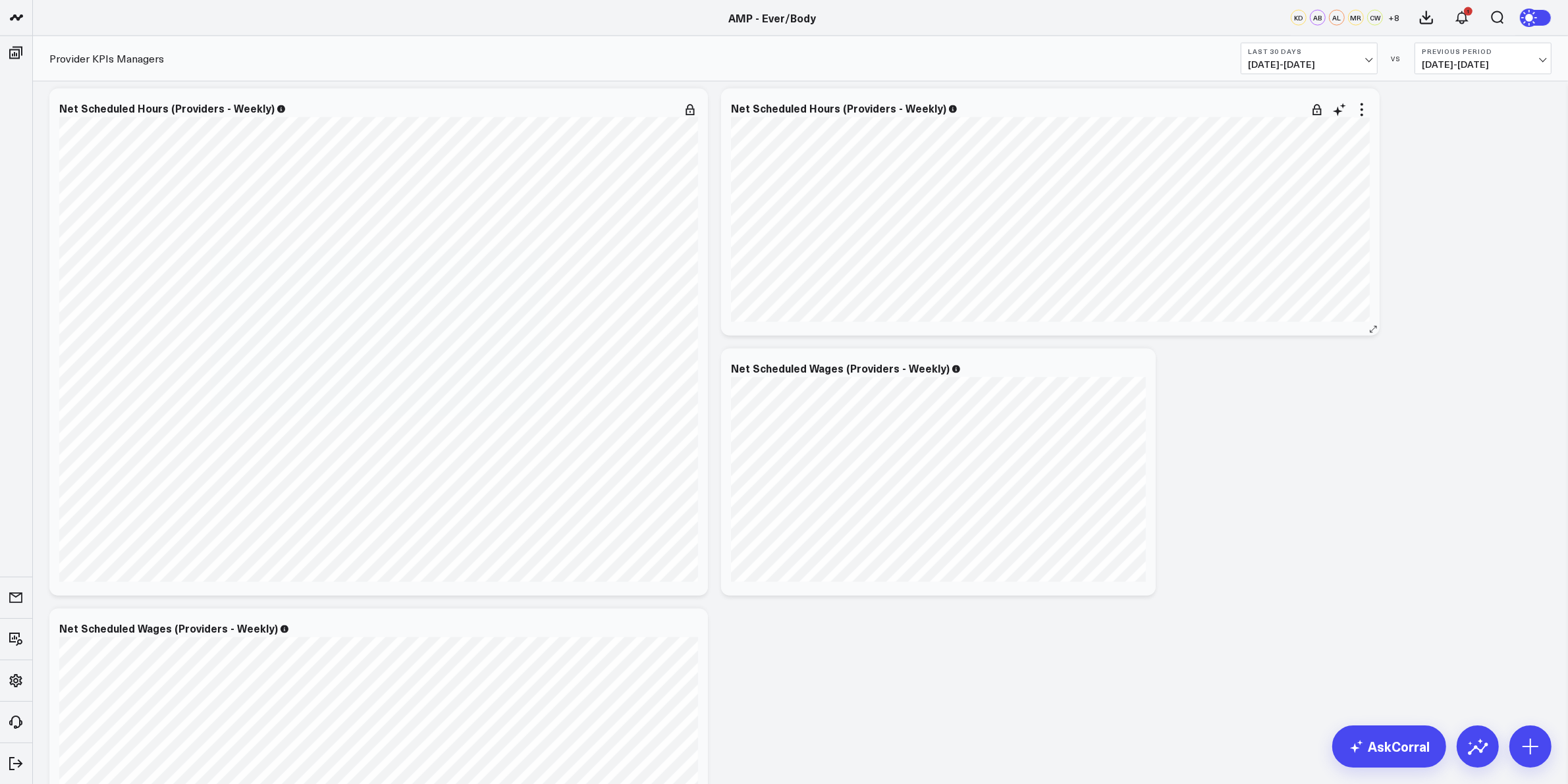
drag, startPoint x: 1359, startPoint y: 117, endPoint x: 1366, endPoint y: 122, distance: 8.6
click at [1360, 117] on icon at bounding box center [1361, 110] width 16 height 16
click at [1292, 392] on button "Edit Widget" at bounding box center [1308, 388] width 96 height 12
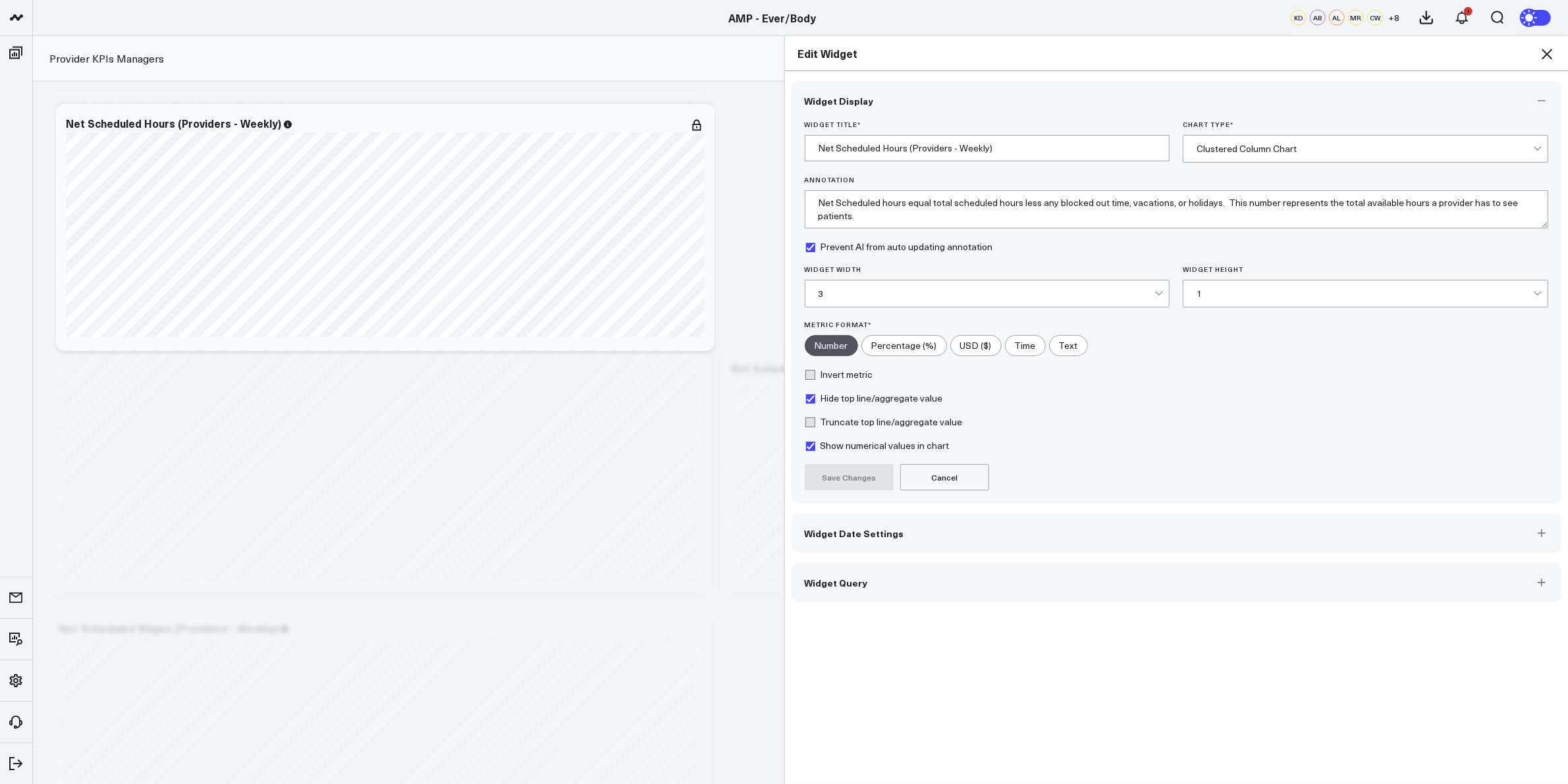
click at [1271, 293] on div "1" at bounding box center [1365, 294] width 337 height 11
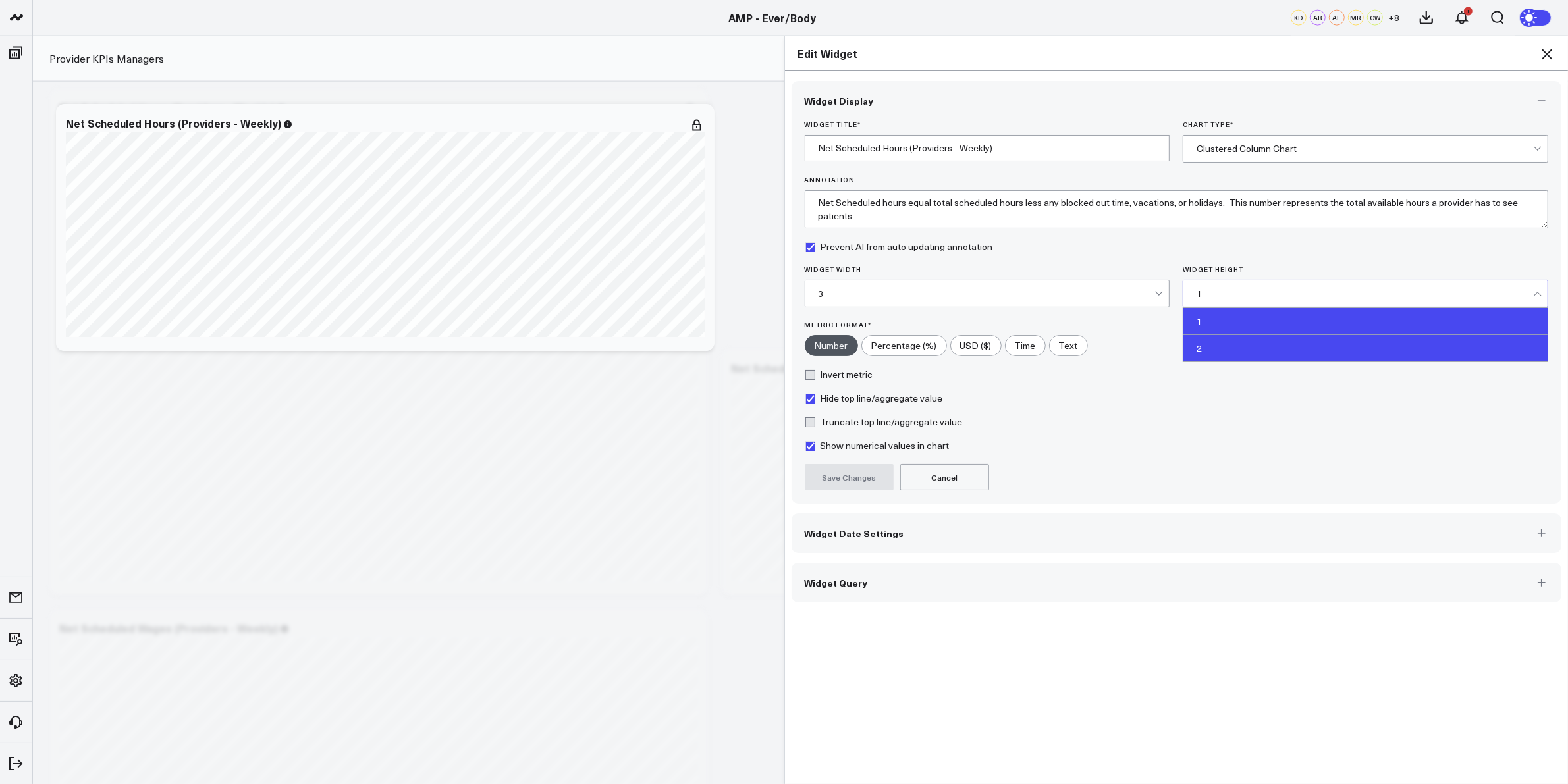
click at [1216, 348] on div "2" at bounding box center [1365, 348] width 364 height 26
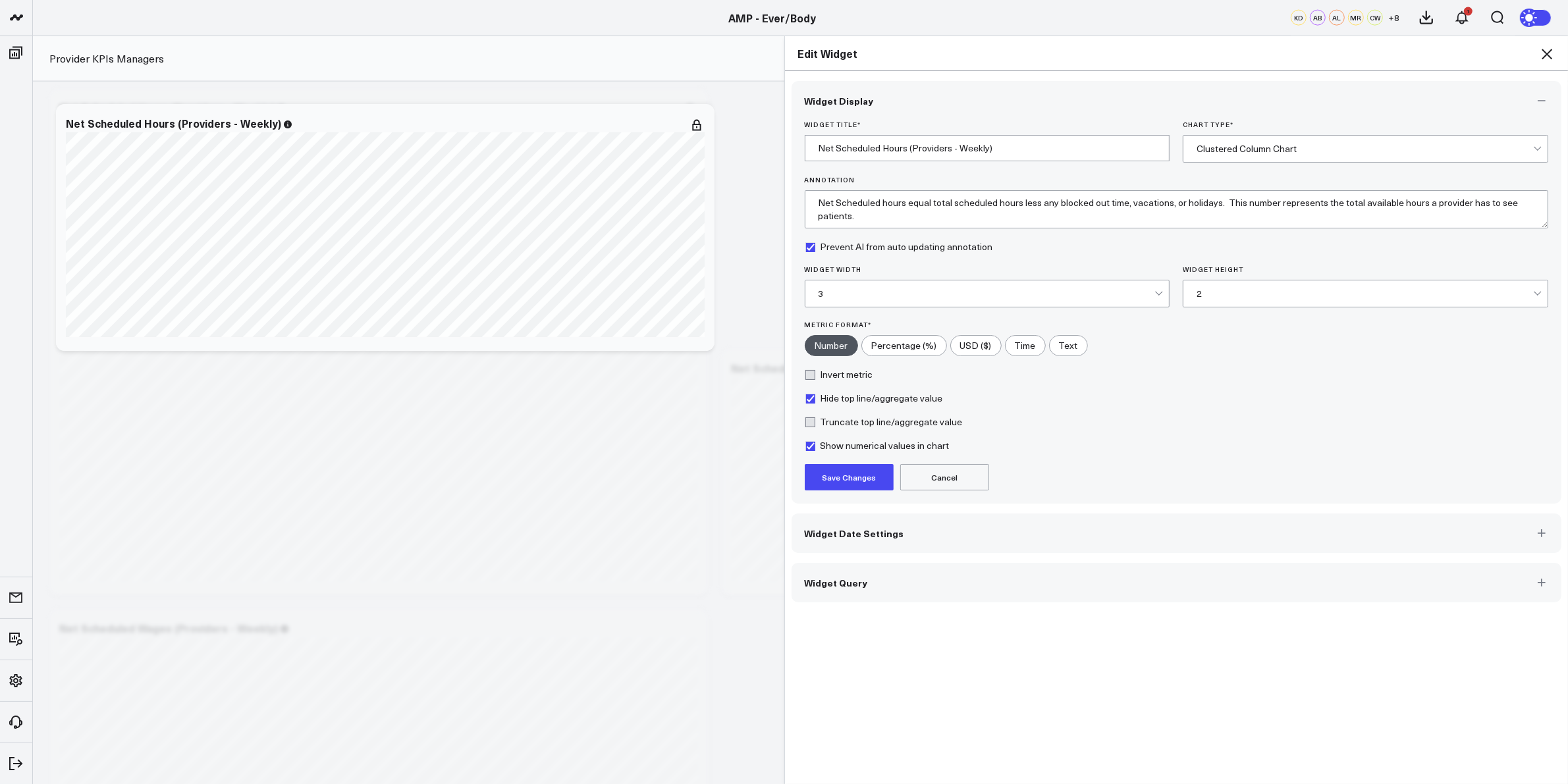
click at [864, 472] on button "Save Changes" at bounding box center [848, 477] width 89 height 26
click at [1546, 57] on icon at bounding box center [1546, 54] width 16 height 16
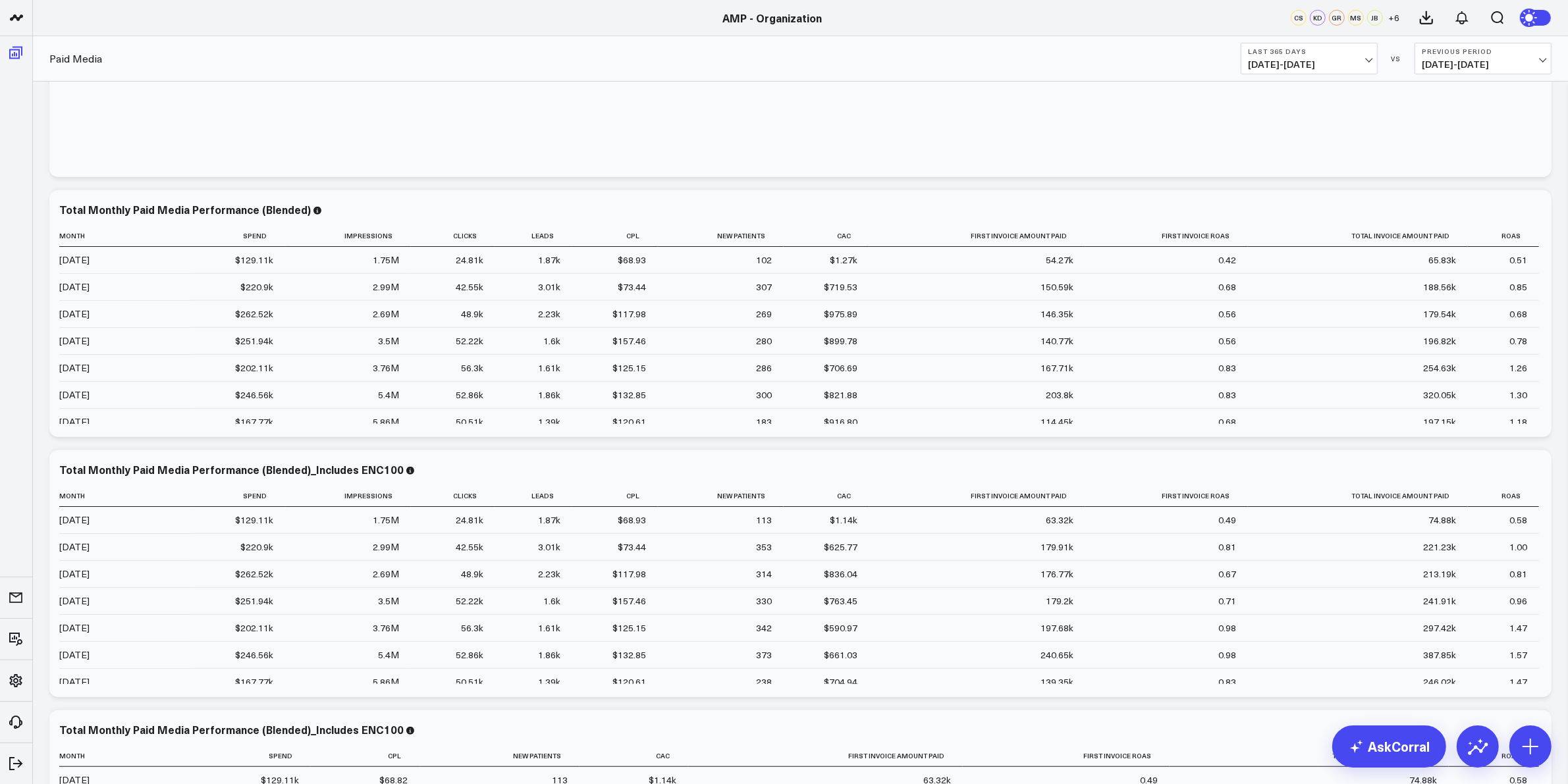
scroll to position [741, 0]
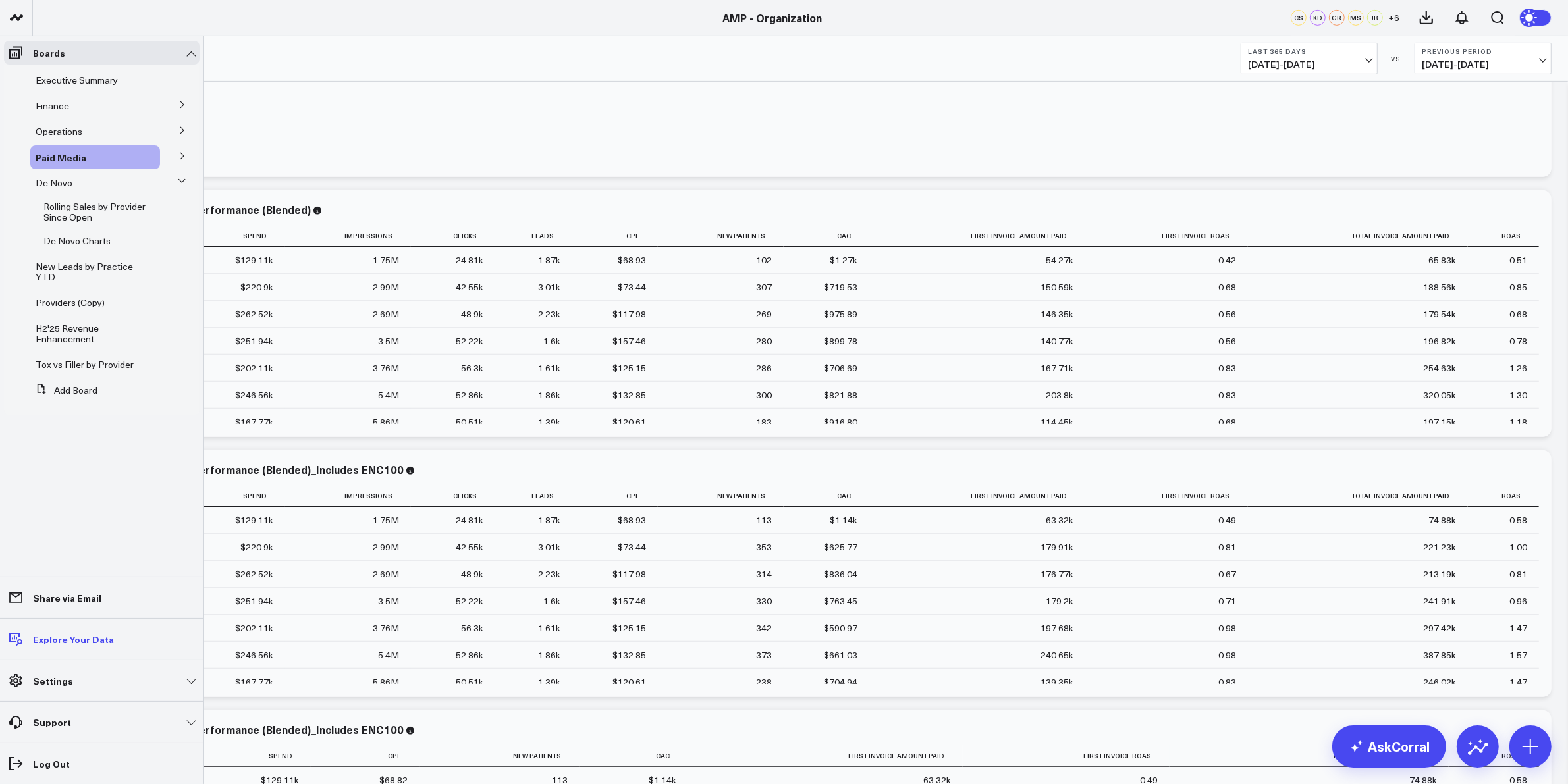
click at [64, 640] on p "Explore Your Data" at bounding box center [74, 640] width 81 height 11
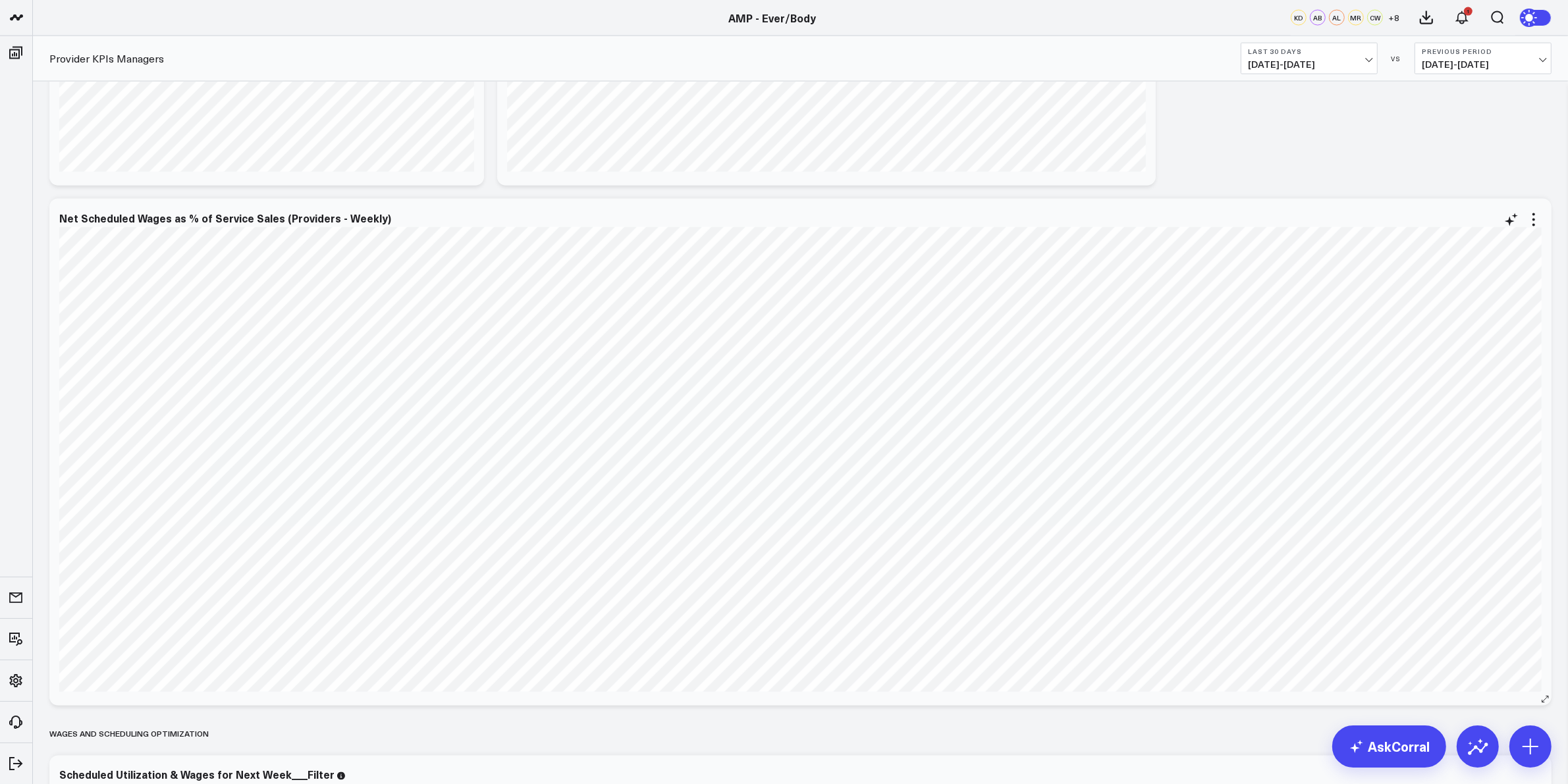
scroll to position [2799, 0]
